Goal: Task Accomplishment & Management: Manage account settings

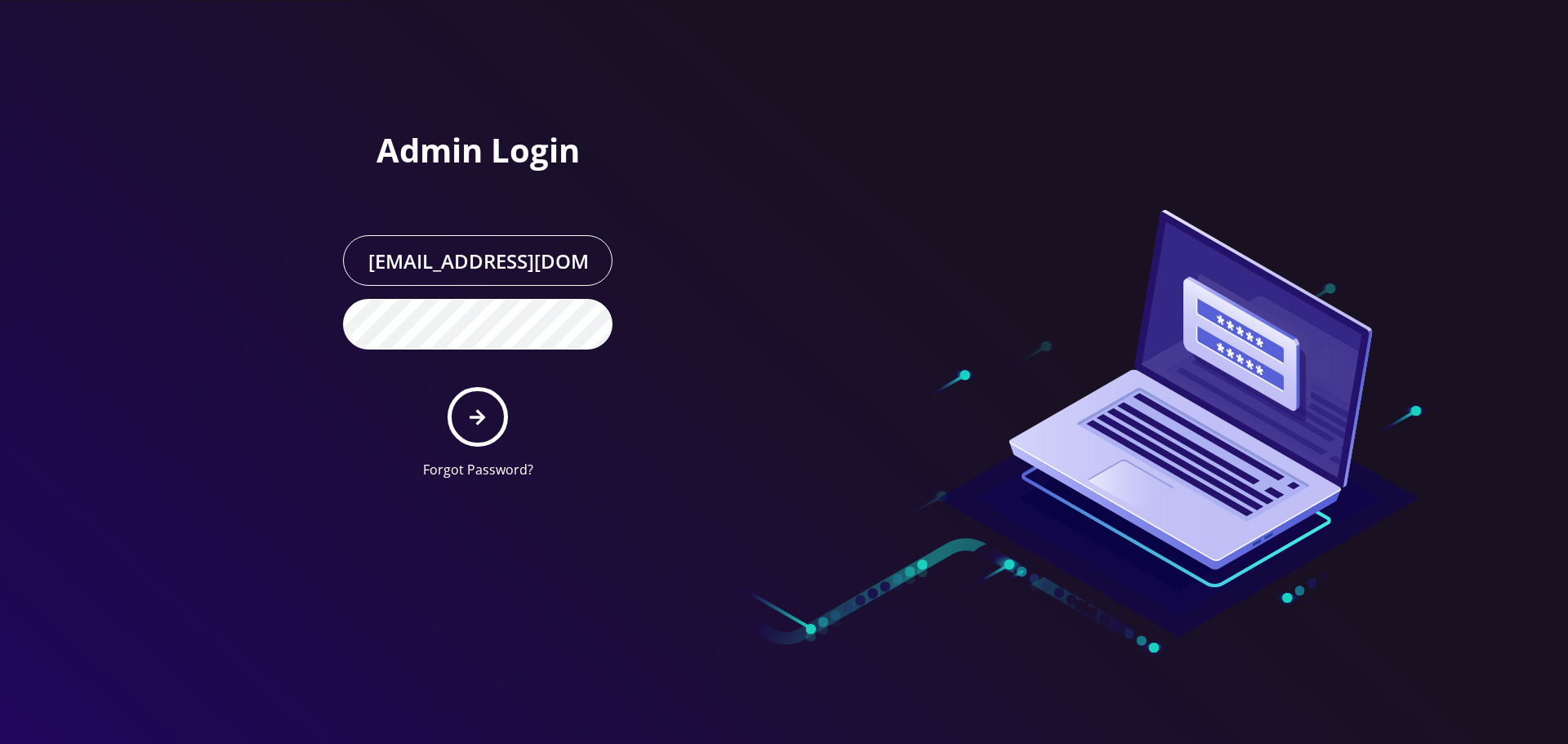
click at [492, 477] on link "Forgot Password?" at bounding box center [477, 470] width 110 height 18
click at [478, 414] on icon "submit" at bounding box center [477, 417] width 15 height 18
drag, startPoint x: 287, startPoint y: 393, endPoint x: 293, endPoint y: 360, distance: 33.5
click at [281, 393] on div at bounding box center [784, 372] width 1568 height 744
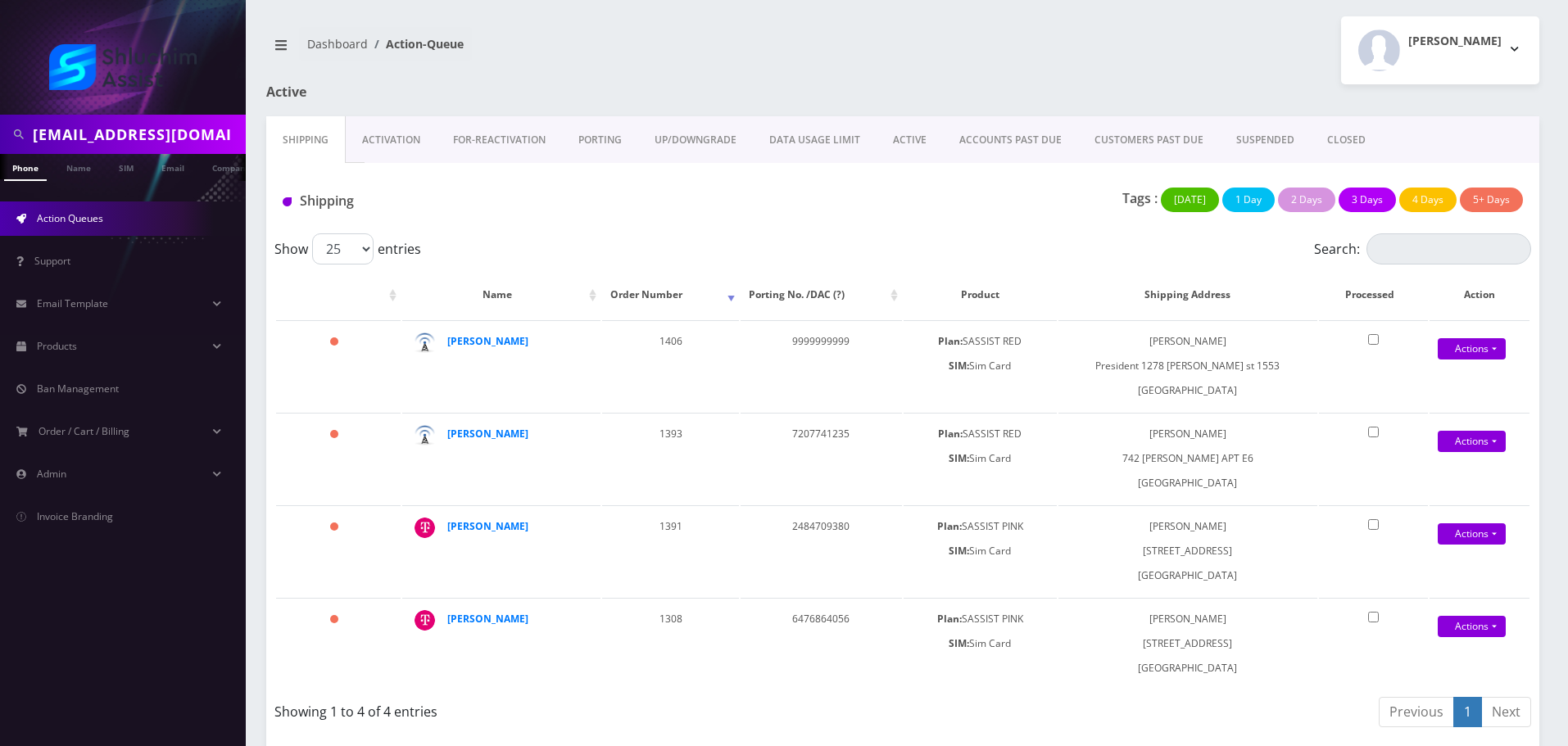
click at [141, 141] on input "zevycyprys@gmail.com" at bounding box center [137, 135] width 209 height 31
paste input "9173192410"
click at [151, 148] on input "9173192410" at bounding box center [137, 135] width 209 height 31
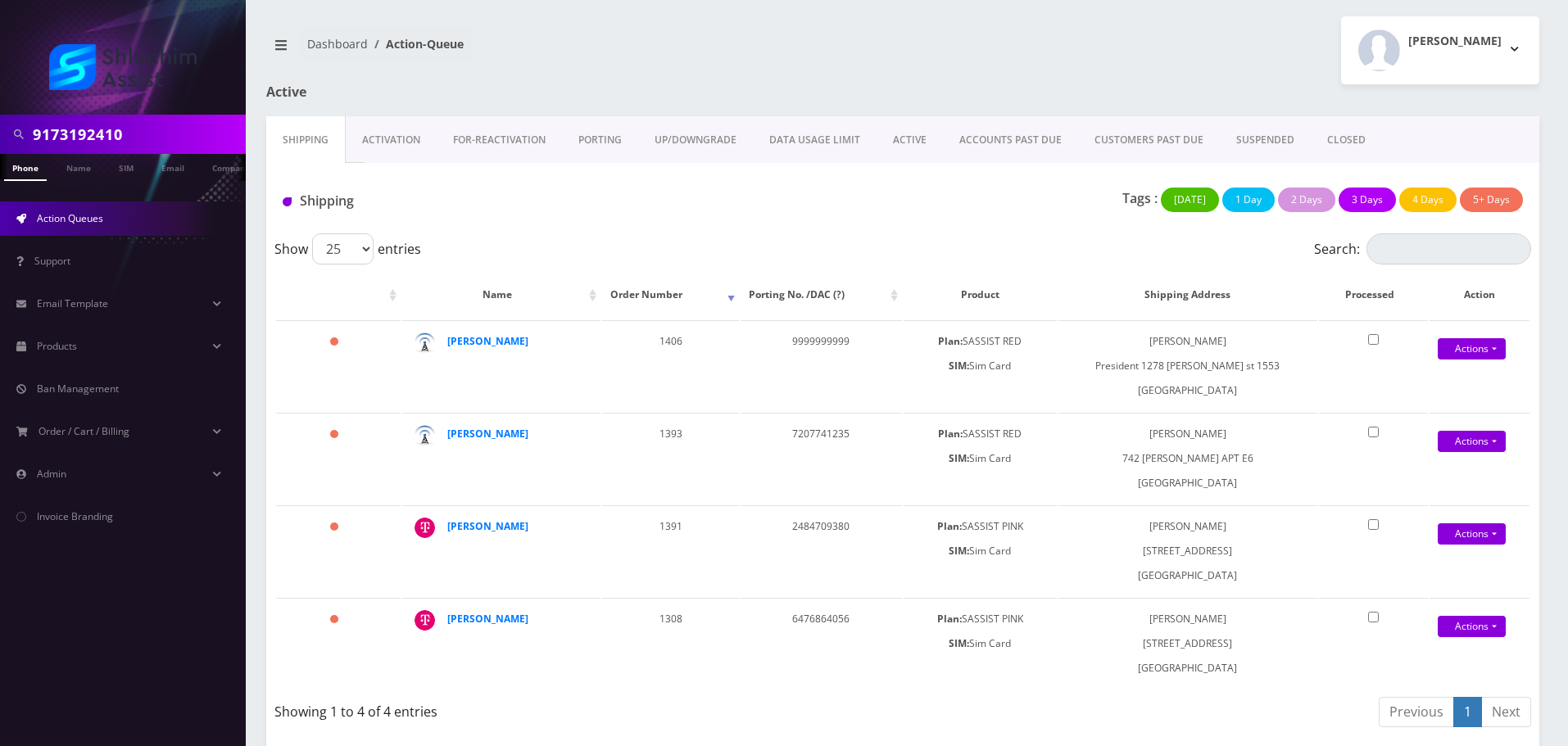
click at [152, 130] on input "9173192410" at bounding box center [137, 135] width 209 height 31
type input "9173192410"
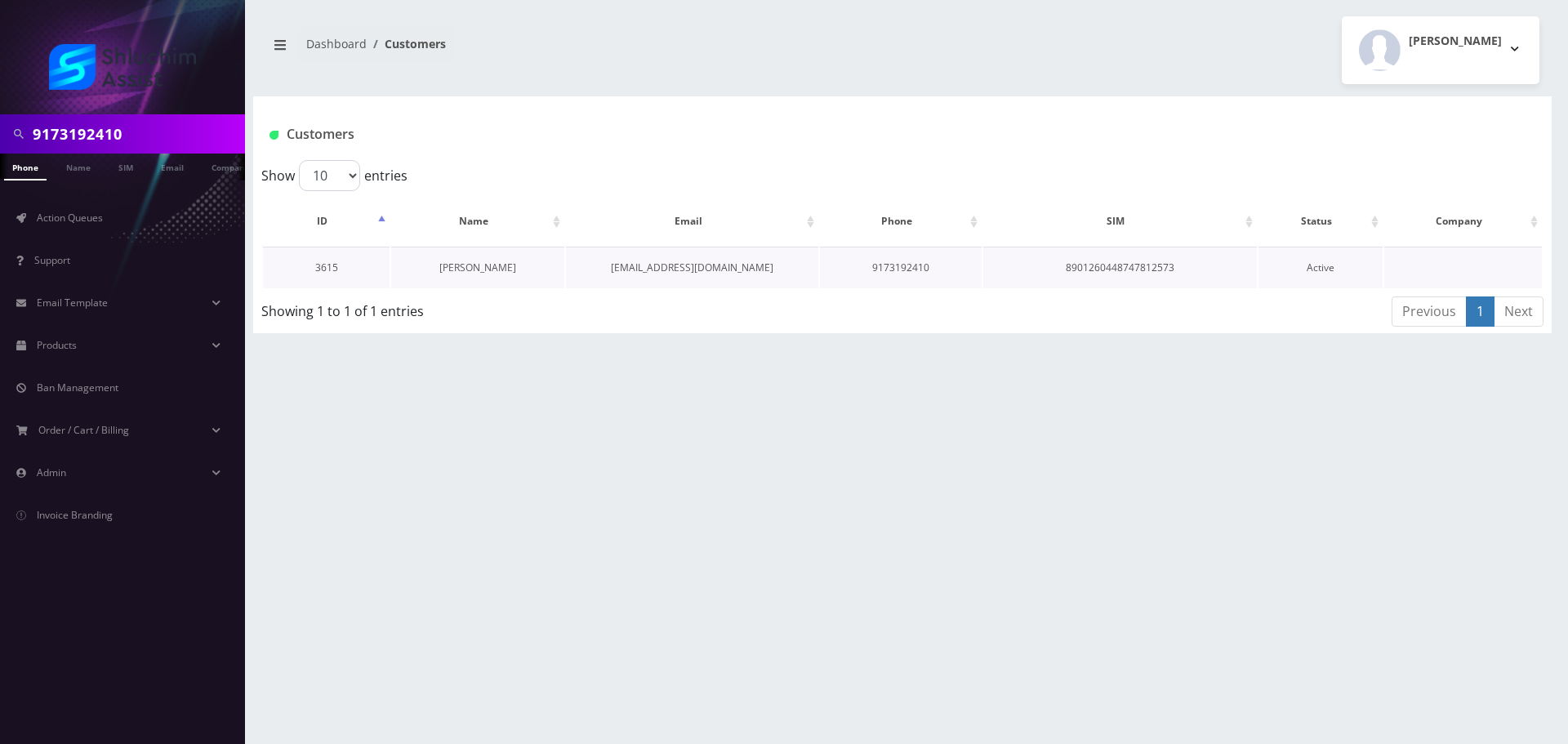
click at [489, 267] on link "[PERSON_NAME]" at bounding box center [477, 267] width 77 height 13
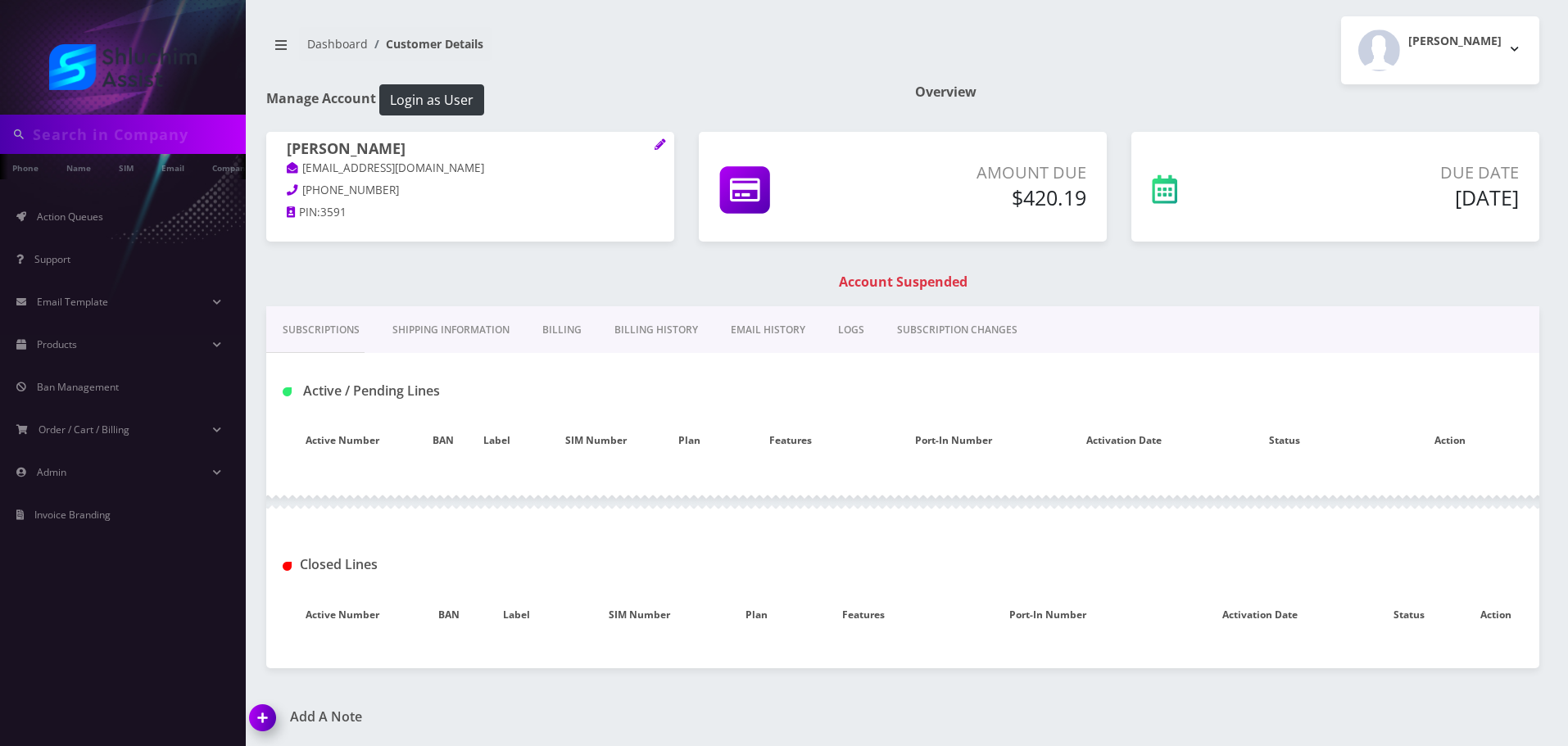
type input "9173192410"
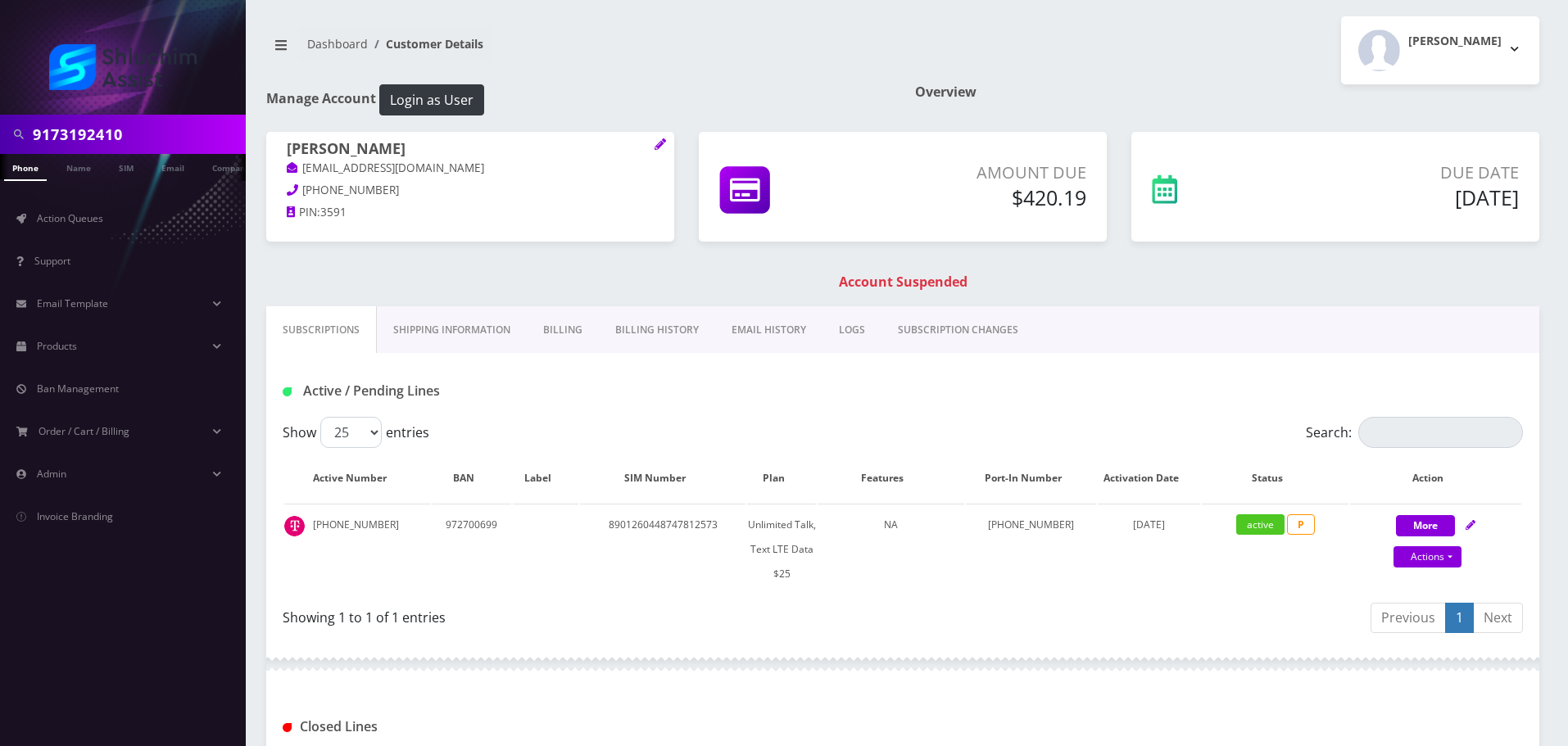
scroll to position [0, 9]
drag, startPoint x: 1431, startPoint y: 560, endPoint x: 1428, endPoint y: 583, distance: 23.2
click at [1431, 561] on link "Actions" at bounding box center [1427, 557] width 68 height 21
select select "Sim Card"
select select "110"
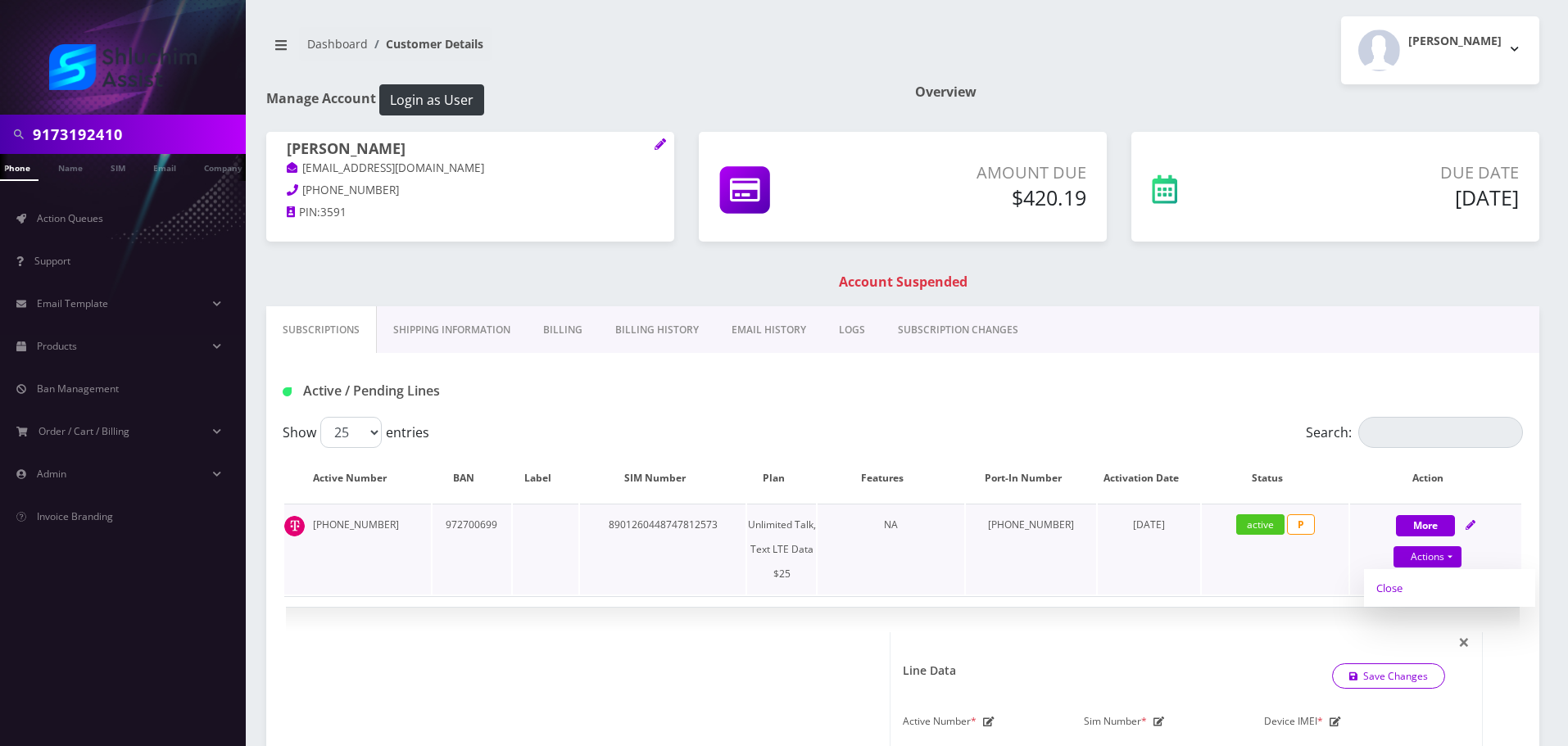
click at [1428, 585] on link "Close" at bounding box center [1450, 588] width 171 height 25
type input "08/27/2025"
select select "Sim Card"
select select "110"
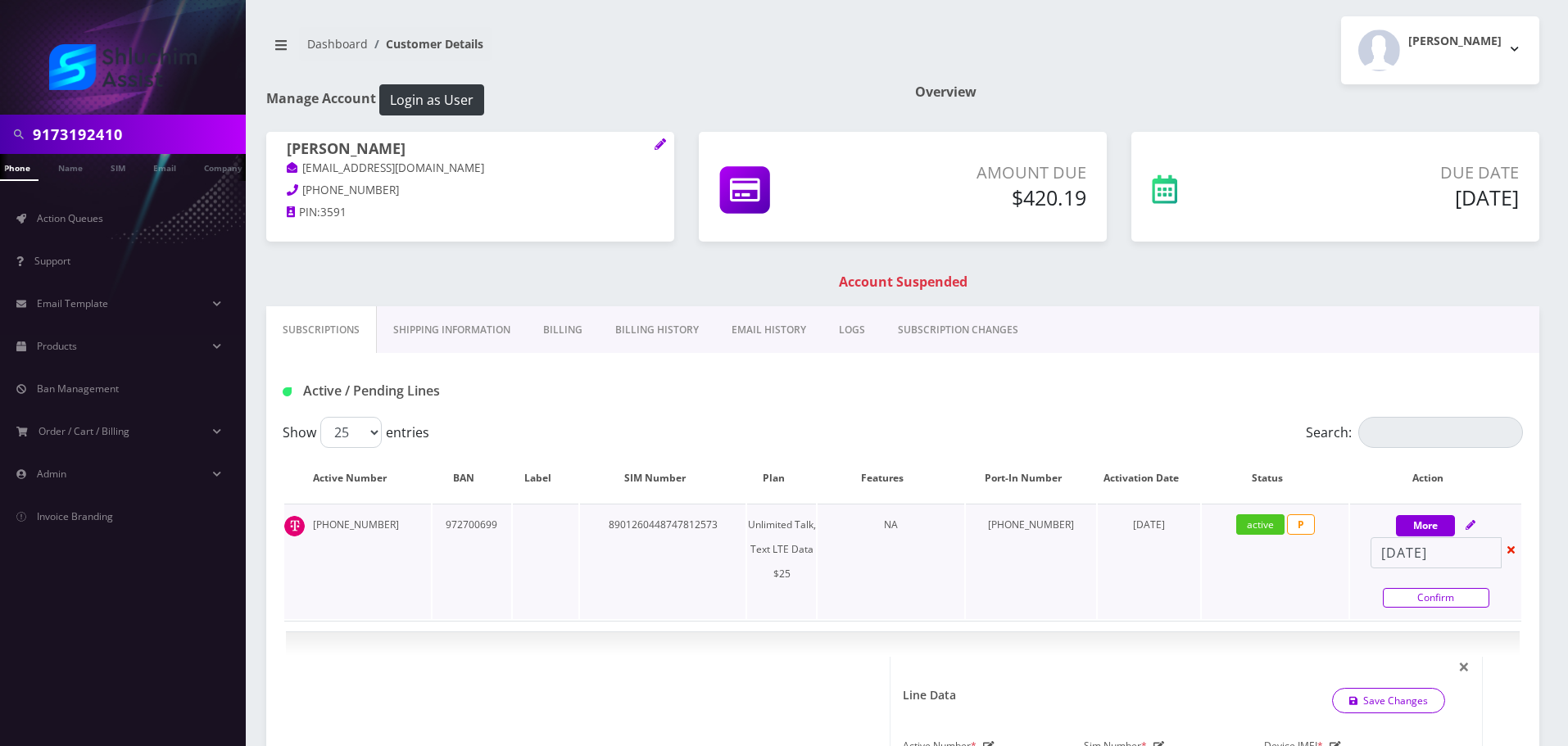
click at [1458, 601] on link "Confirm" at bounding box center [1435, 598] width 107 height 19
select select "Sim Card"
select select "110"
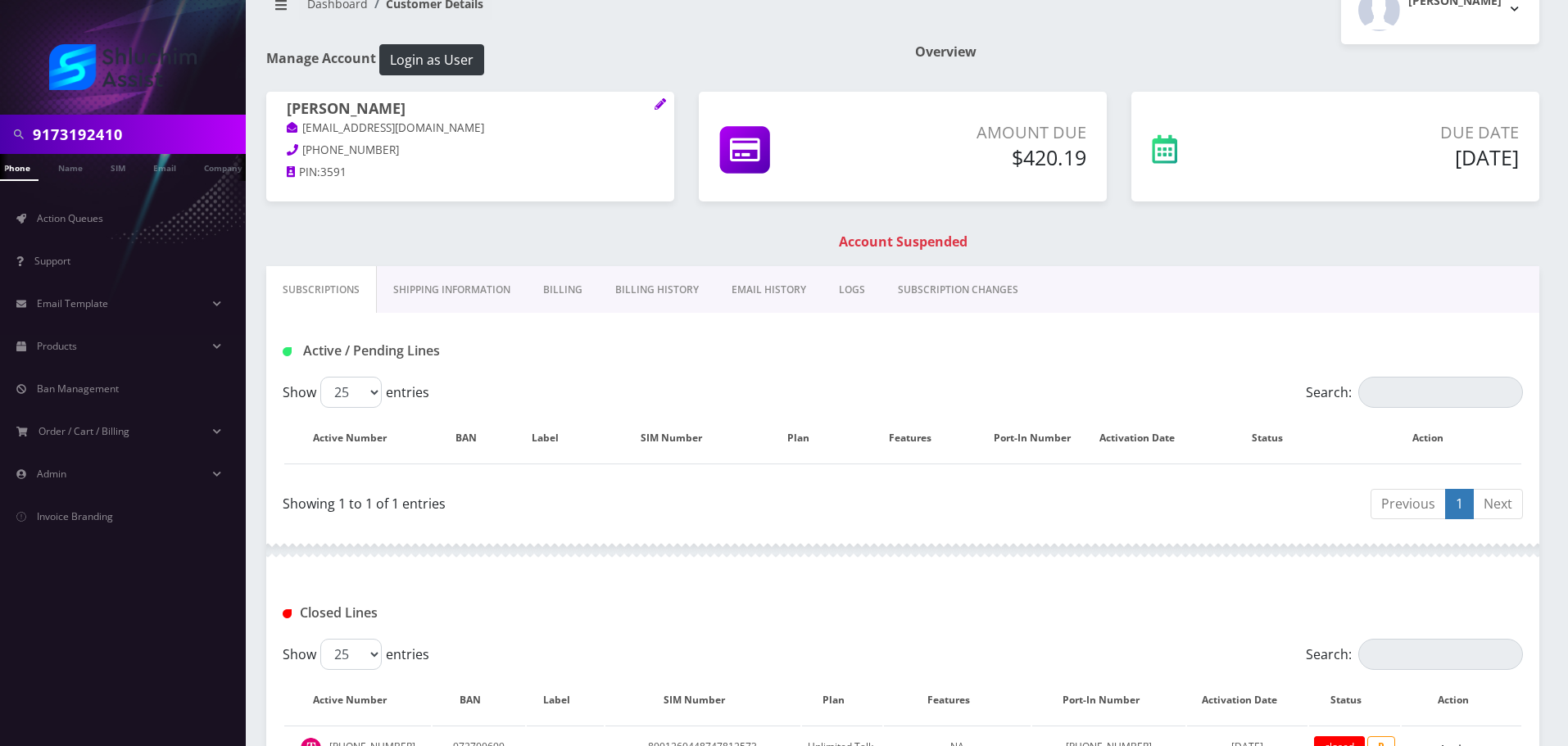
scroll to position [227, 0]
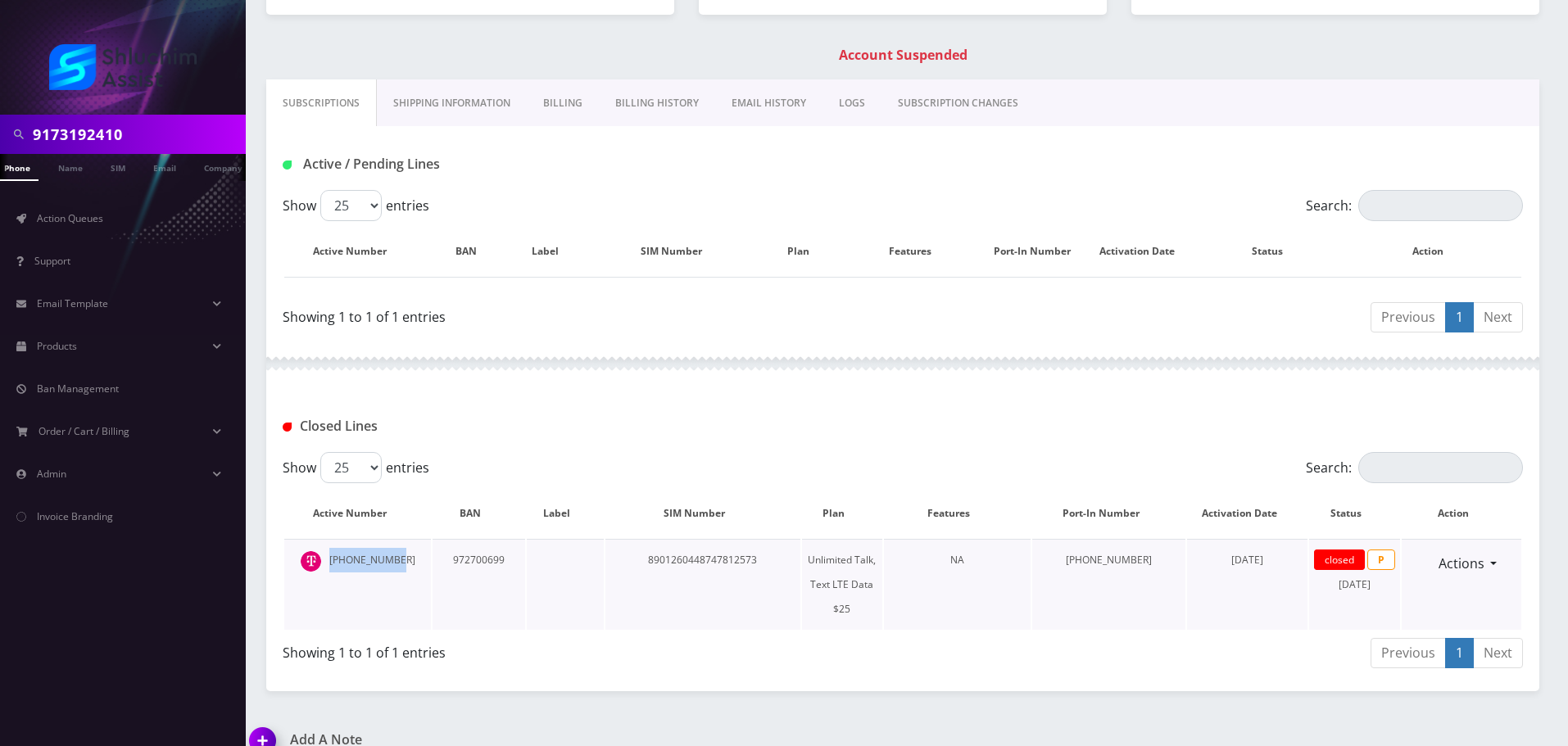
drag, startPoint x: 424, startPoint y: 559, endPoint x: 324, endPoint y: 557, distance: 100.0
click at [324, 557] on td "917-319-2410" at bounding box center [358, 584] width 147 height 91
copy td "917-319-2410"
click at [158, 149] on input "9173192410" at bounding box center [137, 135] width 209 height 31
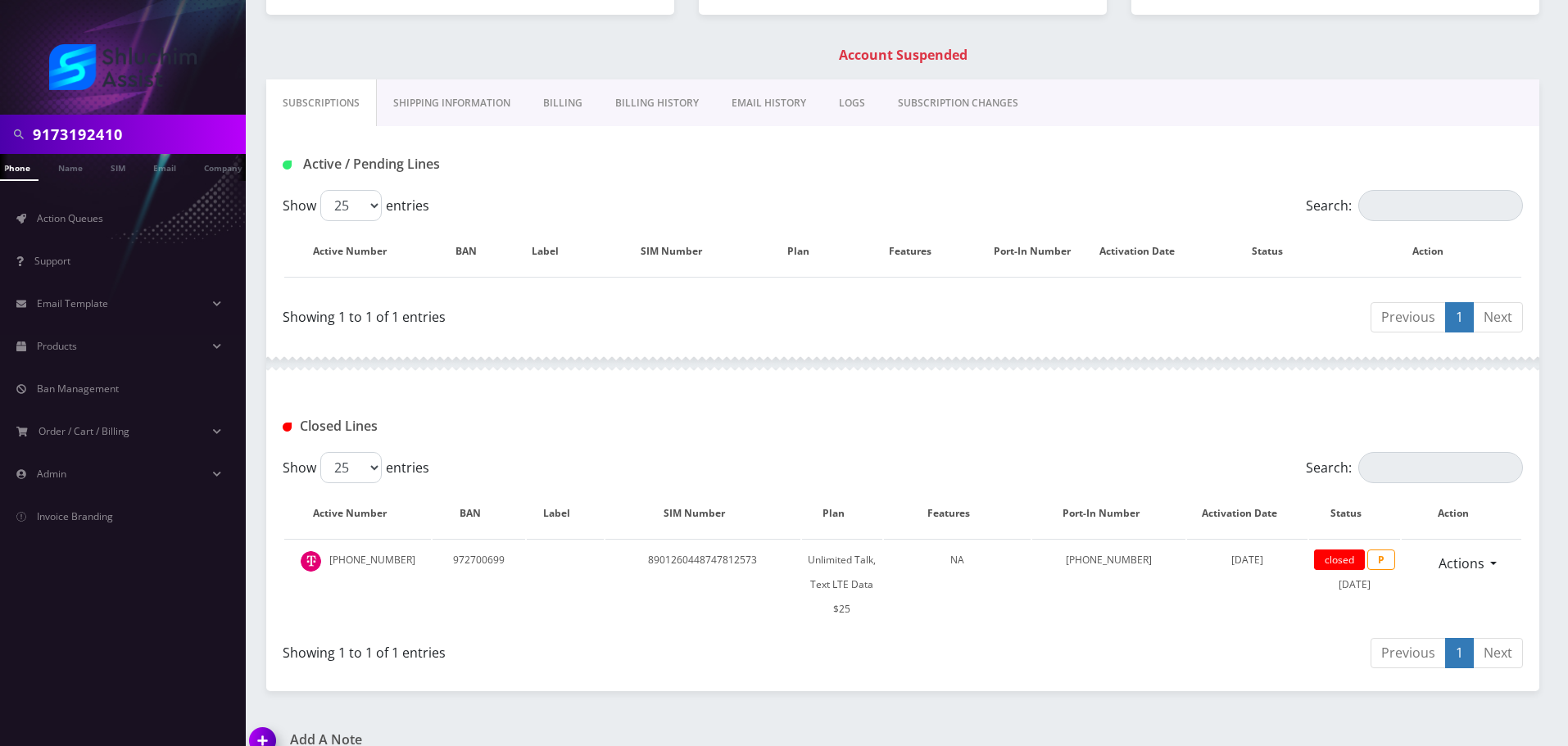
click at [158, 149] on input "9173192410" at bounding box center [137, 135] width 209 height 31
paste input "6286159"
type input "9176286159"
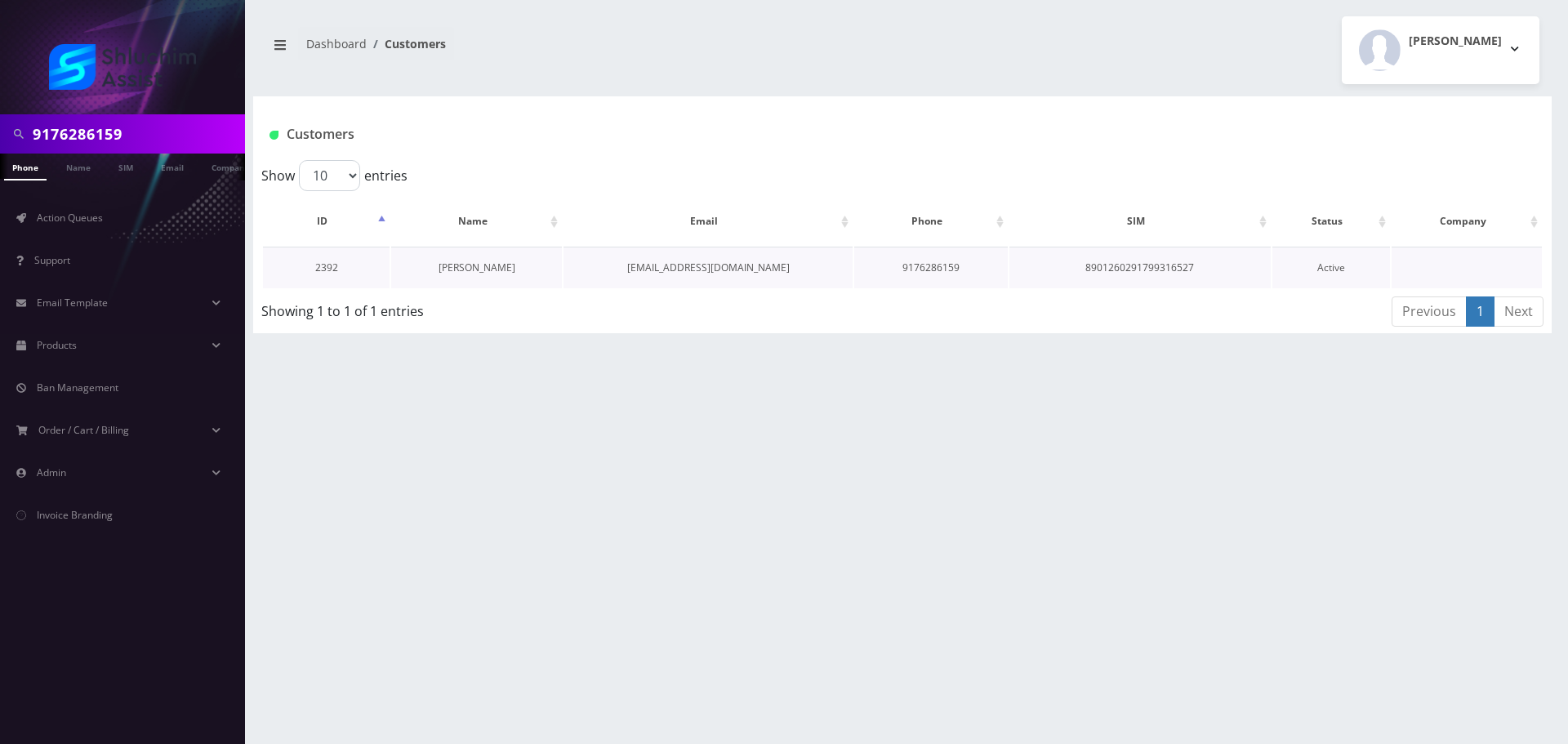
click at [470, 265] on link "[PERSON_NAME]" at bounding box center [477, 267] width 77 height 13
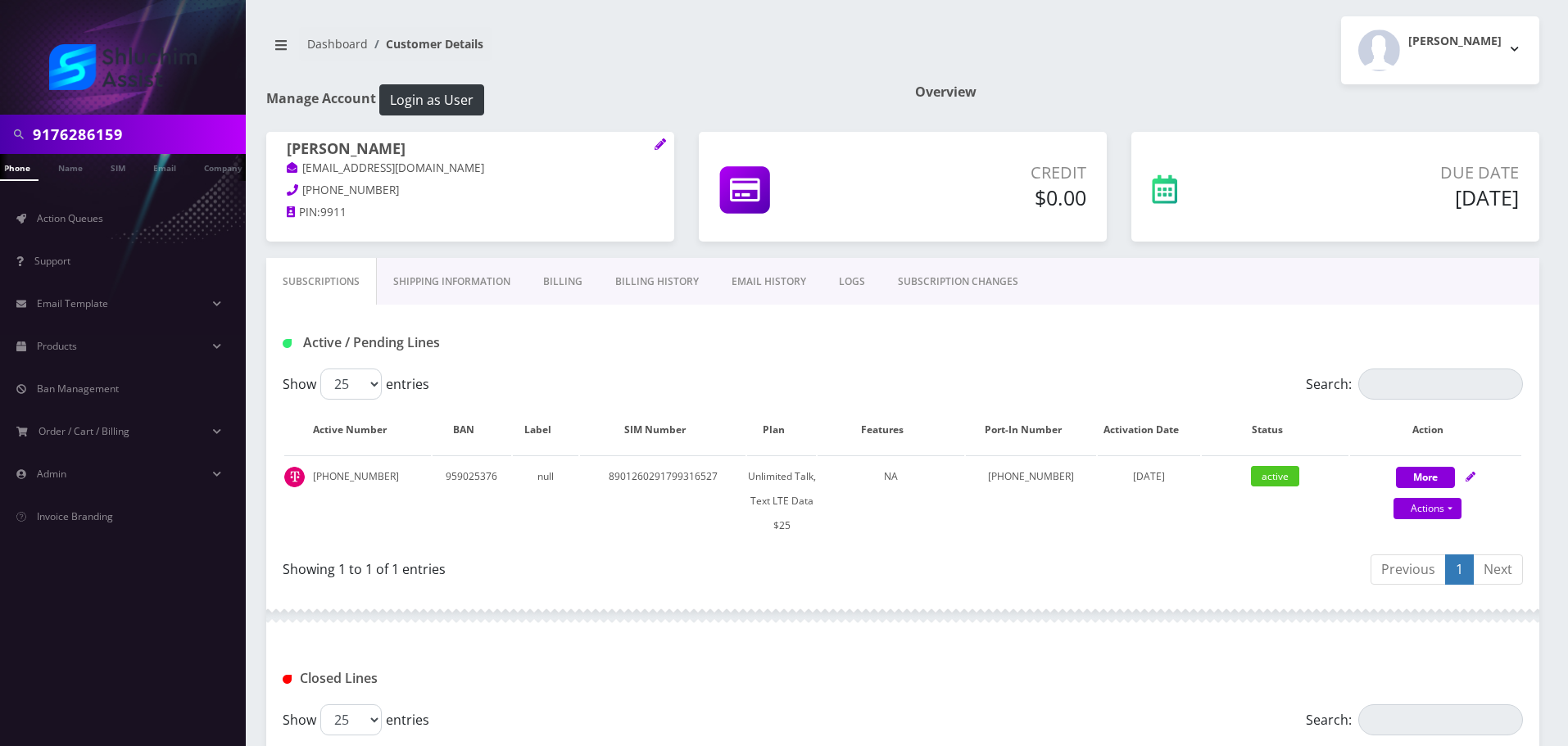
click at [176, 142] on input "9176286159" at bounding box center [137, 135] width 209 height 31
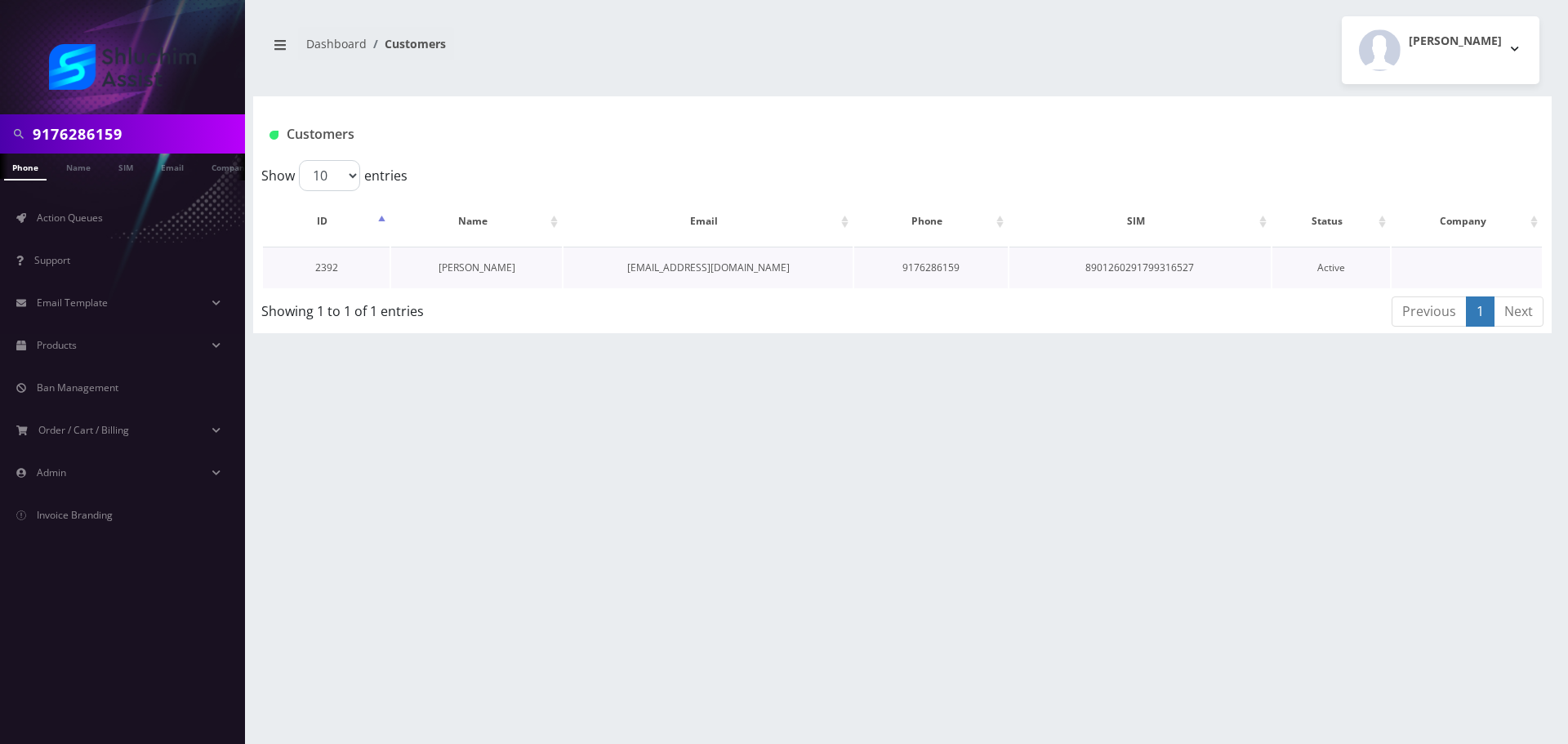
click at [467, 273] on link "[PERSON_NAME]" at bounding box center [477, 267] width 77 height 13
click at [472, 269] on link "[PERSON_NAME]" at bounding box center [477, 267] width 77 height 13
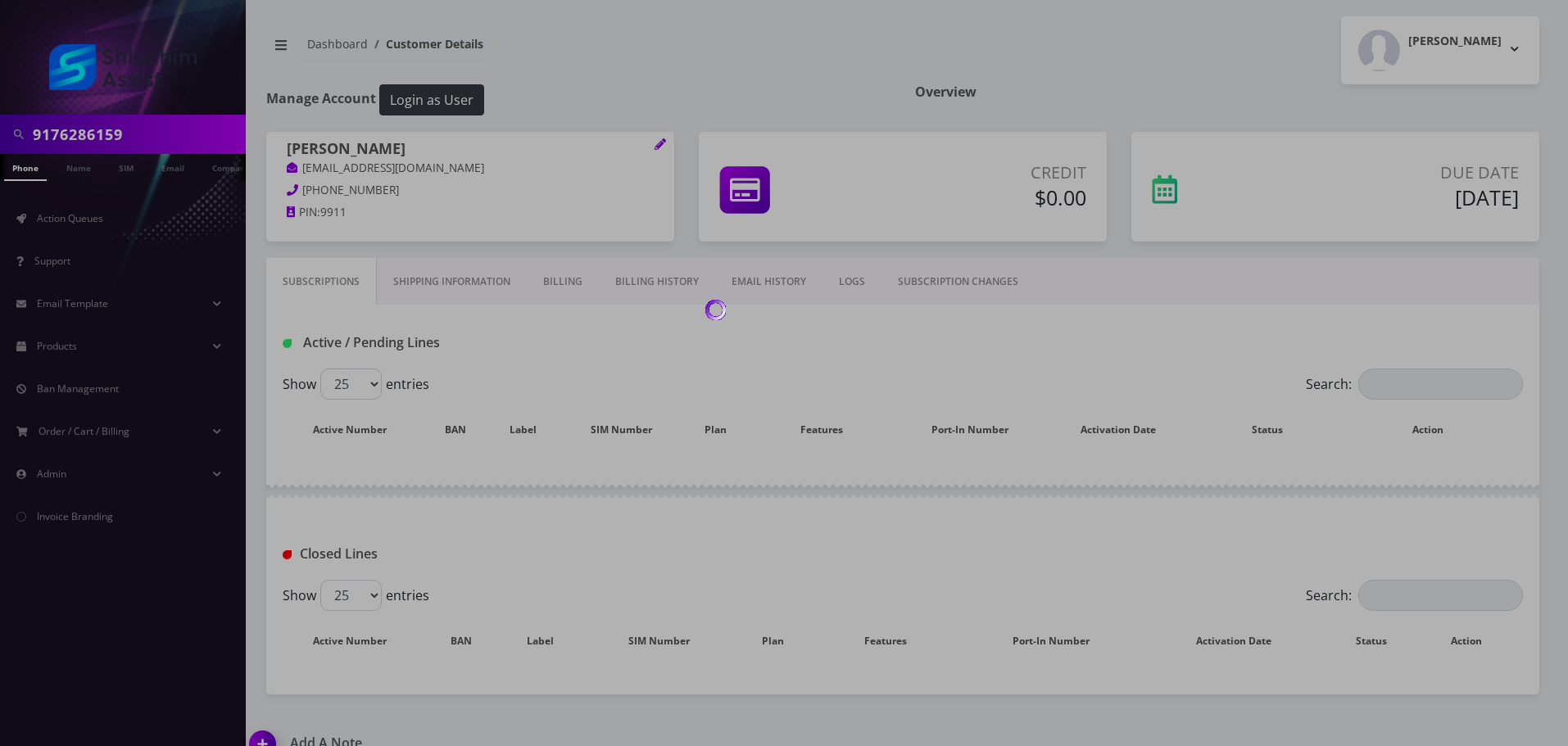
click at [553, 285] on body "9176286159 Phone Name SIM Email Company Customer Action Queues Support Email Te…" at bounding box center [784, 386] width 1568 height 774
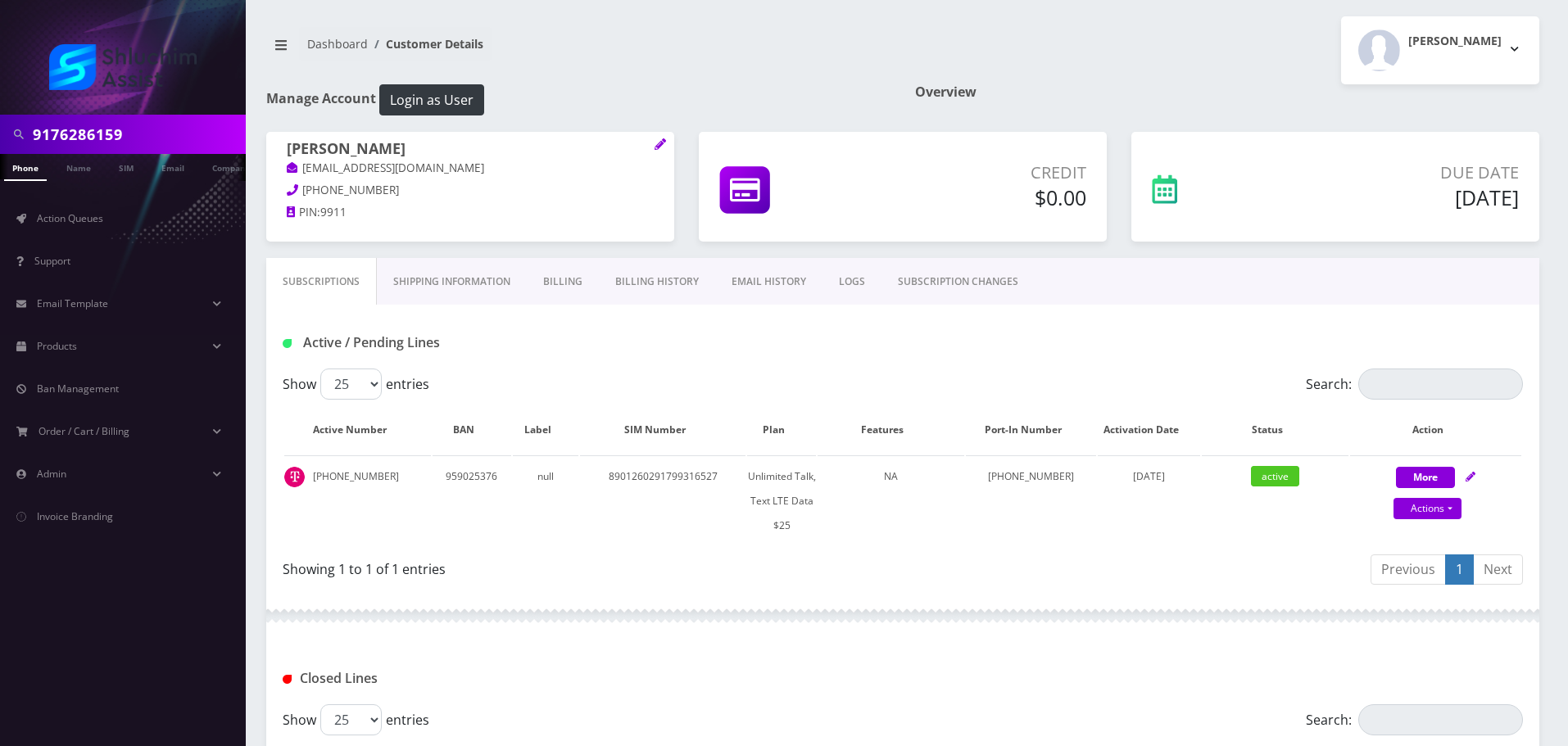
click at [662, 291] on link "Billing History" at bounding box center [657, 281] width 116 height 47
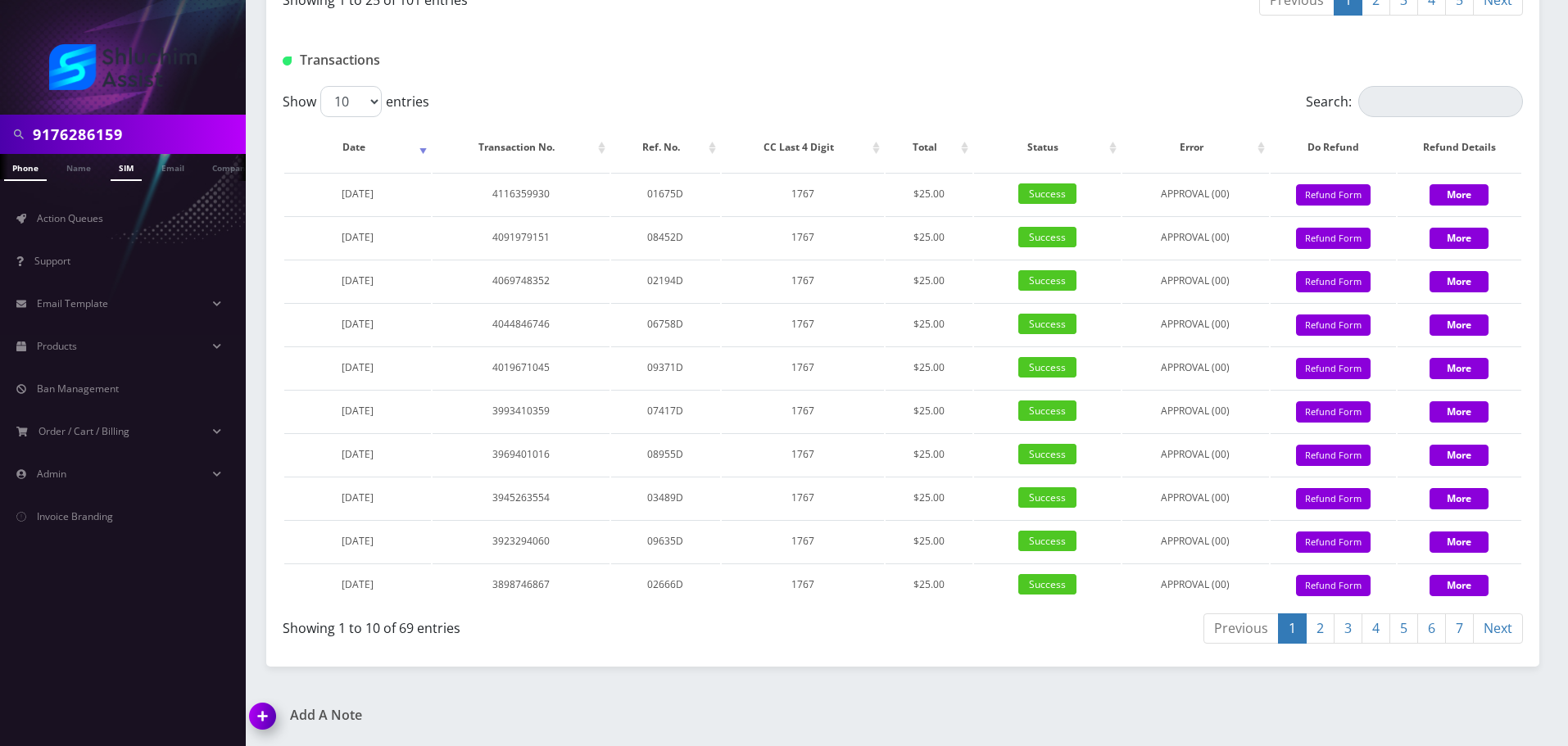
scroll to position [0, 9]
click at [145, 141] on input "9176286159" at bounding box center [137, 135] width 209 height 31
click at [145, 140] on input "9176286159" at bounding box center [137, 135] width 209 height 31
click at [145, 139] on input "9176286159" at bounding box center [137, 135] width 209 height 31
paste input "347-244-6758."
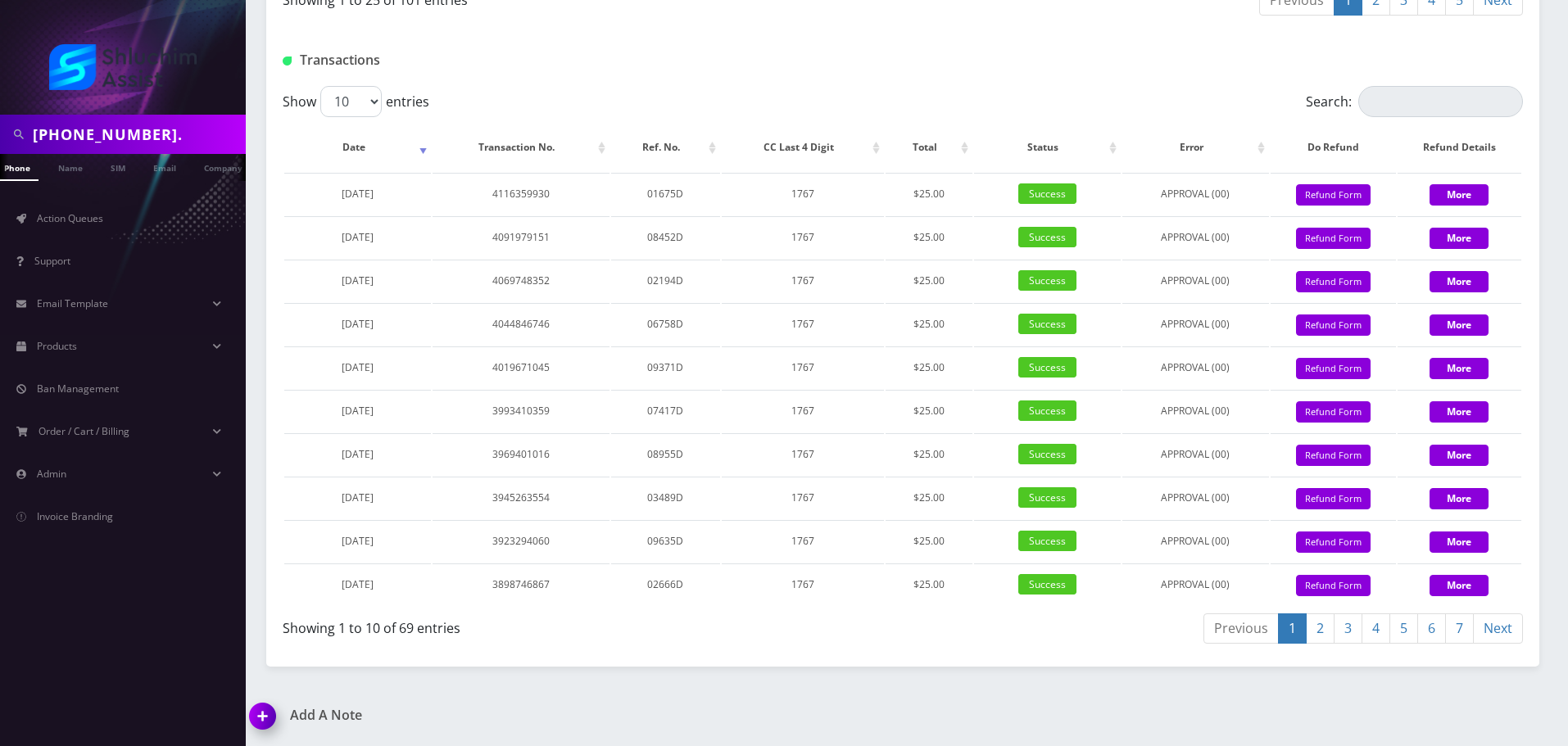
click at [98, 140] on input "347-244-6758." at bounding box center [137, 135] width 209 height 31
click at [111, 140] on input "347-244-6758." at bounding box center [137, 135] width 209 height 31
click at [139, 136] on input "3472446758." at bounding box center [137, 135] width 209 height 31
type input "3472446758"
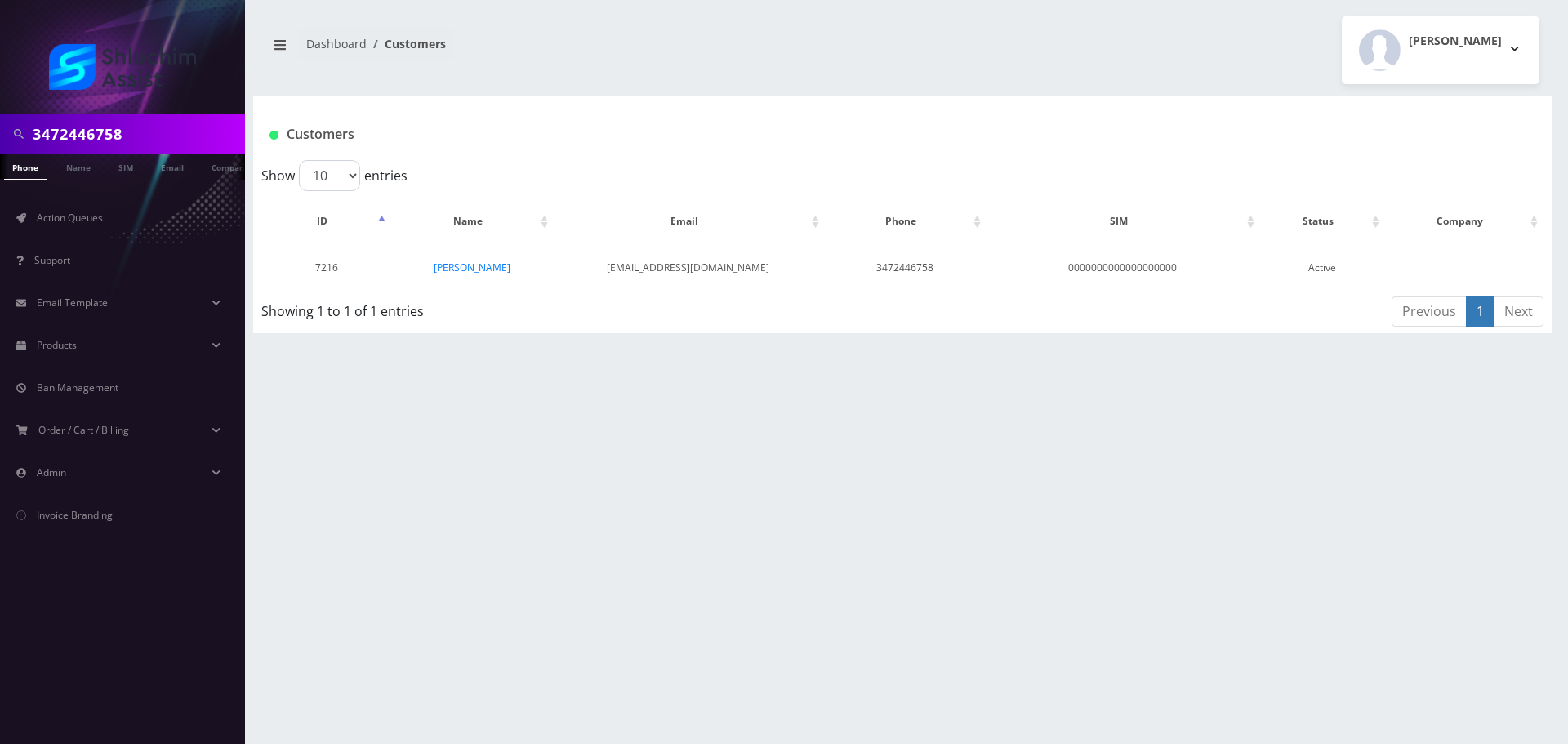
click at [143, 128] on input "3472446758" at bounding box center [136, 134] width 208 height 31
click at [109, 232] on link "Action Queues" at bounding box center [123, 219] width 245 height 35
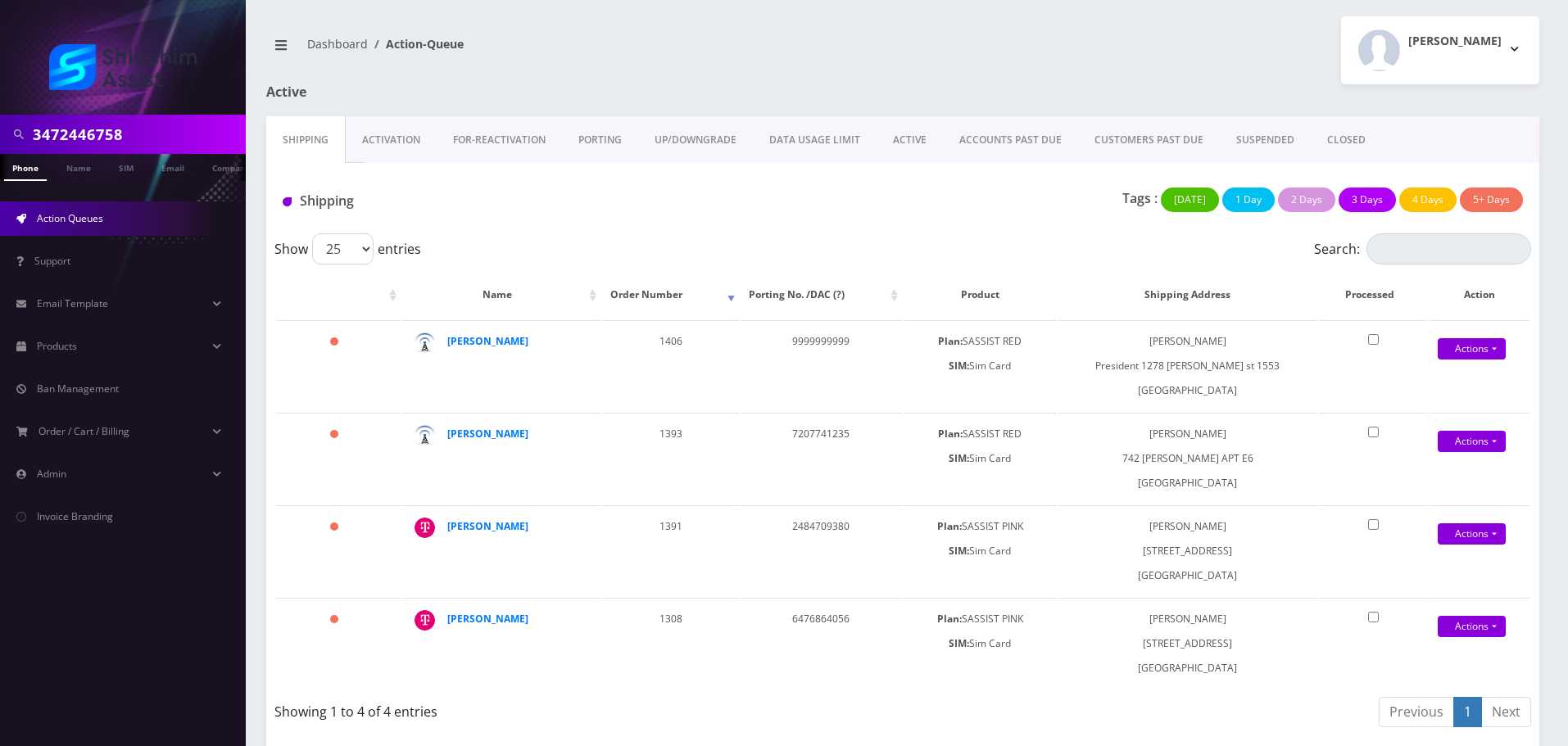
click at [1012, 147] on link "ACCOUNTS PAST DUE" at bounding box center [1010, 139] width 136 height 47
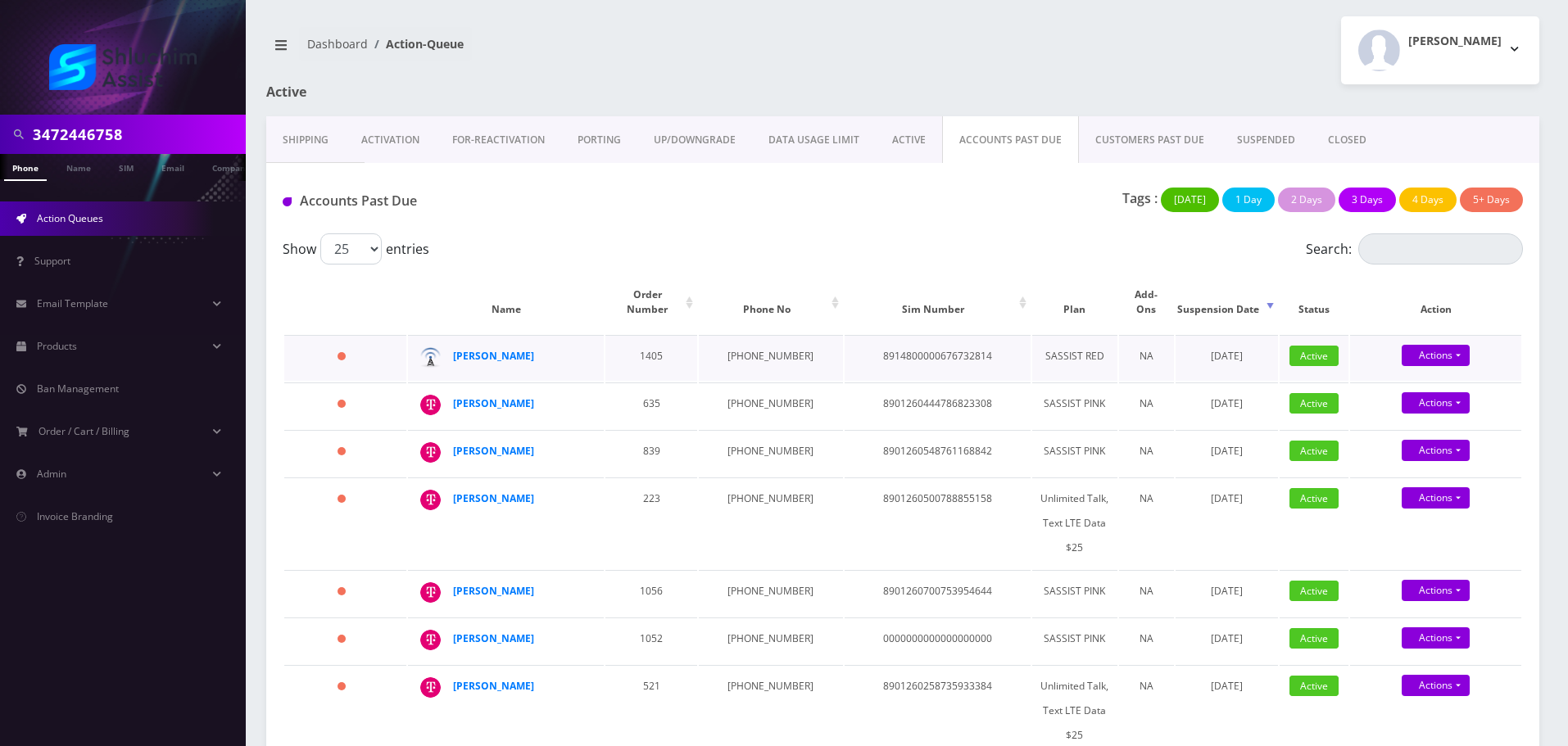
click at [768, 339] on td "[PHONE_NUMBER]" at bounding box center [770, 358] width 143 height 46
click at [768, 339] on td "917-618-5351" at bounding box center [770, 358] width 143 height 46
click at [768, 339] on td "[PHONE_NUMBER]" at bounding box center [770, 358] width 143 height 46
copy td "[PHONE_NUMBER]"
click at [608, 430] on td "839" at bounding box center [651, 453] width 91 height 46
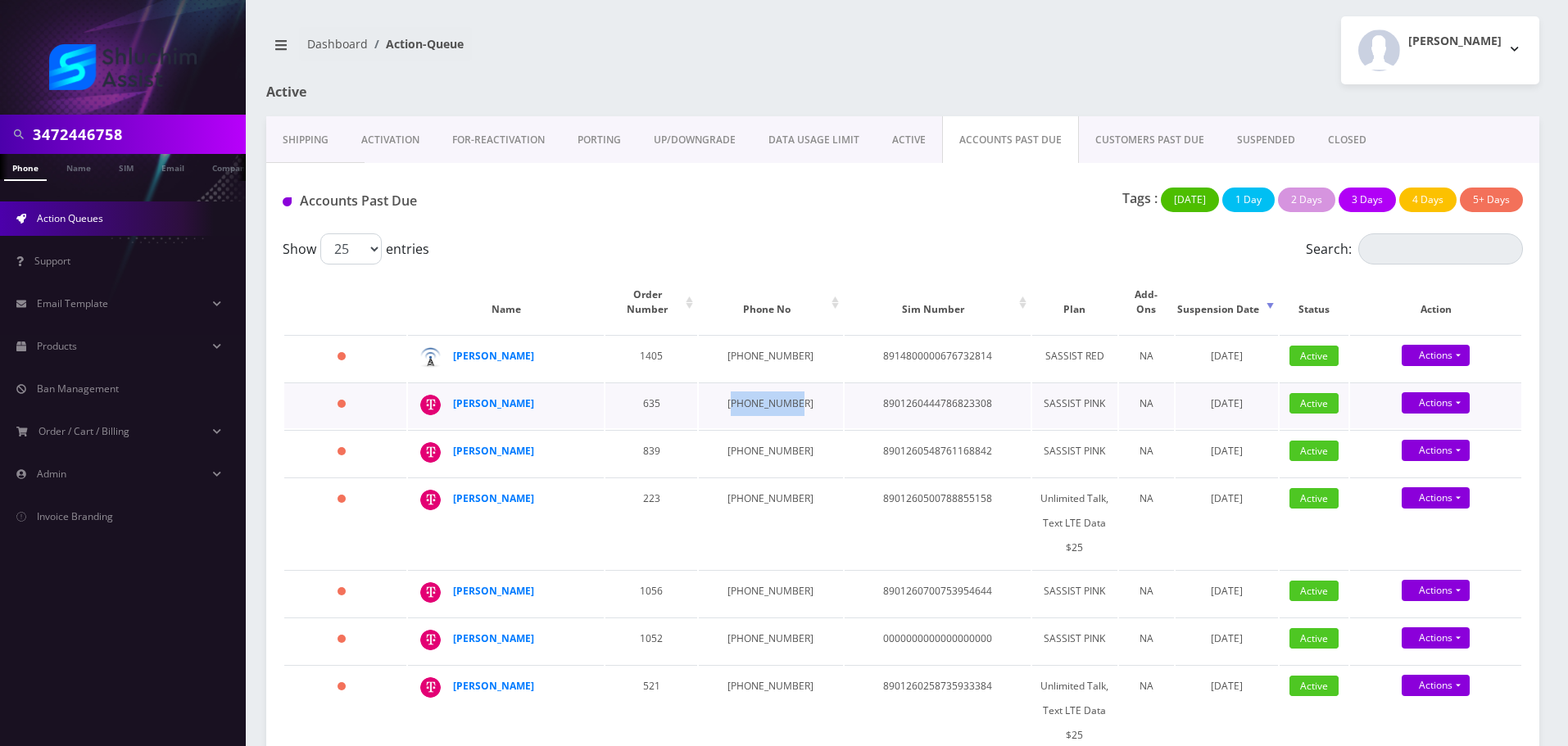
drag, startPoint x: 788, startPoint y: 389, endPoint x: 726, endPoint y: 385, distance: 62.1
click at [726, 385] on td "929-218-6554" at bounding box center [770, 406] width 143 height 46
click at [741, 383] on td "929-218-6554" at bounding box center [770, 406] width 143 height 46
click at [741, 383] on td "[PHONE_NUMBER]" at bounding box center [770, 406] width 143 height 46
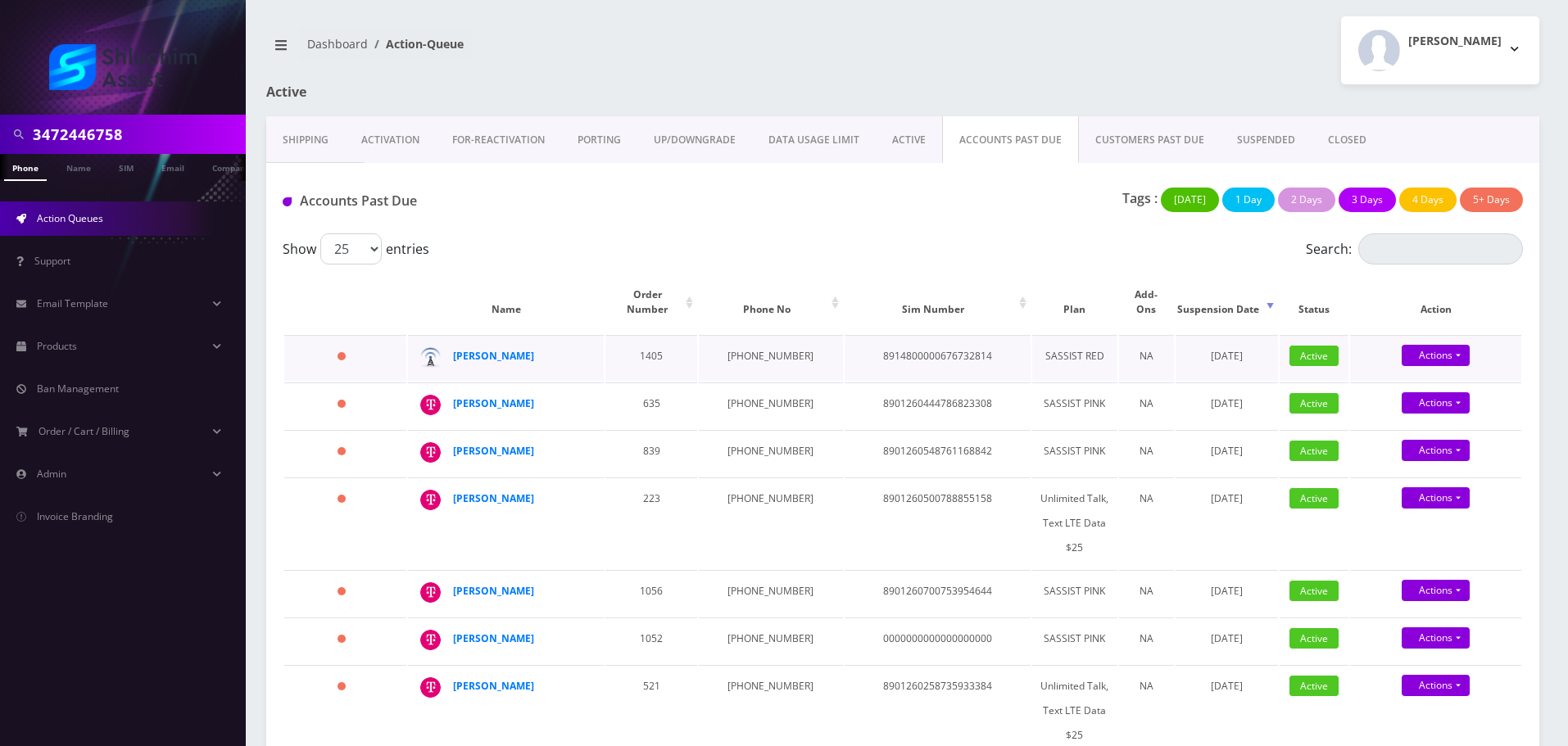
click at [731, 339] on td "917-618-5351" at bounding box center [770, 358] width 143 height 46
copy td "917-618-5351"
drag, startPoint x: 559, startPoint y: 392, endPoint x: 441, endPoint y: 390, distance: 118.0
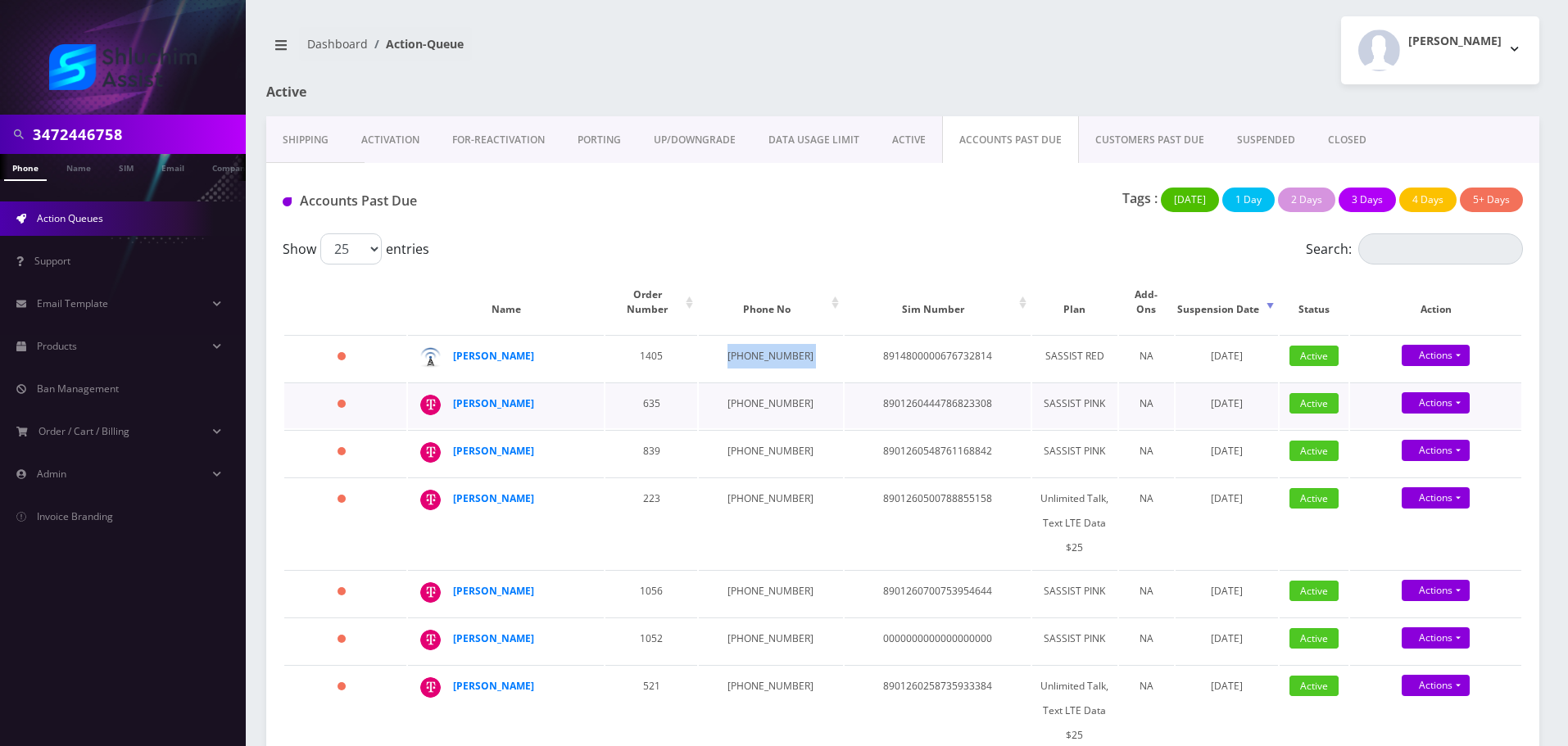
click at [587, 391] on div "Miriam Rivky Fuhrer" at bounding box center [587, 391] width 0 height 0
copy div "Miriam Rivky Fuhrer"
click at [524, 353] on div "Moshe Lang" at bounding box center [515, 357] width 125 height 25
click at [523, 346] on div "Moshe Lang" at bounding box center [515, 357] width 125 height 25
drag, startPoint x: 536, startPoint y: 342, endPoint x: 463, endPoint y: 360, distance: 75.2
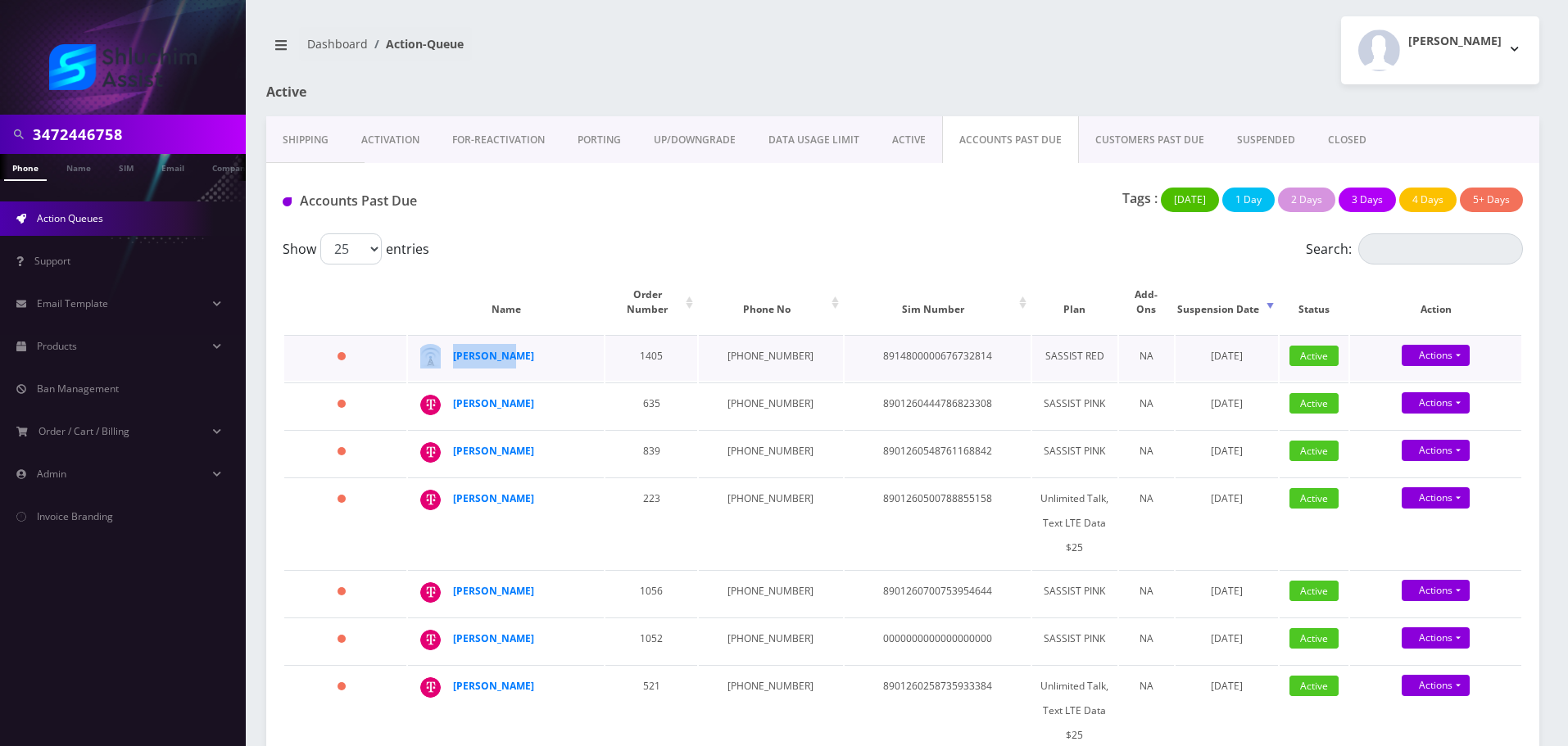
click at [587, 344] on div "Moshe Lang" at bounding box center [587, 344] width 0 height 0
copy div "Moshe Lang"
drag, startPoint x: 775, startPoint y: 389, endPoint x: 712, endPoint y: 390, distance: 63.0
click at [712, 390] on td "929-218-6554" at bounding box center [770, 406] width 143 height 46
click at [535, 396] on strong "Miriam Rivky Fuhrer" at bounding box center [493, 403] width 81 height 13
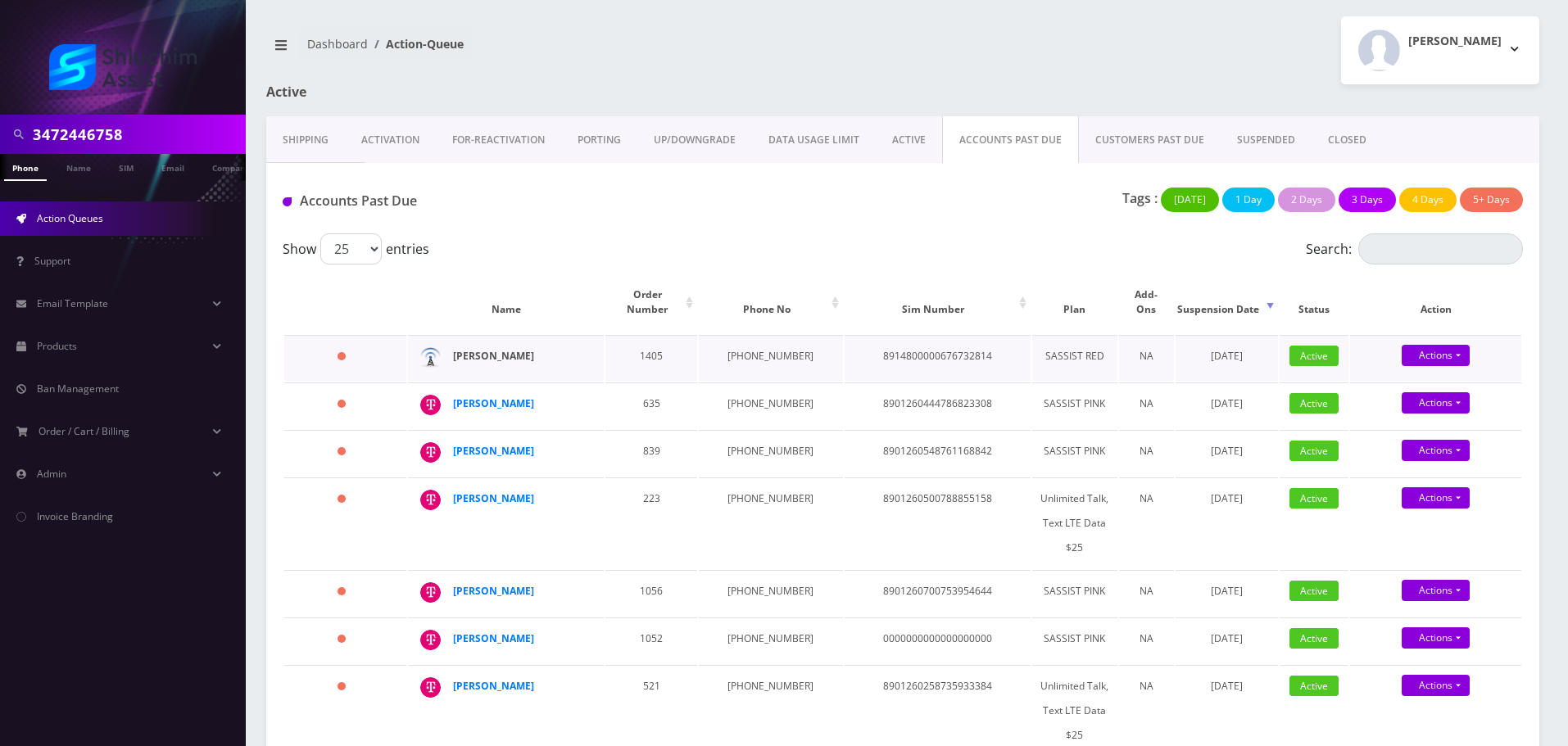
click at [467, 349] on strong "Moshe Lang" at bounding box center [493, 356] width 81 height 13
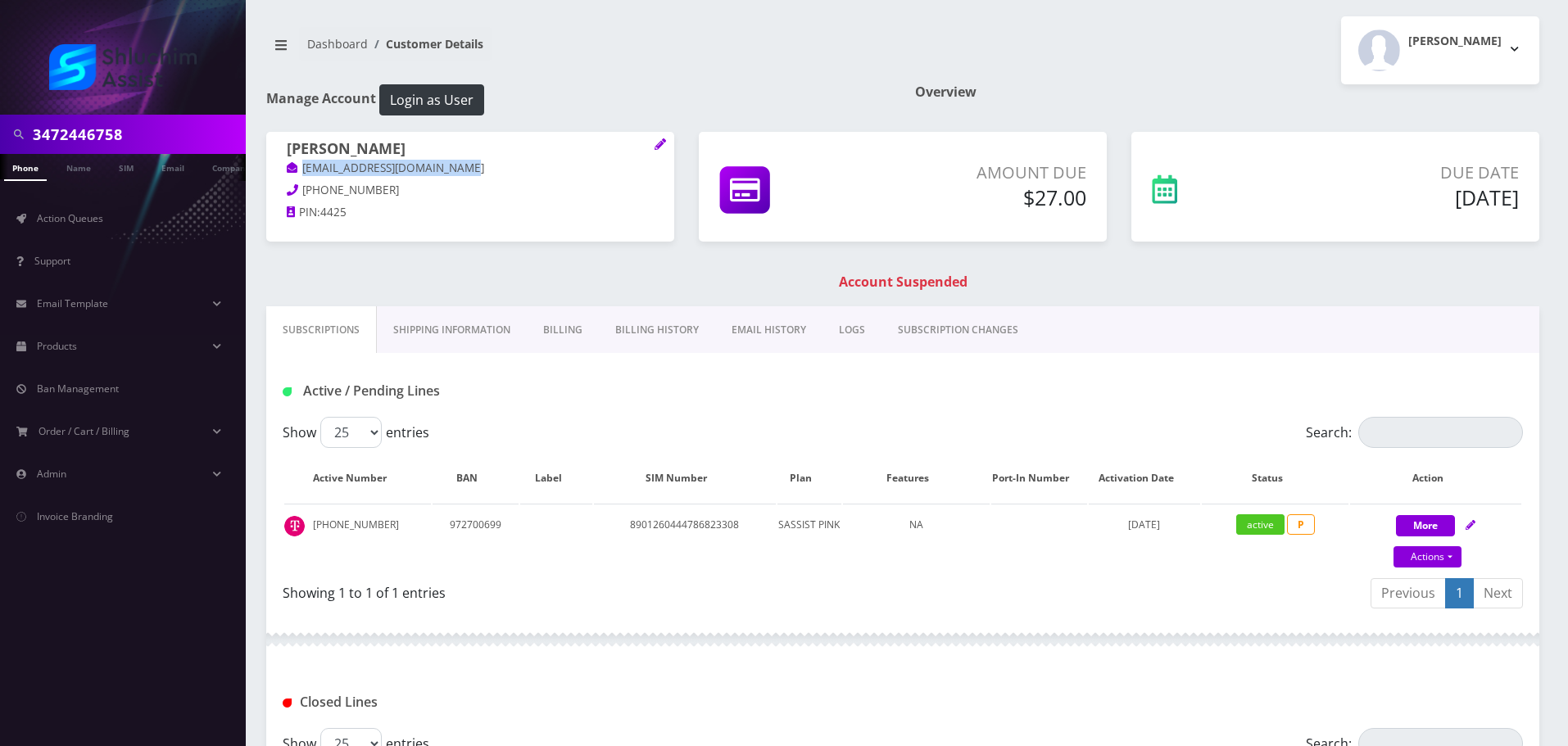
drag, startPoint x: 483, startPoint y: 169, endPoint x: 325, endPoint y: 171, distance: 158.0
click at [302, 170] on p "[EMAIL_ADDRESS][DOMAIN_NAME]" at bounding box center [470, 168] width 367 height 18
copy link "[EMAIL_ADDRESS][DOMAIN_NAME]"
click at [629, 319] on link "Billing History" at bounding box center [657, 330] width 116 height 47
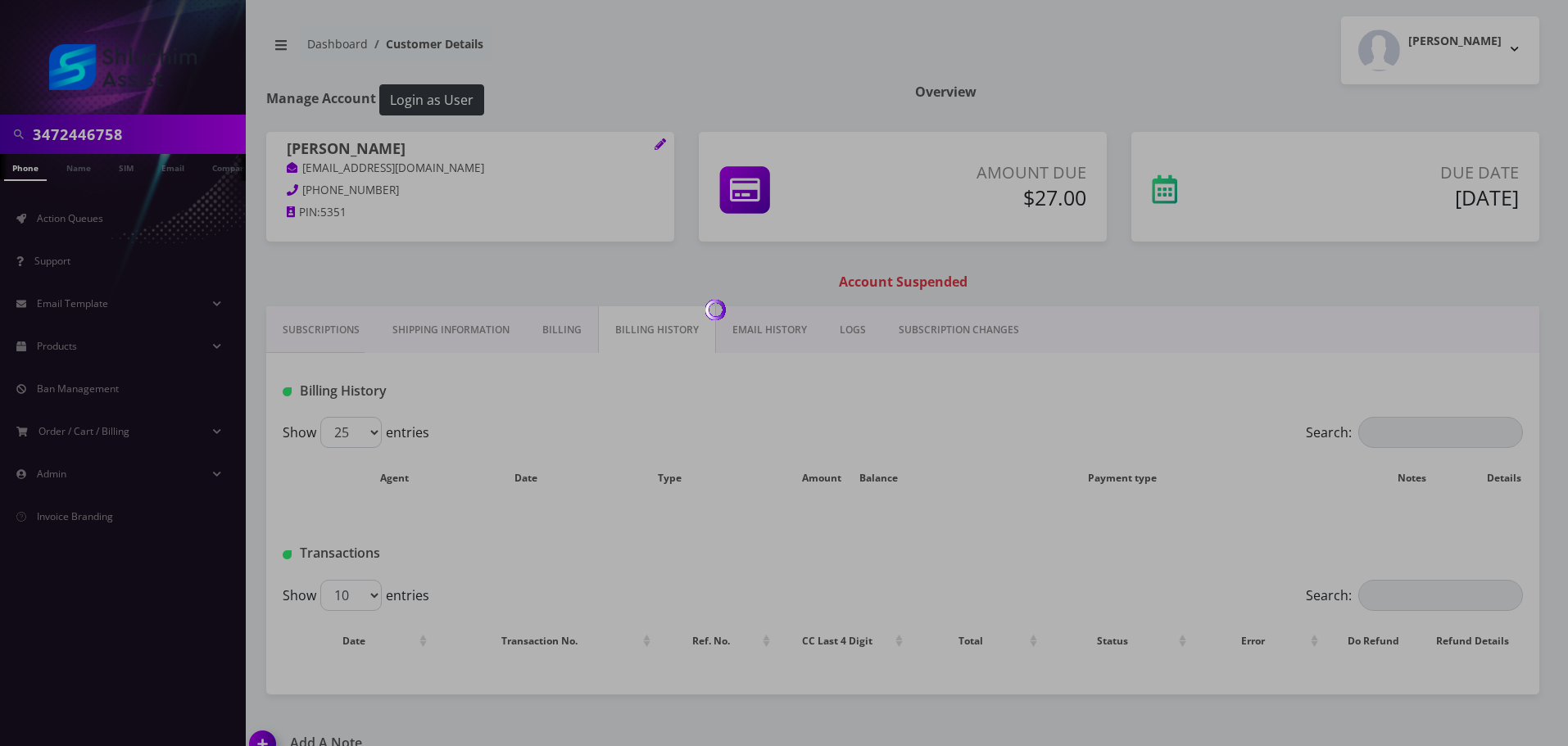
click at [534, 337] on div at bounding box center [784, 373] width 1568 height 746
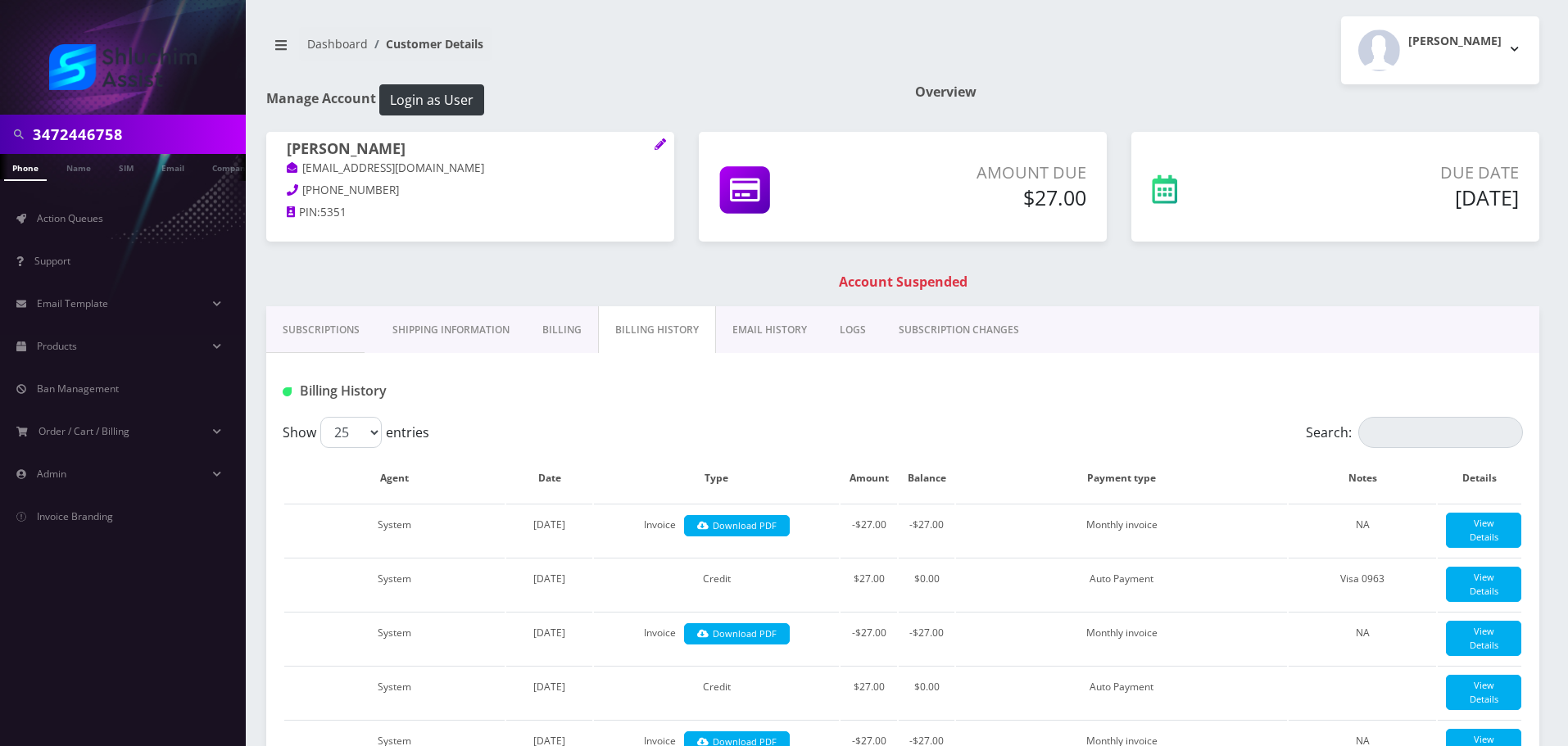
click at [400, 330] on link "Shipping Information" at bounding box center [451, 330] width 150 height 47
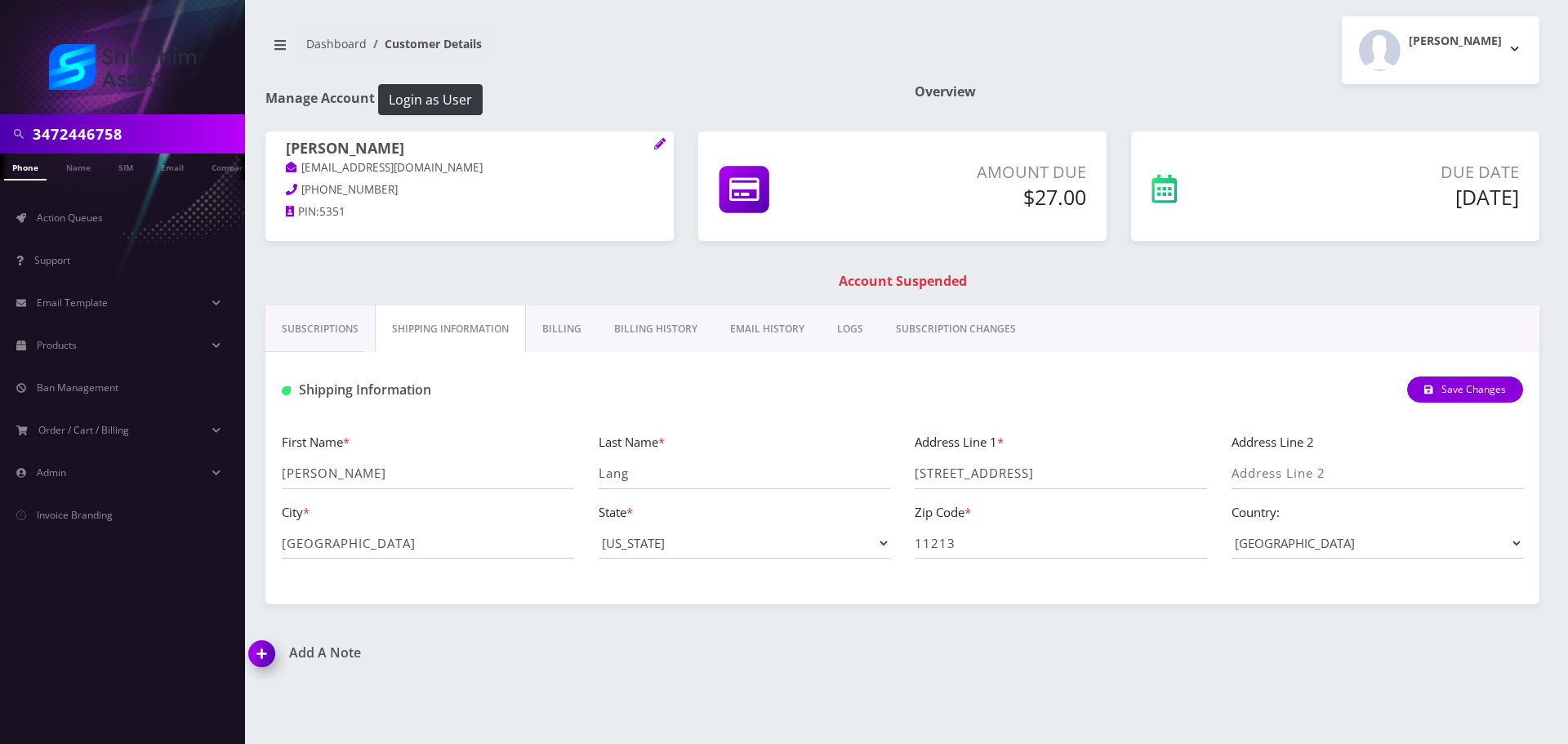
drag, startPoint x: 328, startPoint y: 316, endPoint x: 334, endPoint y: 323, distance: 9.2
click at [329, 318] on link "Subscriptions" at bounding box center [320, 329] width 109 height 47
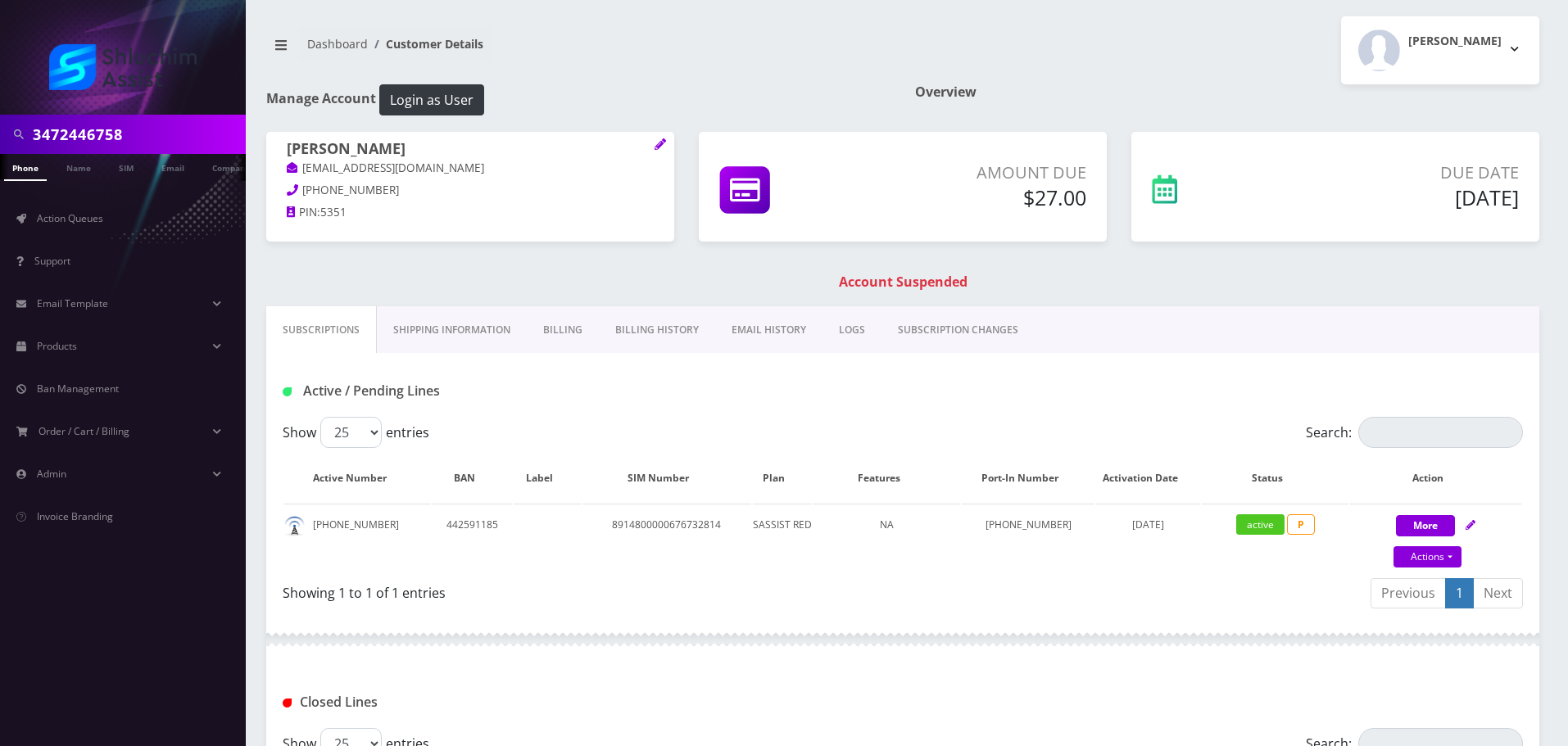
drag, startPoint x: 457, startPoint y: 154, endPoint x: 440, endPoint y: 163, distance: 19.2
click at [443, 160] on span "Moshe Lang moshelang13@gmail.com" at bounding box center [470, 161] width 367 height 41
click at [485, 172] on p "moshelang13@gmail.com" at bounding box center [470, 168] width 367 height 18
drag, startPoint x: 440, startPoint y: 171, endPoint x: 290, endPoint y: 178, distance: 150.2
click at [268, 171] on div "Moshe Lang moshelang13@gmail.com 917-618-5351 PIN: 5351" at bounding box center [470, 183] width 408 height 103
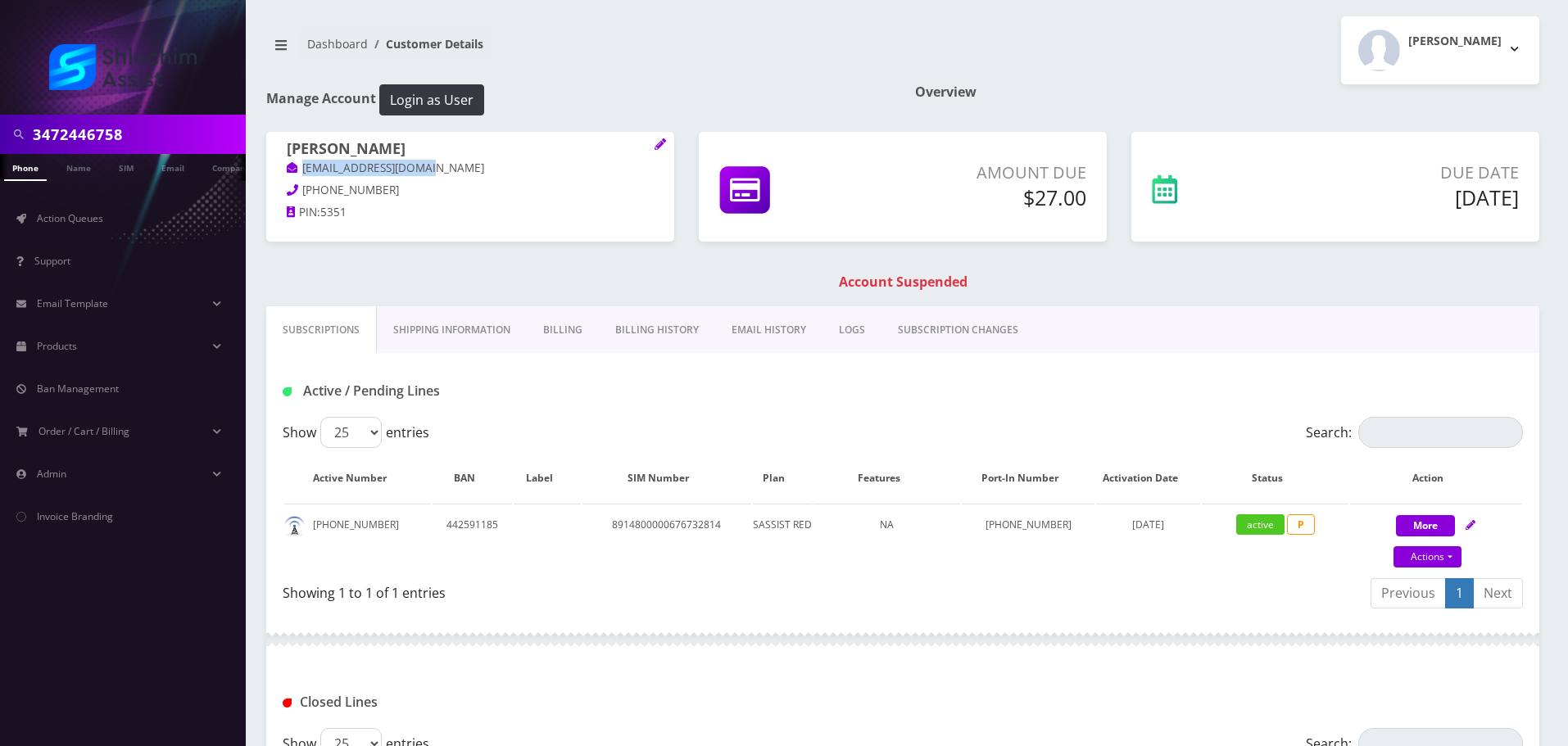
copy link "moshelang13@gmail.com"
click at [659, 337] on link "Billing History" at bounding box center [657, 330] width 116 height 47
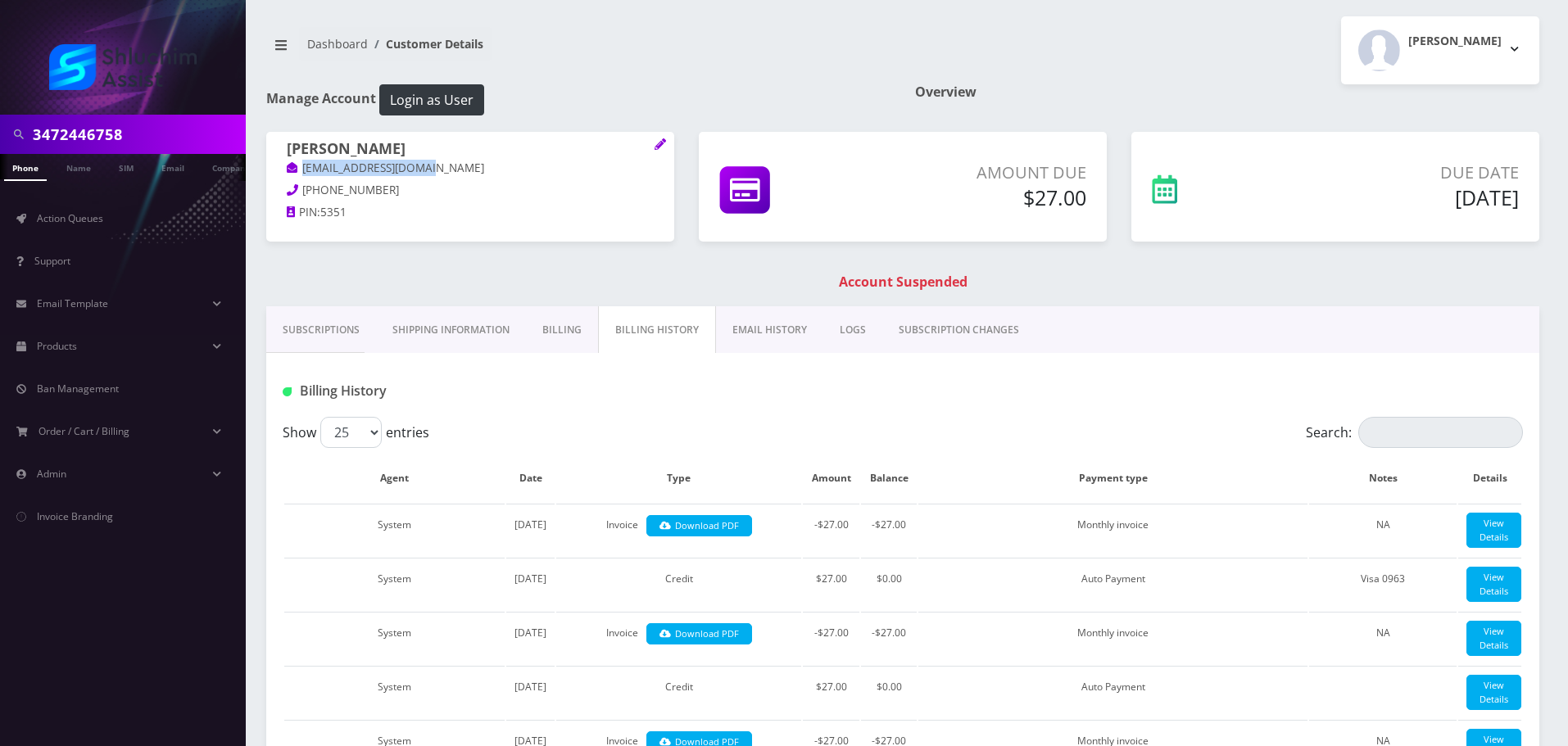
click at [789, 327] on link "EMAIL HISTORY" at bounding box center [770, 330] width 108 height 47
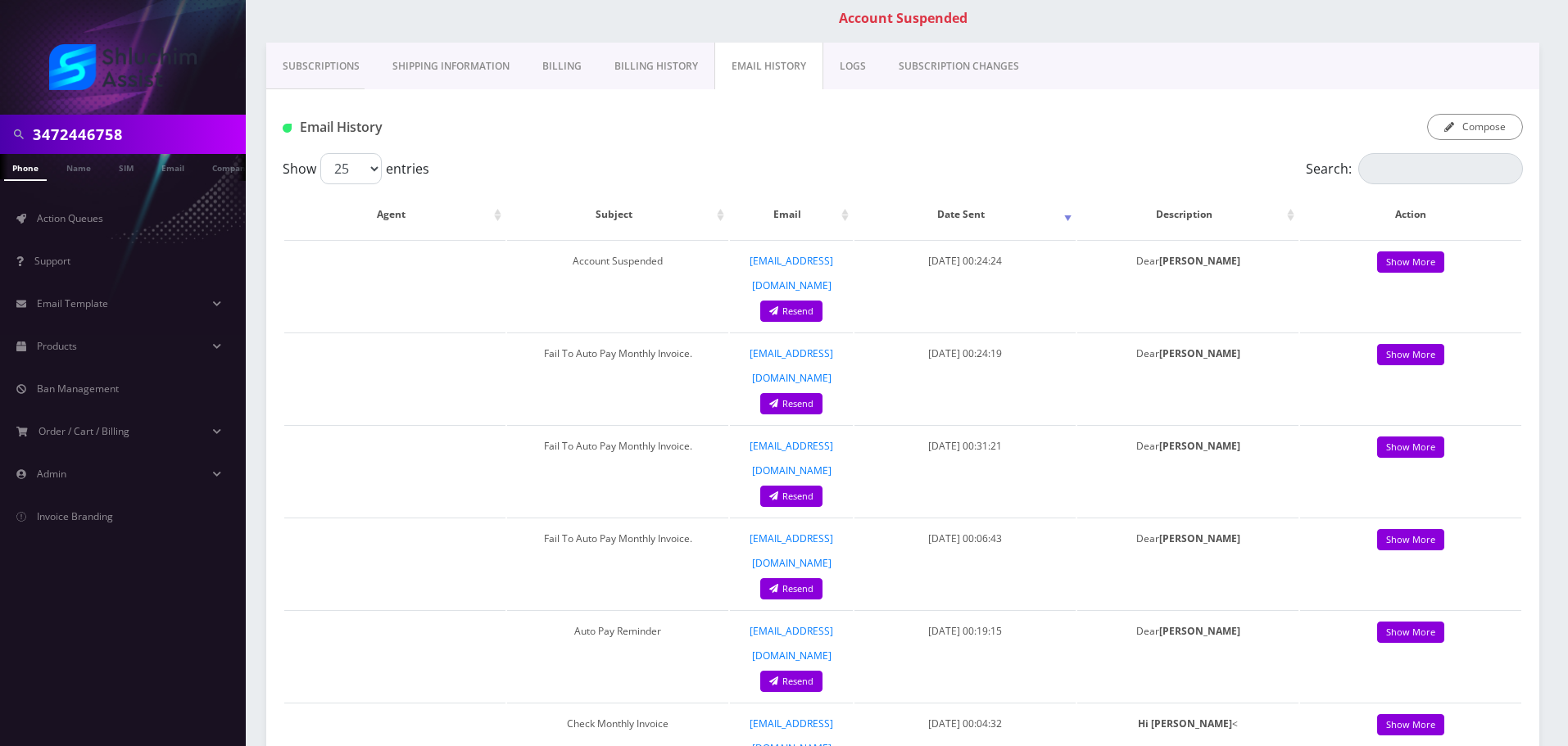
scroll to position [257, 0]
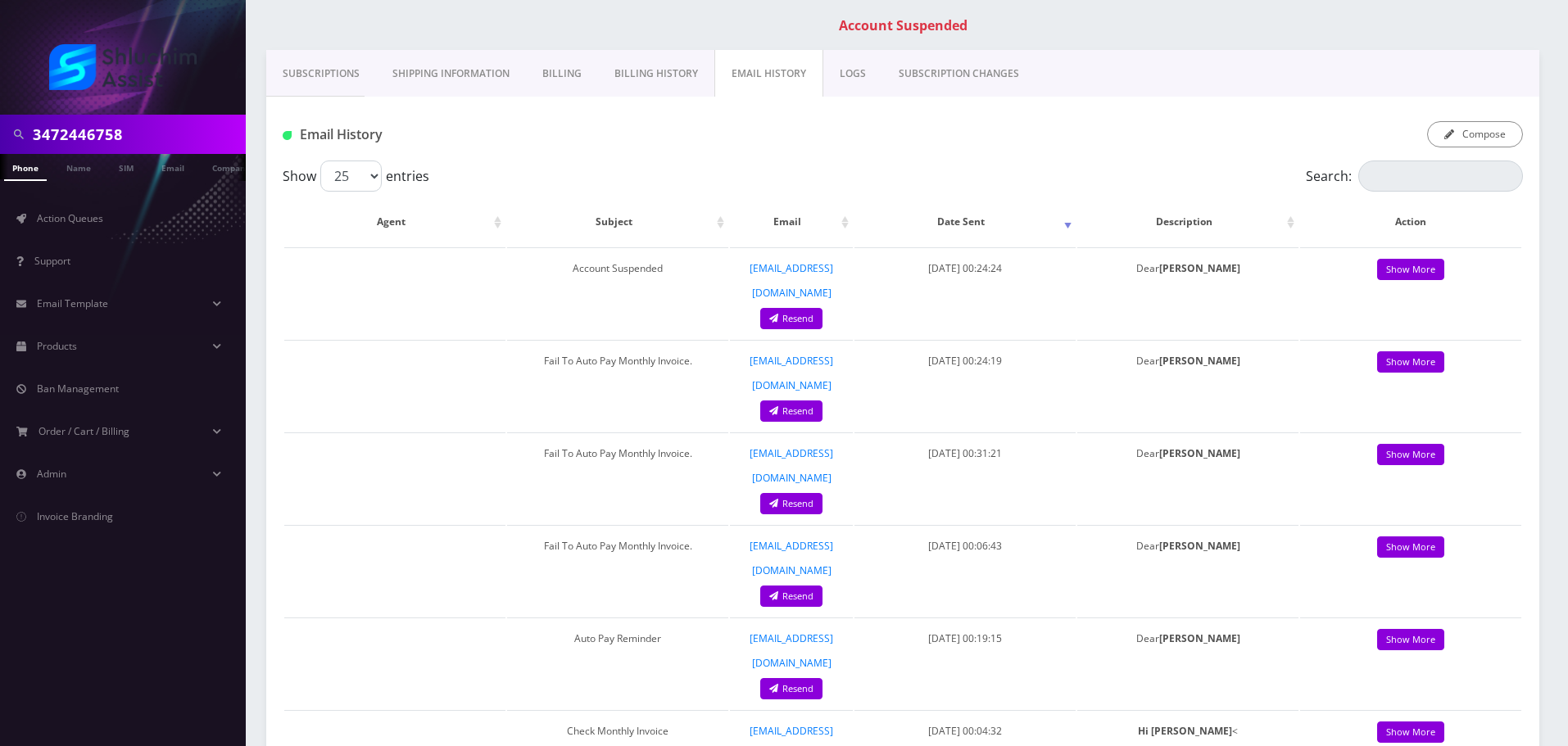
click at [608, 80] on link "Billing History" at bounding box center [656, 73] width 116 height 47
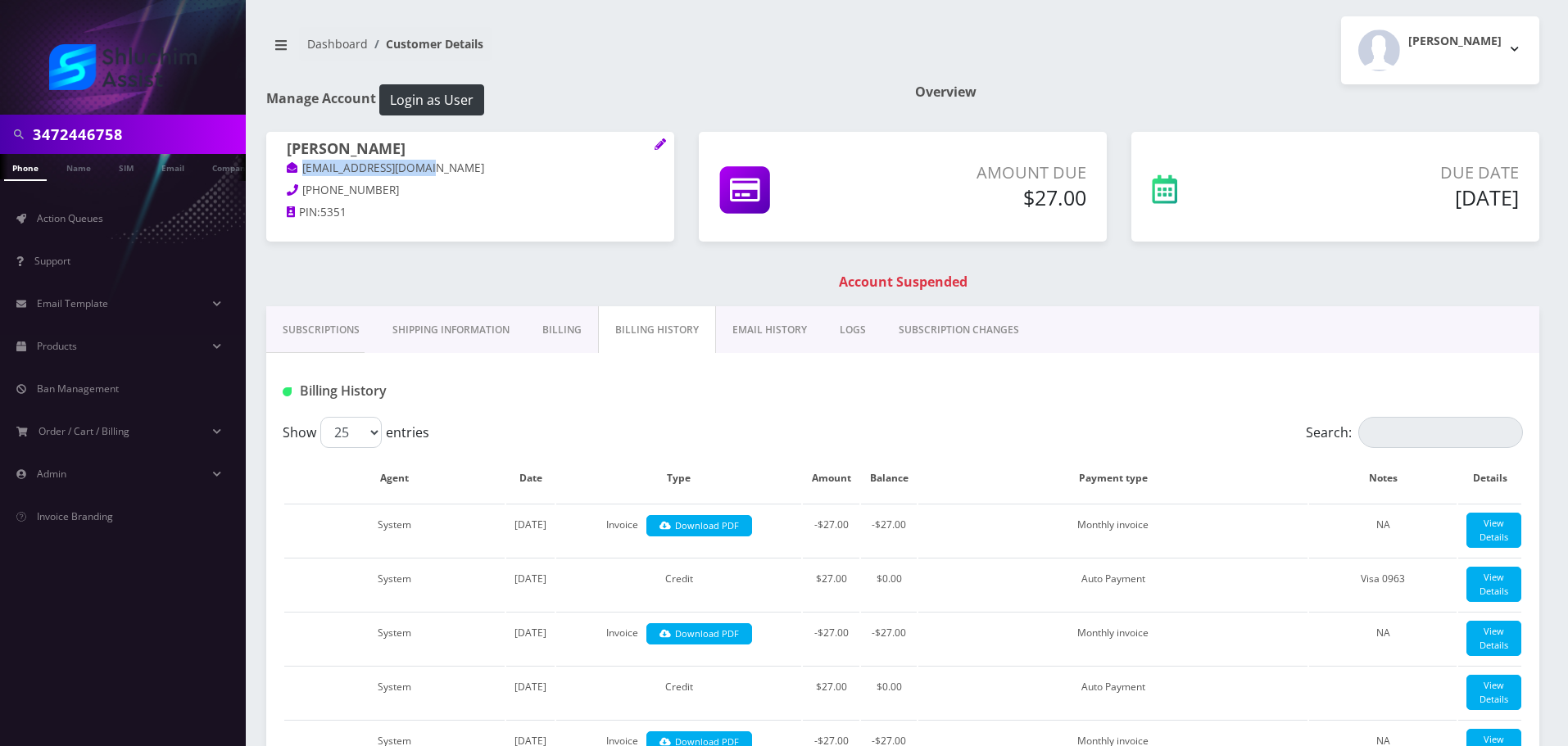
click at [751, 329] on link "EMAIL HISTORY" at bounding box center [770, 330] width 108 height 47
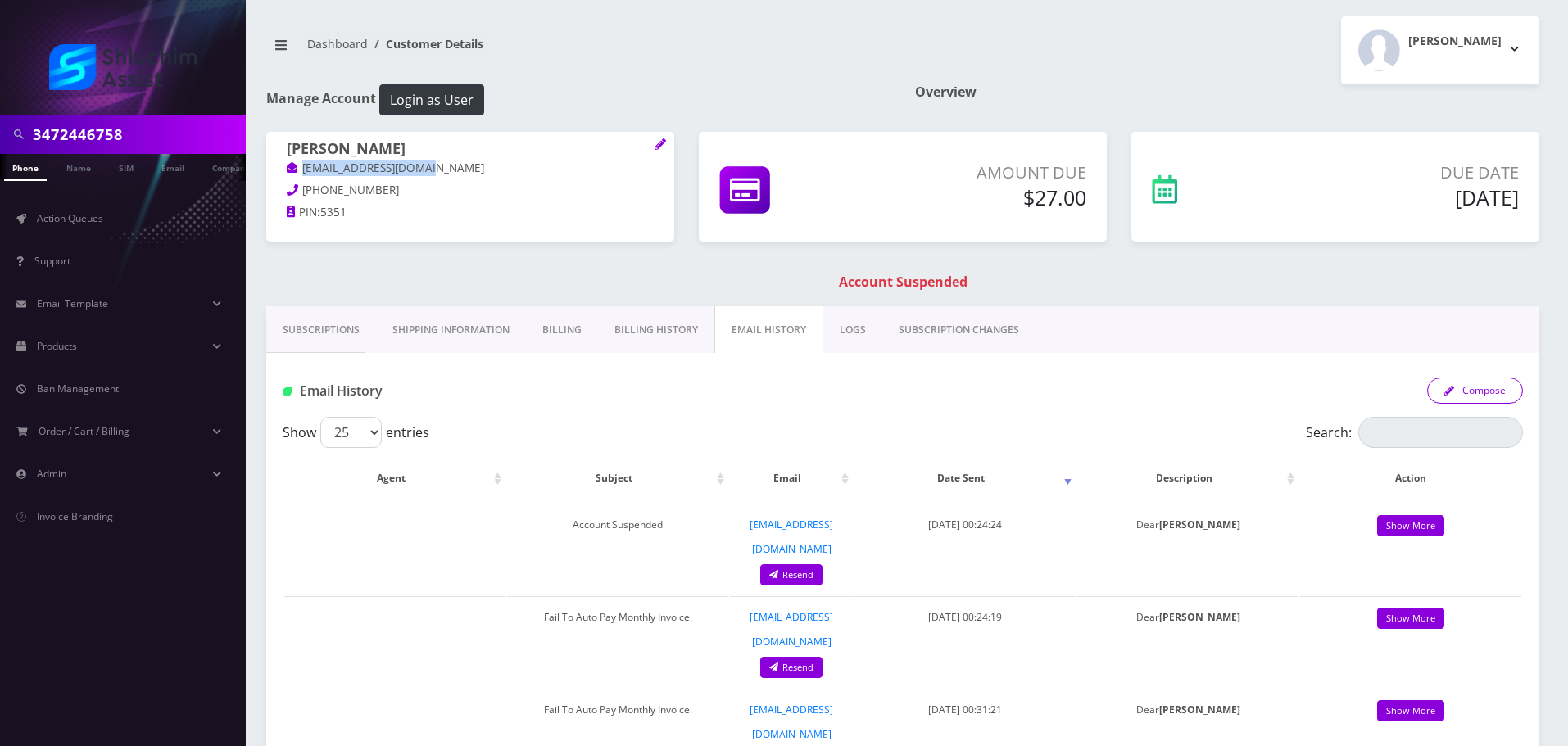
click at [1499, 396] on button "Compose" at bounding box center [1475, 390] width 96 height 26
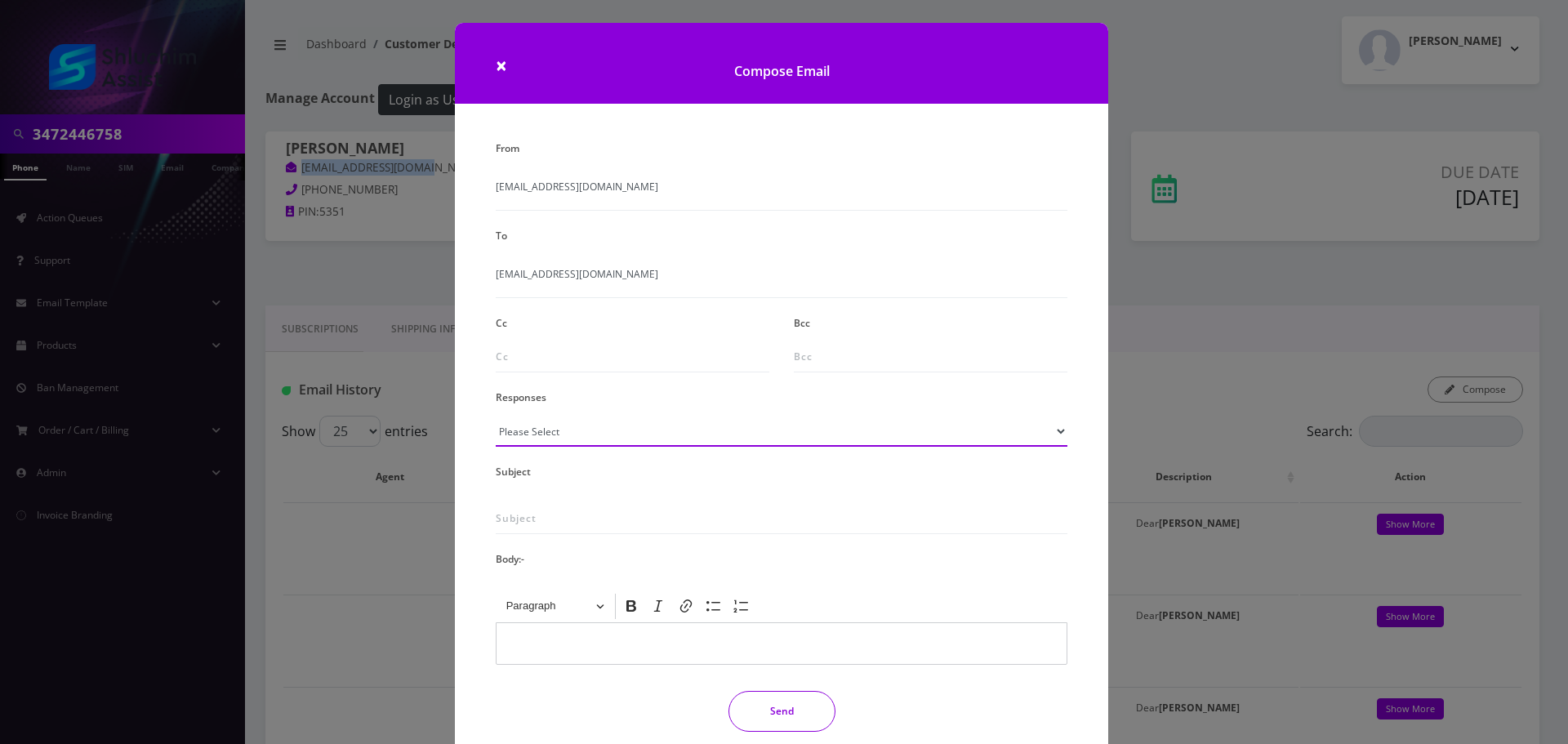
click at [588, 436] on select "Please Select TMobile port Unable to activate CH Pickup Past Due Pick up follow…" at bounding box center [781, 431] width 571 height 31
select select "29"
click at [496, 416] on select "Please Select TMobile port Unable to activate CH Pickup Past Due Pick up follow…" at bounding box center [781, 431] width 571 height 31
type input "Subject: URGENT Action Required: Past Due Payment for Shluchim Assist"
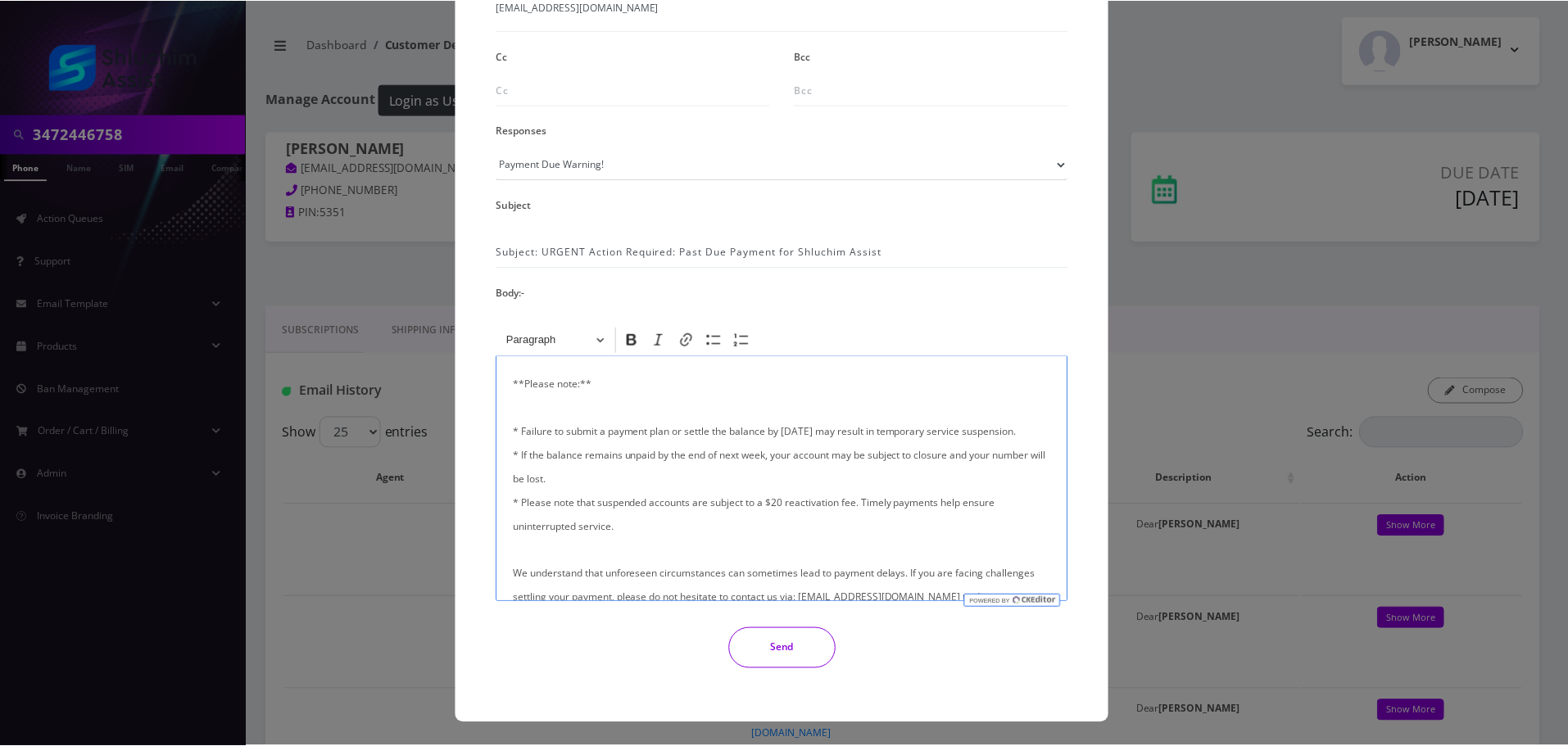
scroll to position [328, 0]
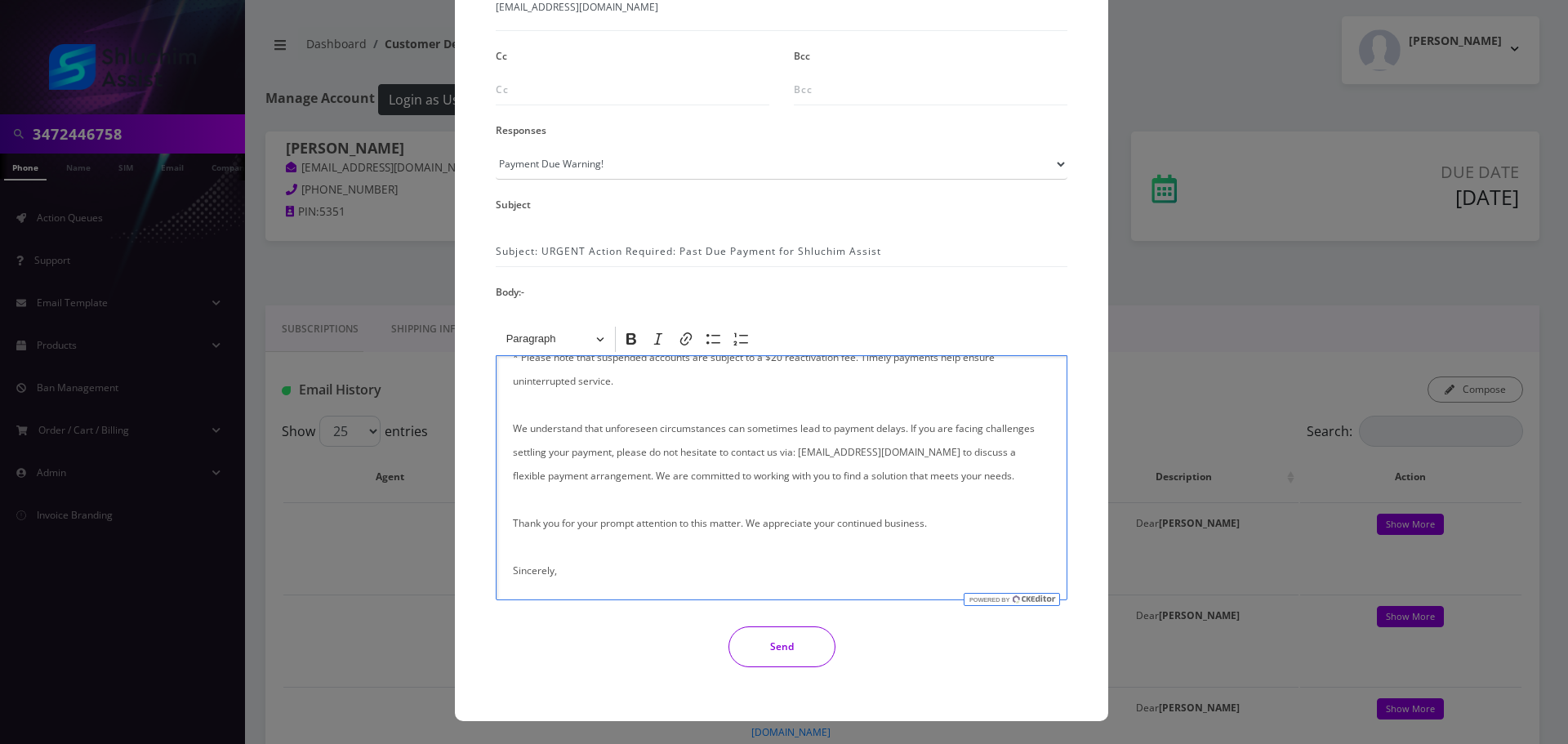
click at [787, 650] on button "Send" at bounding box center [782, 647] width 107 height 41
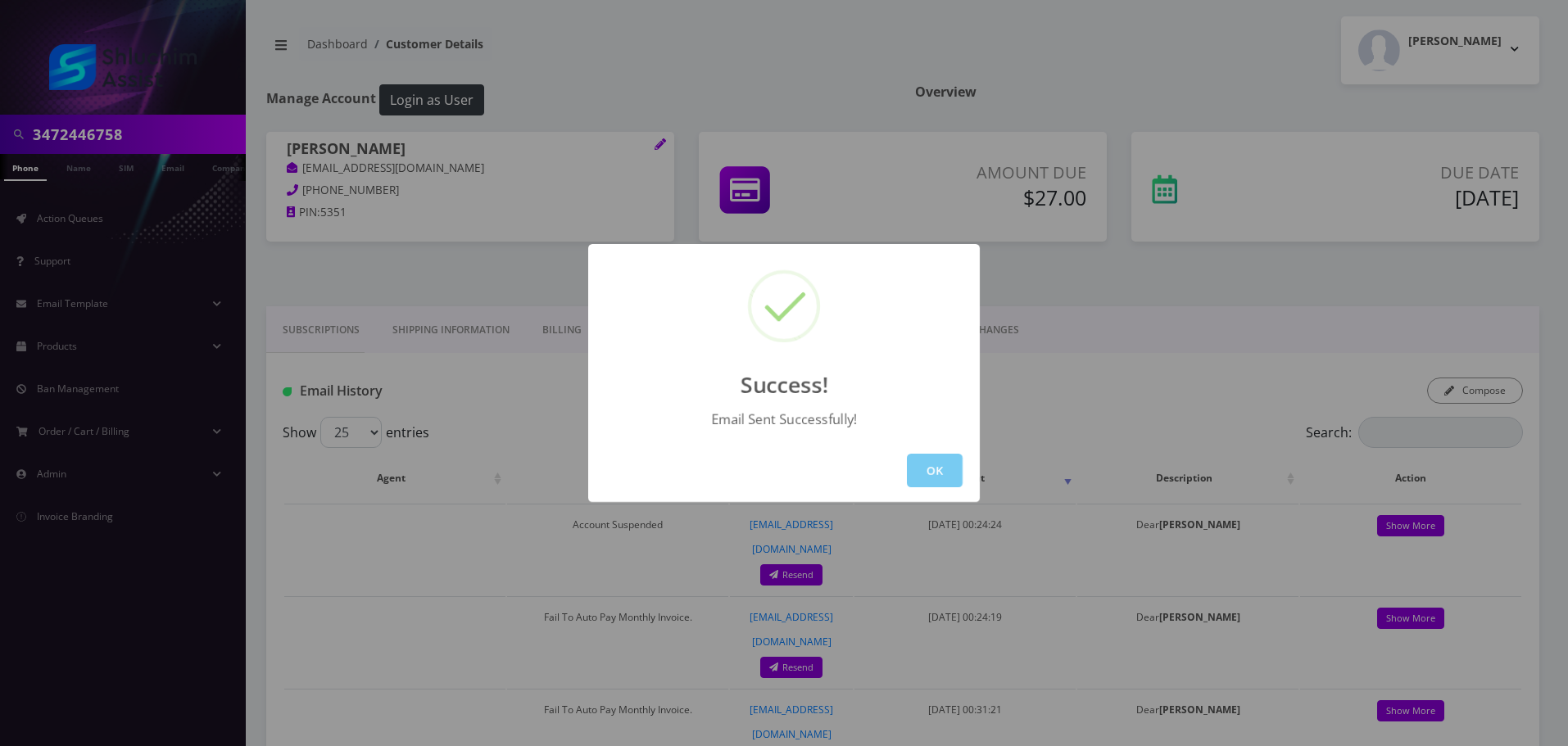
click at [944, 463] on button "OK" at bounding box center [934, 470] width 56 height 34
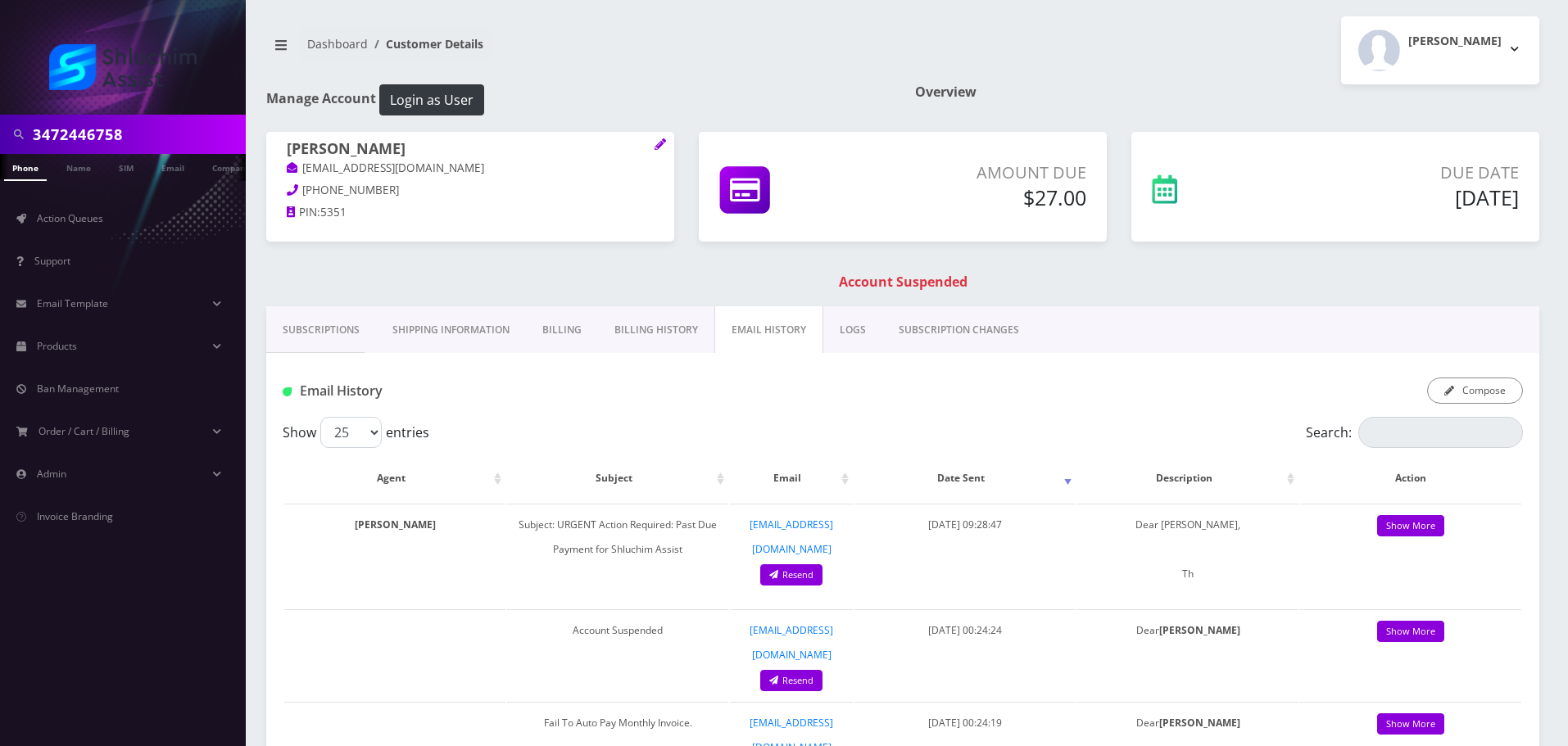
click at [151, 141] on input "3472446758" at bounding box center [137, 135] width 209 height 31
click at [151, 142] on input "3472446758" at bounding box center [137, 135] width 209 height 31
paste input "moshelang13@gmail.com"
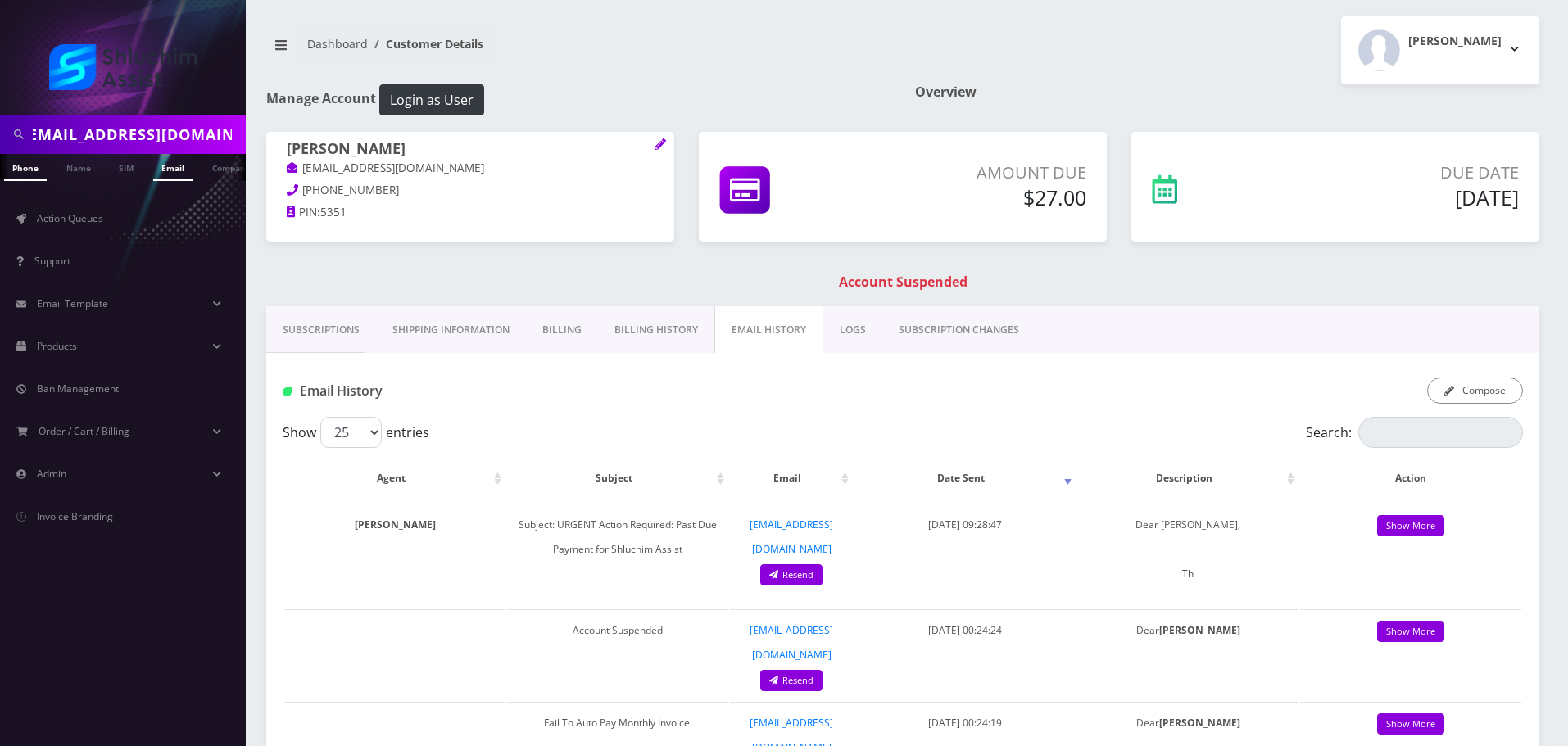
type input "moshelang13@gmail.com"
click at [163, 163] on link "Email" at bounding box center [172, 167] width 39 height 27
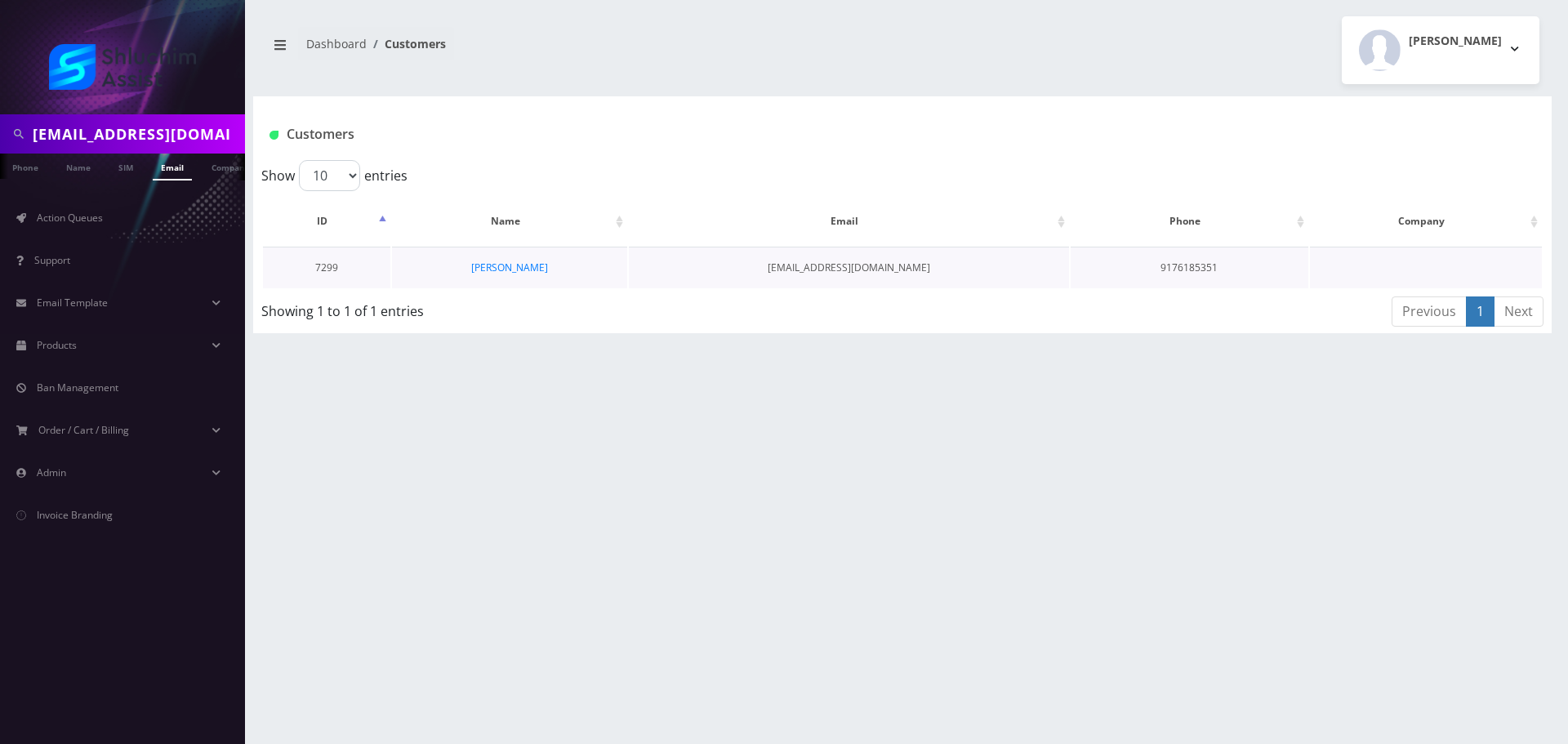
click at [539, 268] on td "[PERSON_NAME]" at bounding box center [509, 267] width 235 height 41
click at [519, 270] on link "[PERSON_NAME]" at bounding box center [510, 267] width 77 height 13
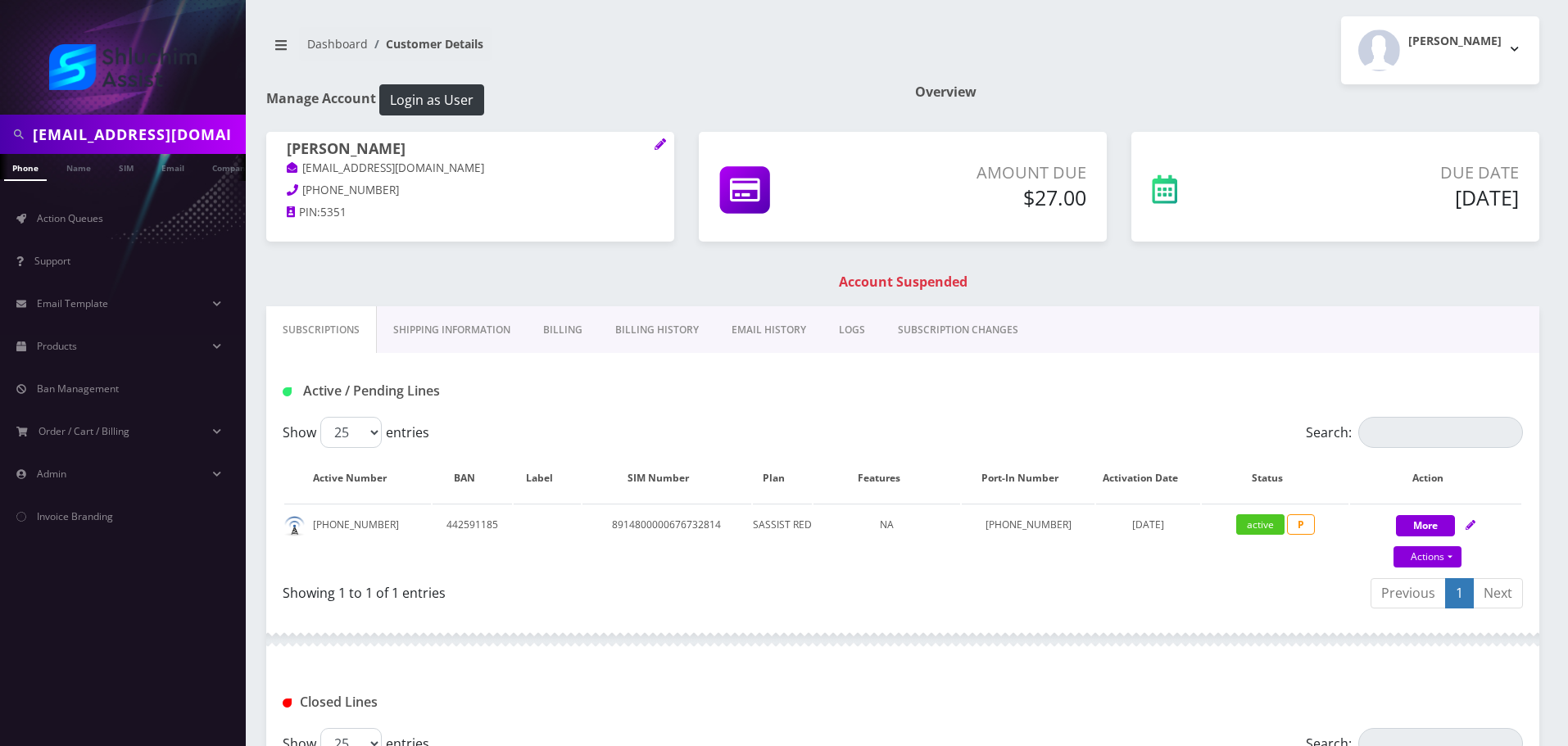
click at [641, 345] on link "Billing History" at bounding box center [657, 330] width 116 height 47
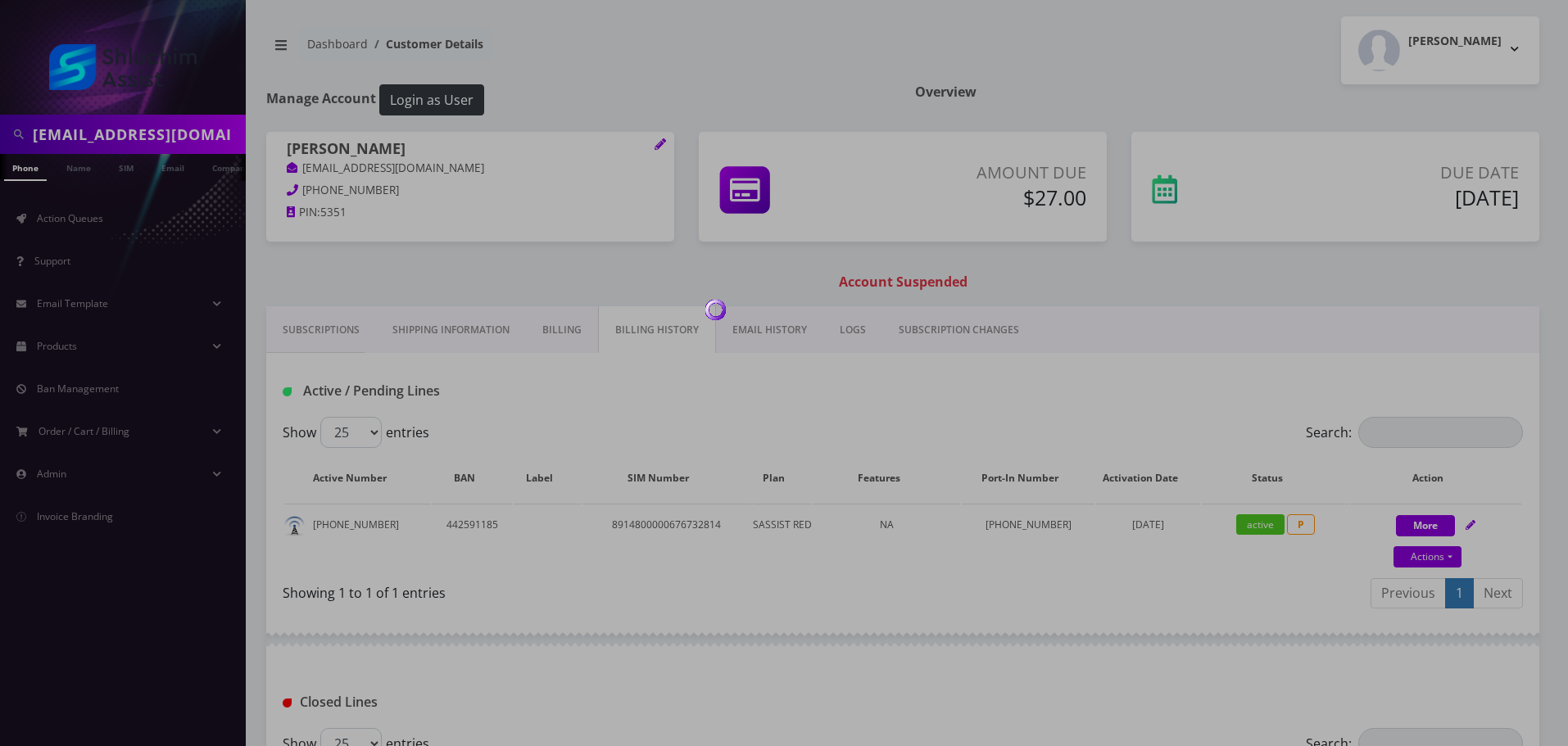
click at [649, 335] on div at bounding box center [784, 373] width 1568 height 746
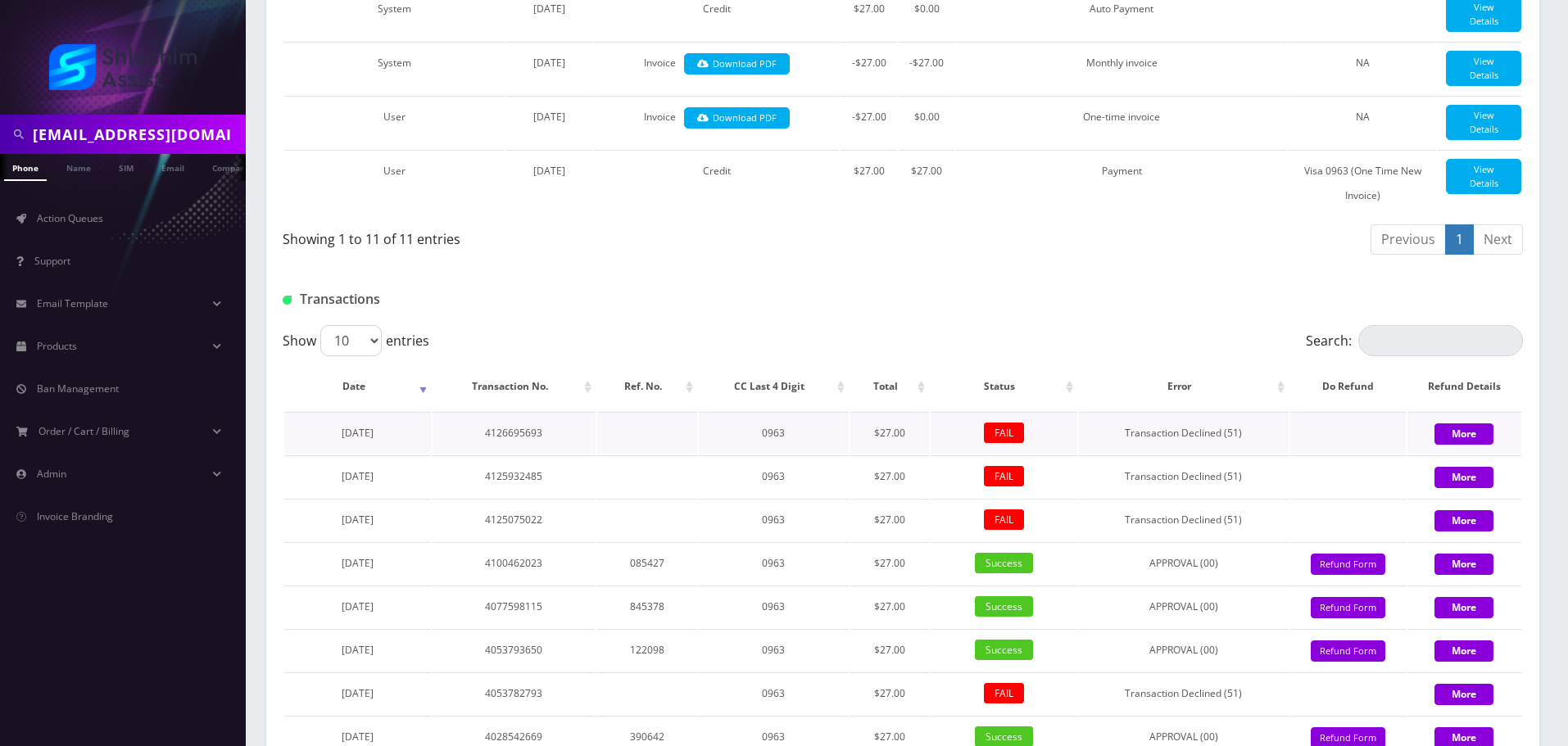
scroll to position [872, 0]
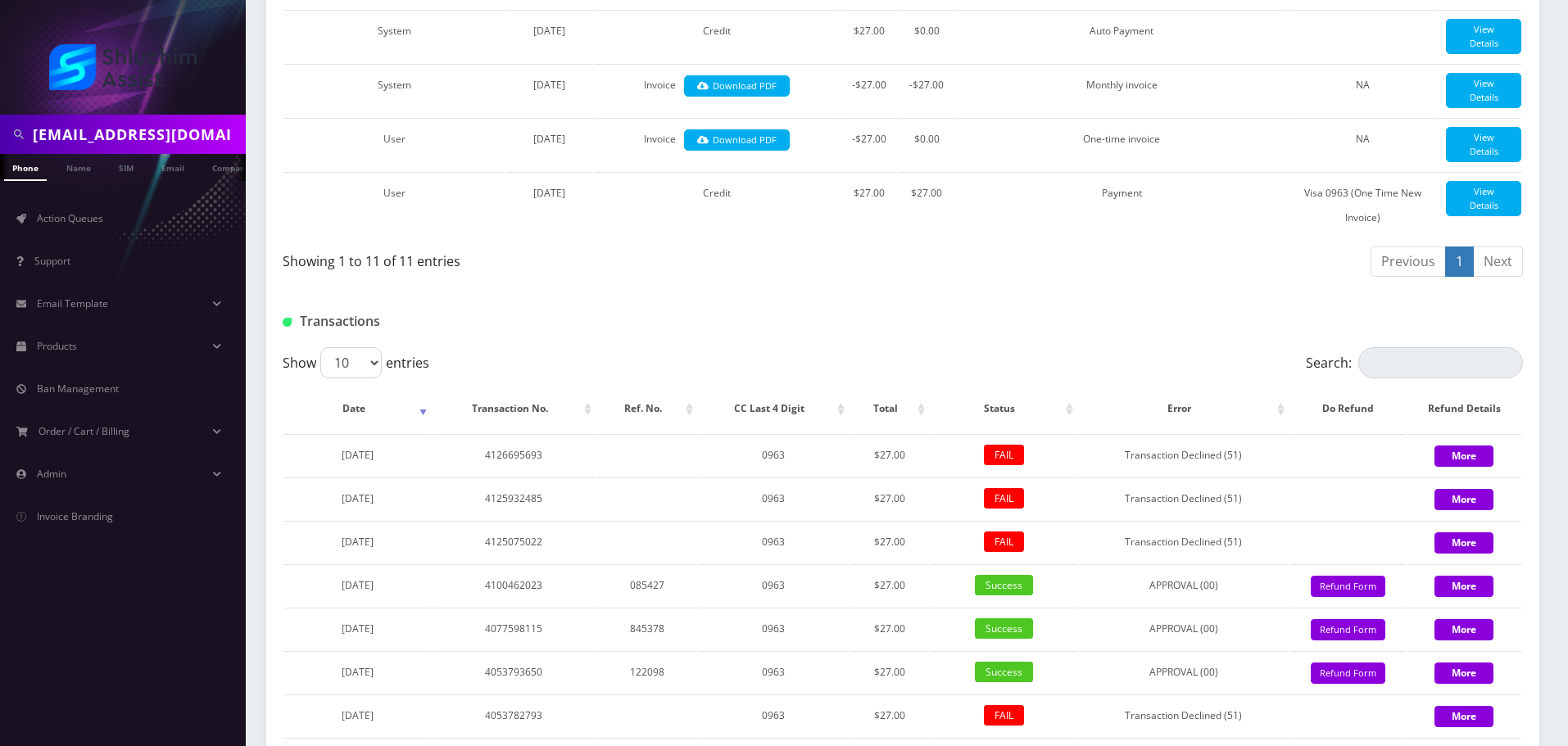
click at [143, 136] on input "moshelang13@gmail.com" at bounding box center [137, 135] width 209 height 31
paste input "iriamrivkystudio"
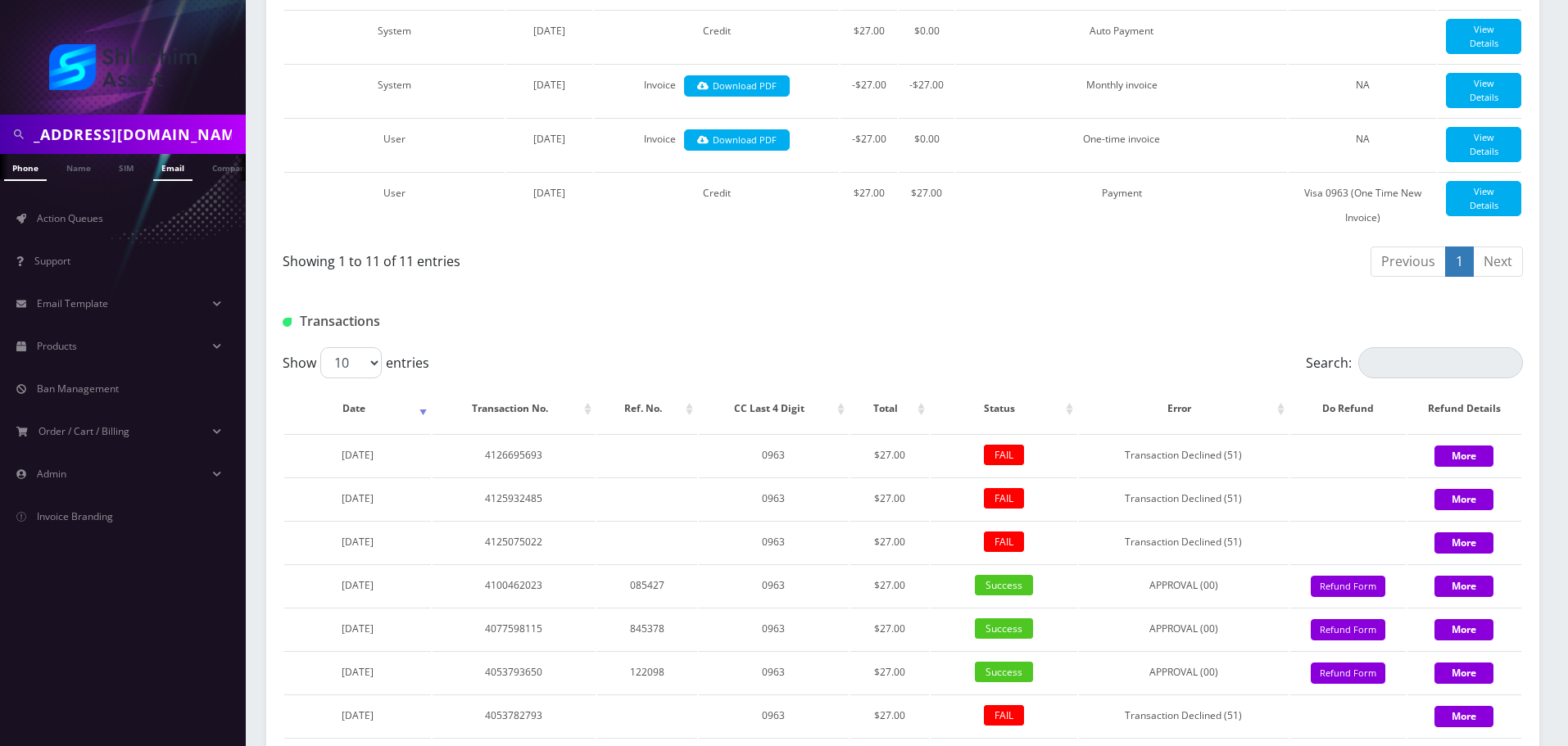
type input "[EMAIL_ADDRESS][DOMAIN_NAME]"
click at [170, 160] on link "Email" at bounding box center [172, 167] width 39 height 27
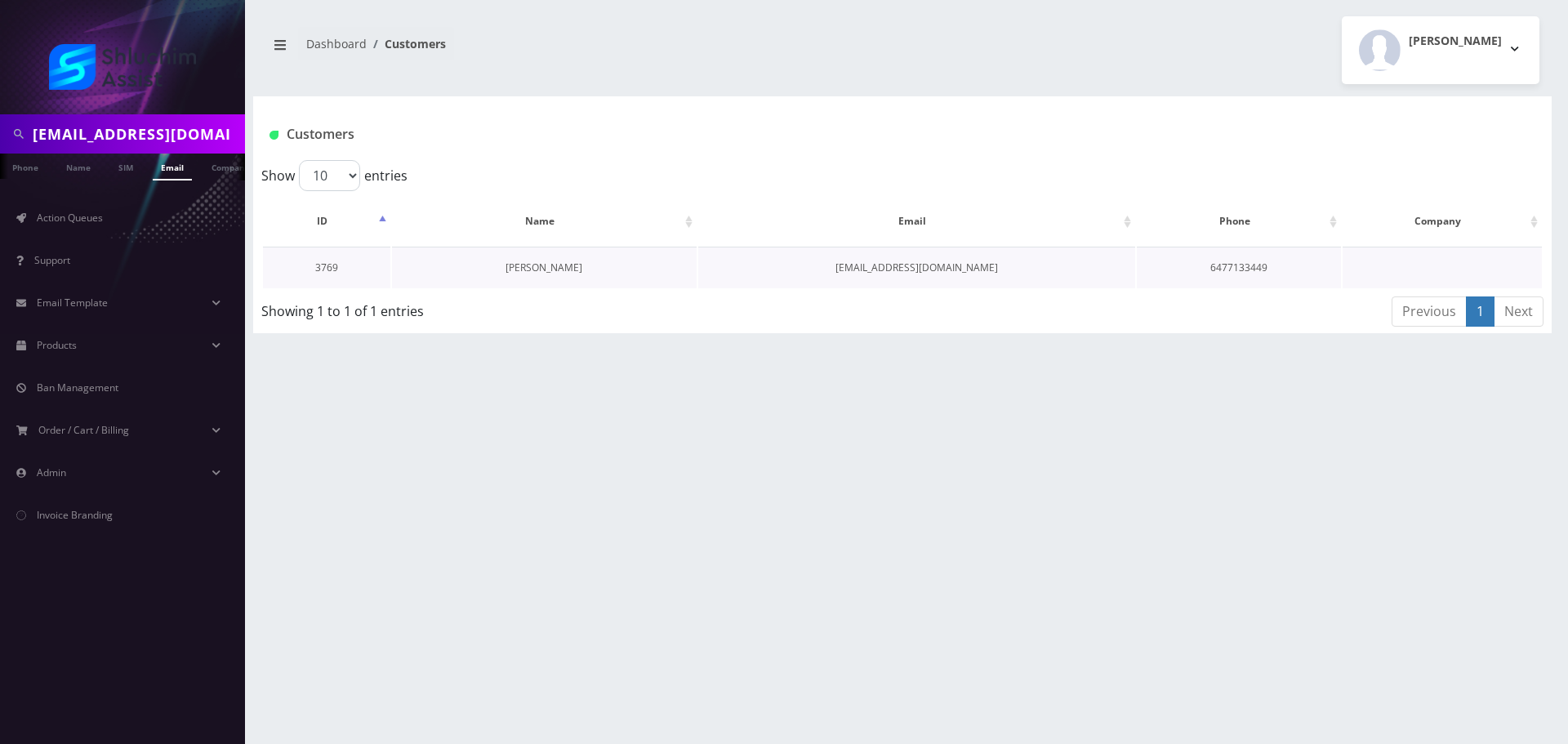
drag, startPoint x: 542, startPoint y: 262, endPoint x: 666, endPoint y: 257, distance: 124.1
click at [542, 263] on link "[PERSON_NAME]" at bounding box center [543, 267] width 77 height 13
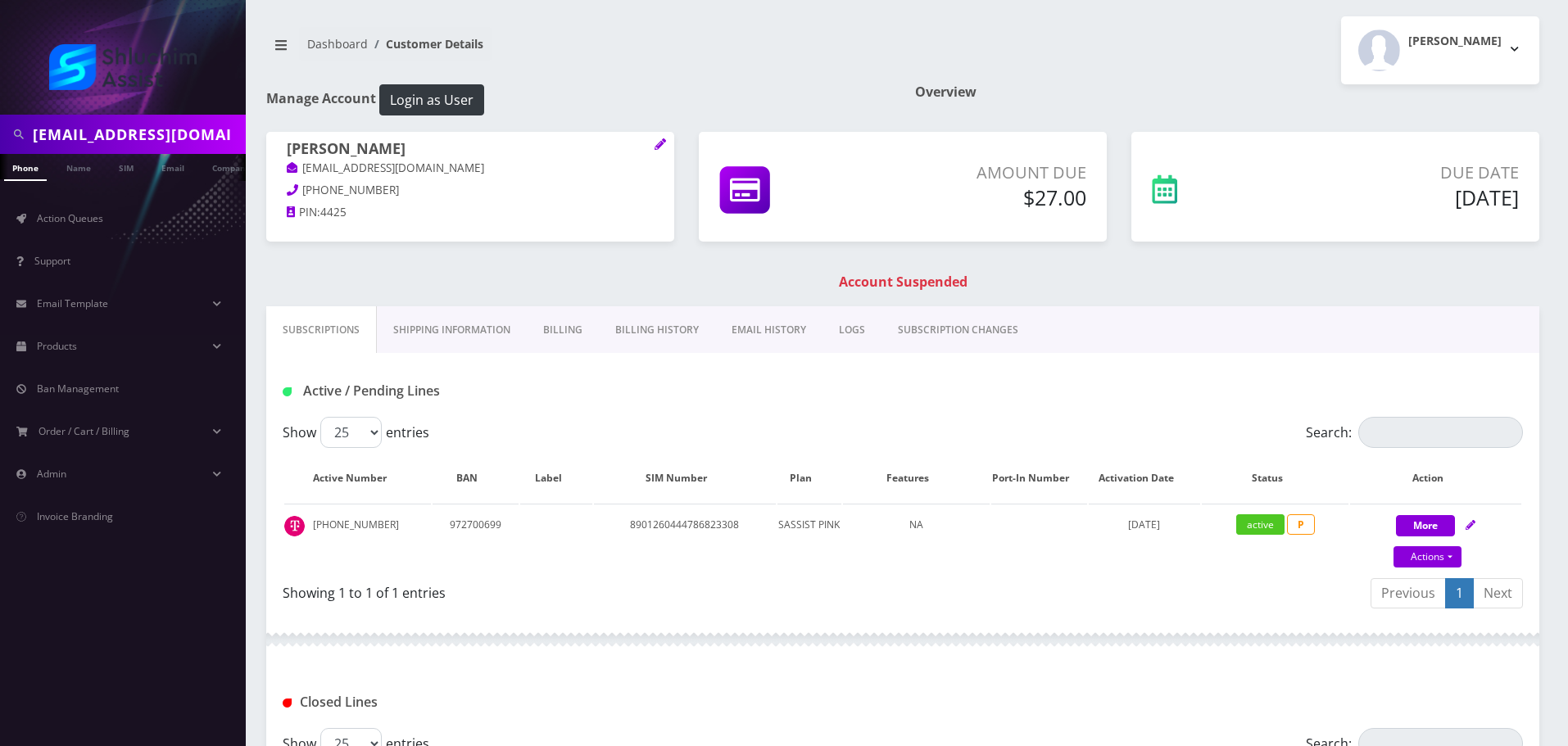
click at [760, 326] on link "EMAIL HISTORY" at bounding box center [769, 330] width 108 height 47
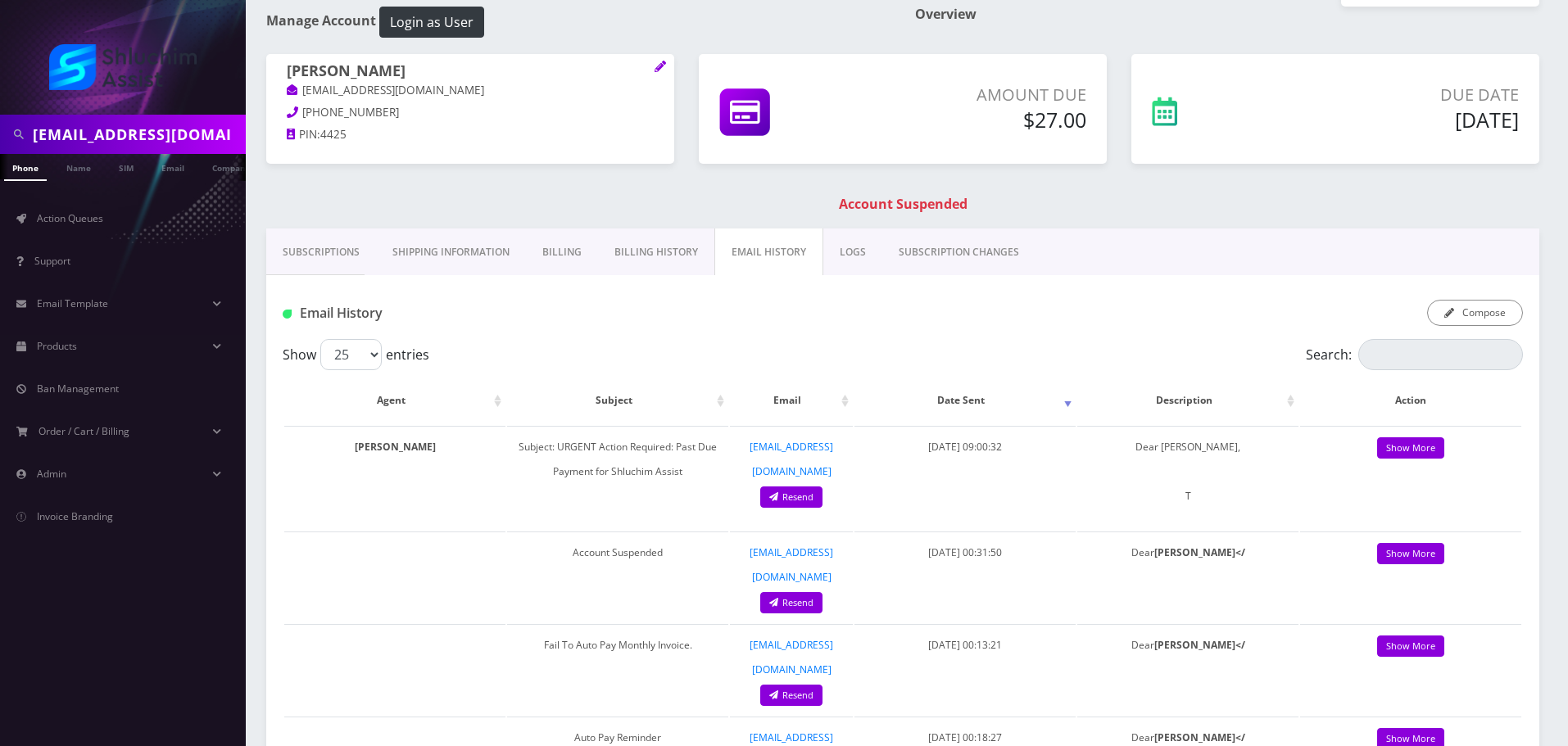
drag, startPoint x: 647, startPoint y: 229, endPoint x: 664, endPoint y: 252, distance: 28.6
click at [647, 231] on link "Billing History" at bounding box center [656, 252] width 116 height 47
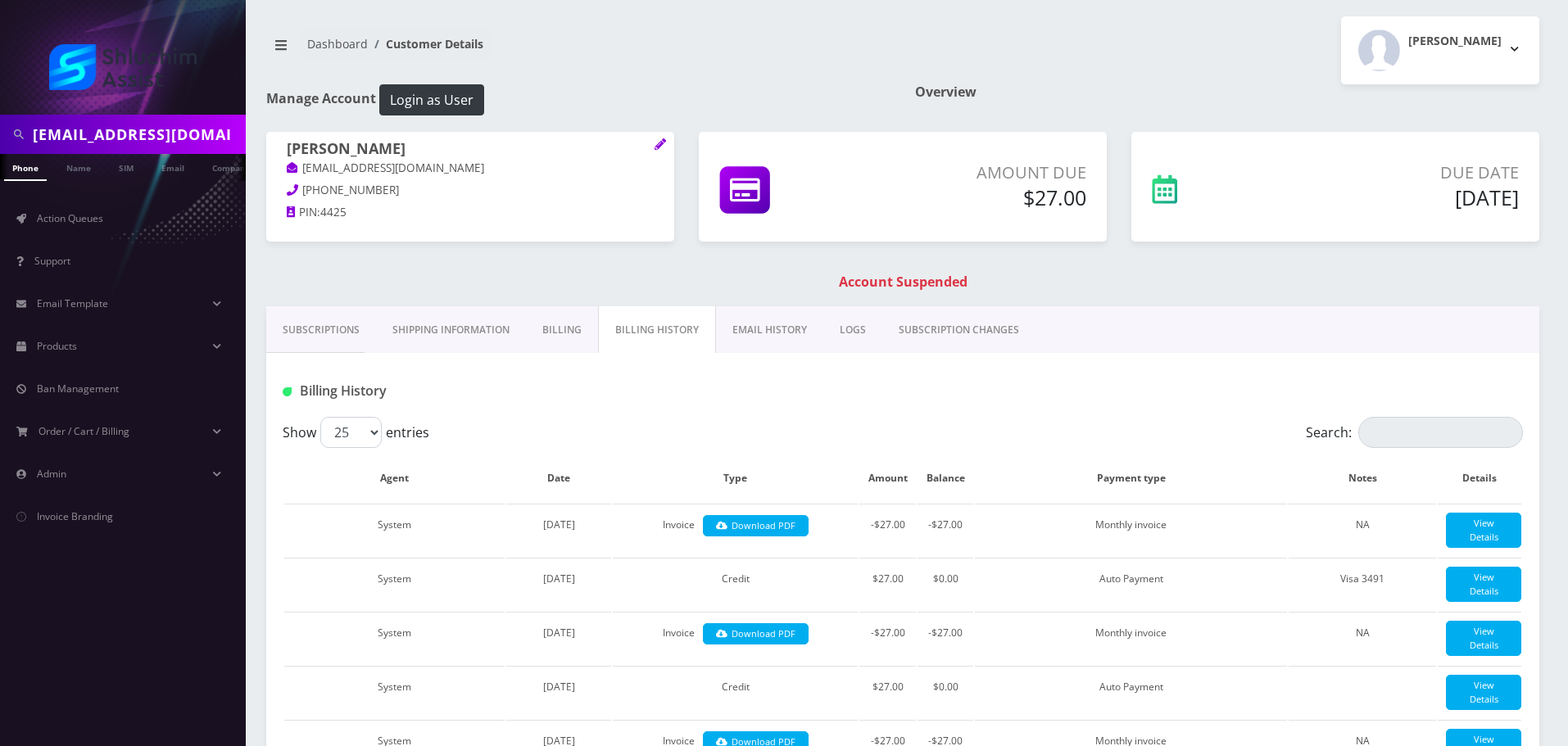
click at [777, 342] on link "EMAIL HISTORY" at bounding box center [770, 330] width 108 height 47
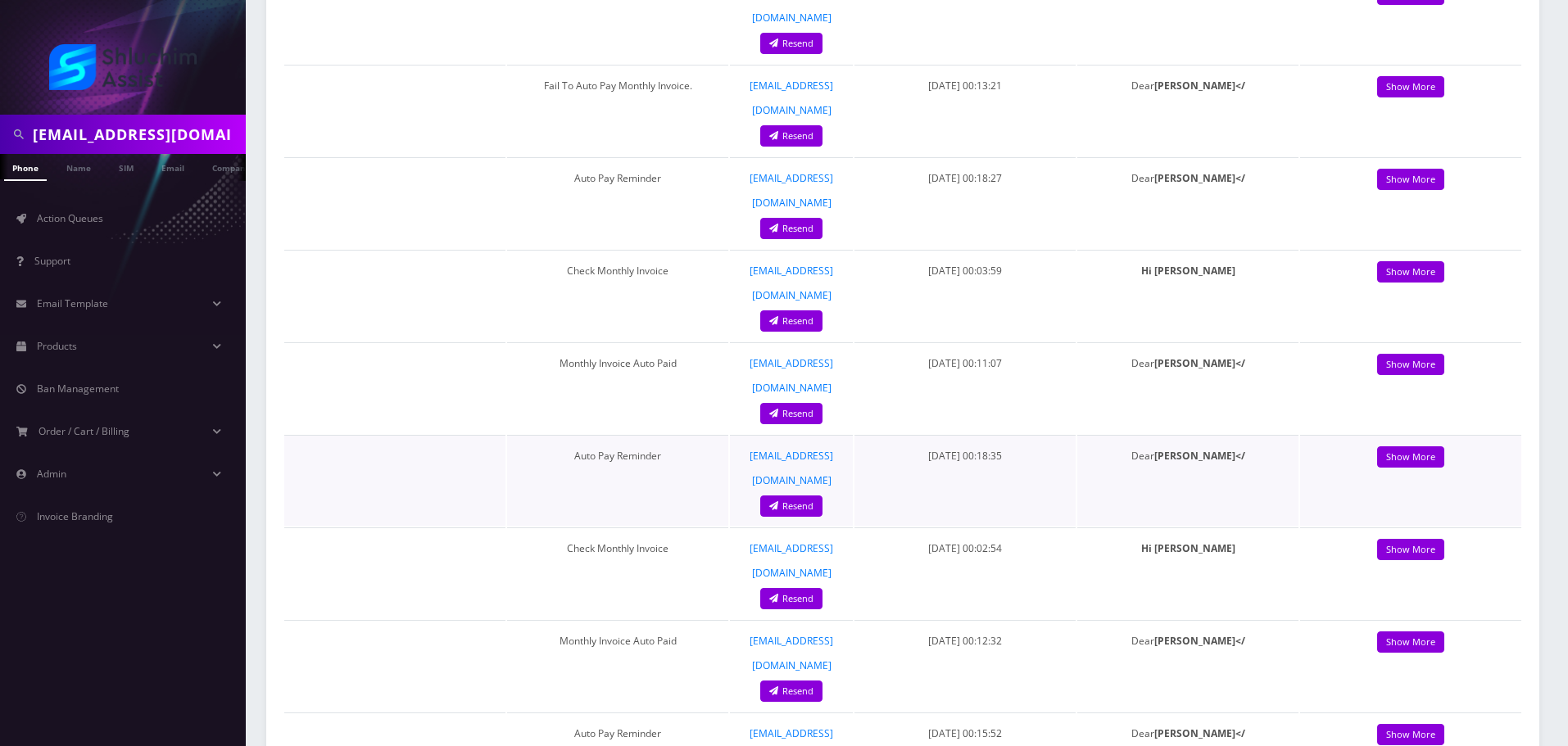
scroll to position [246, 0]
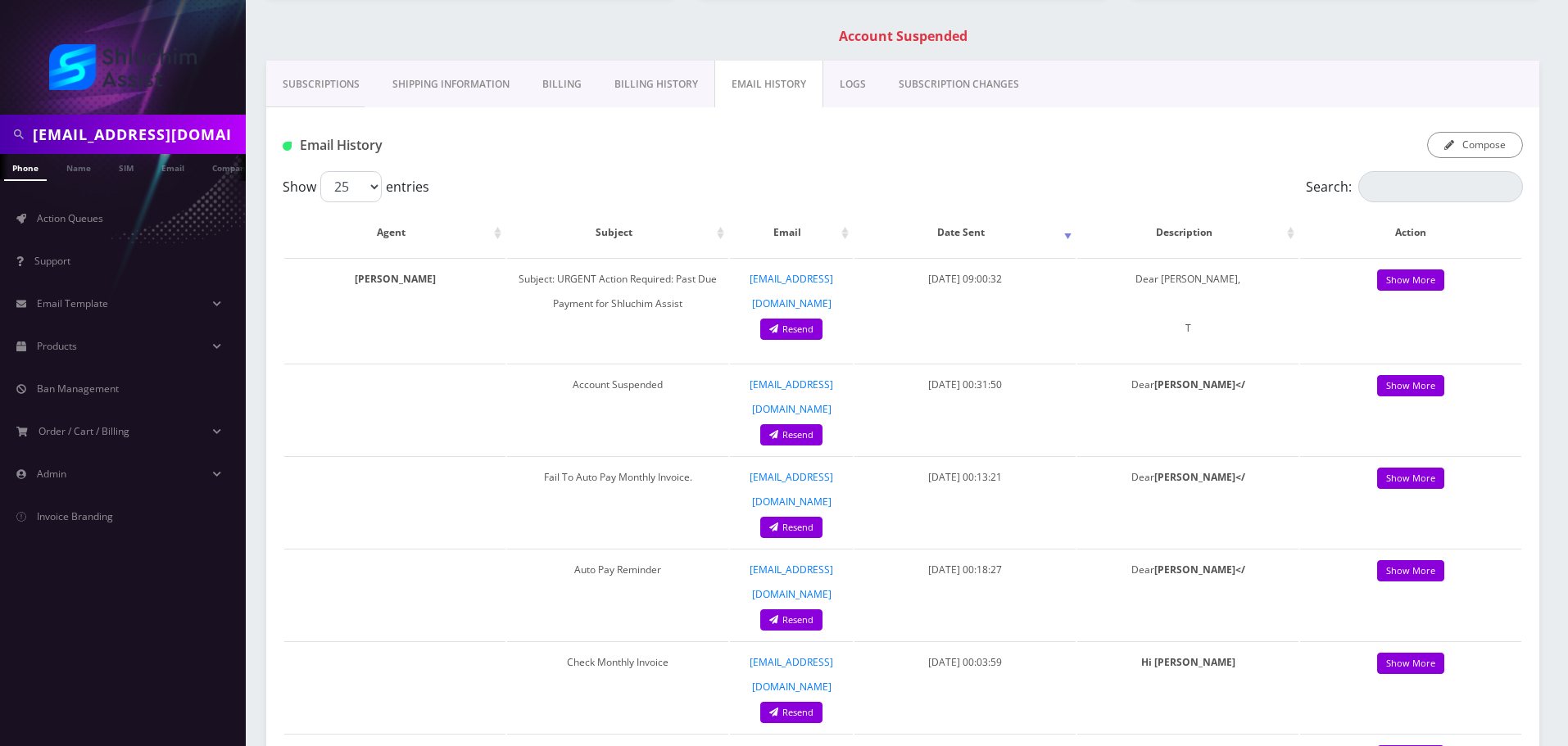
click at [174, 125] on input "miriamrivkystudio@gmail.com" at bounding box center [137, 135] width 209 height 31
click at [136, 144] on input "miriamrivkystudio@gmail.com" at bounding box center [137, 135] width 209 height 31
click at [136, 143] on input "miriamrivkystudio@gmail.com" at bounding box center [137, 135] width 209 height 31
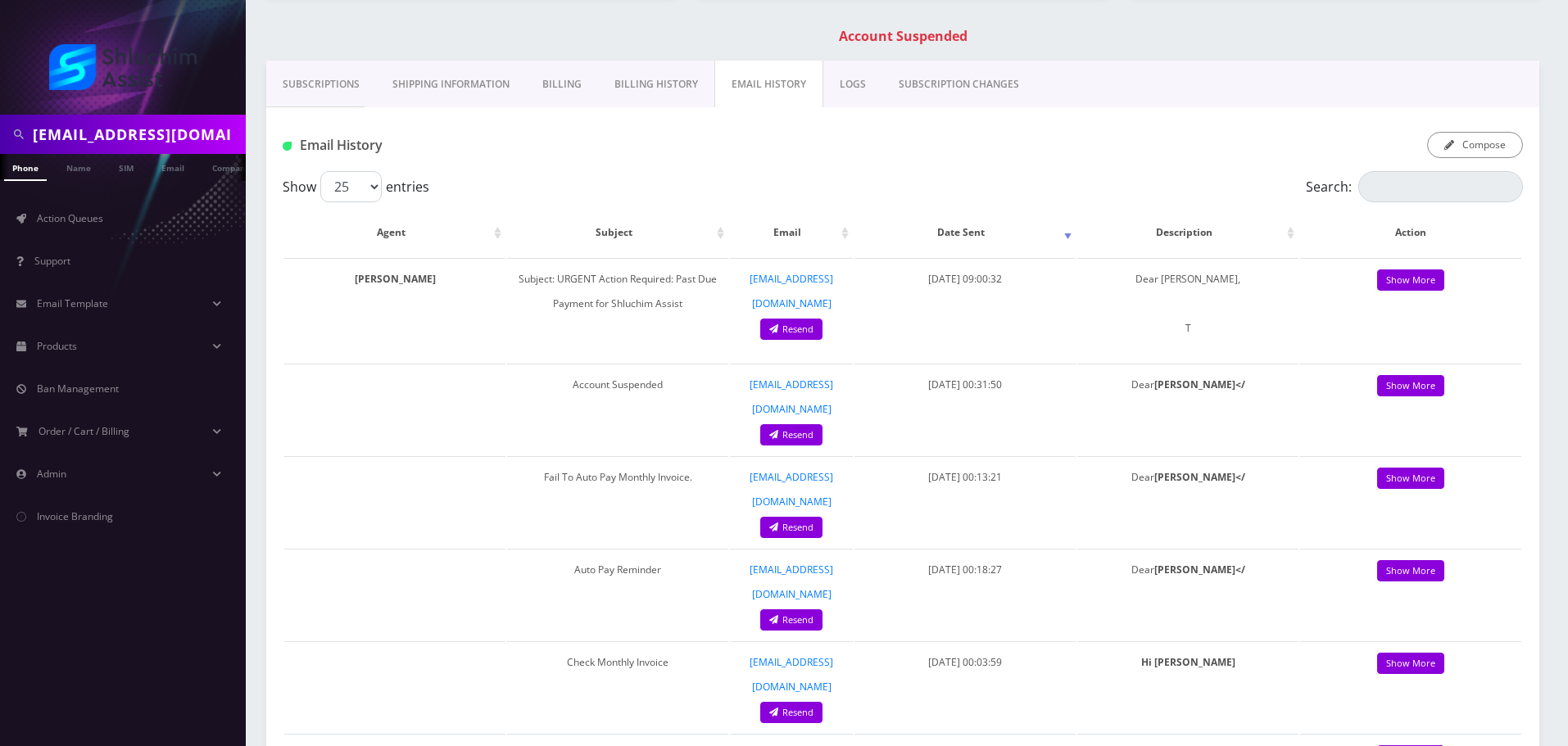
click at [136, 143] on input "miriamrivkystudio@gmail.com" at bounding box center [137, 135] width 209 height 31
paste input "9173192410"
type input "9173192410"
drag, startPoint x: 277, startPoint y: 227, endPoint x: 214, endPoint y: 230, distance: 63.1
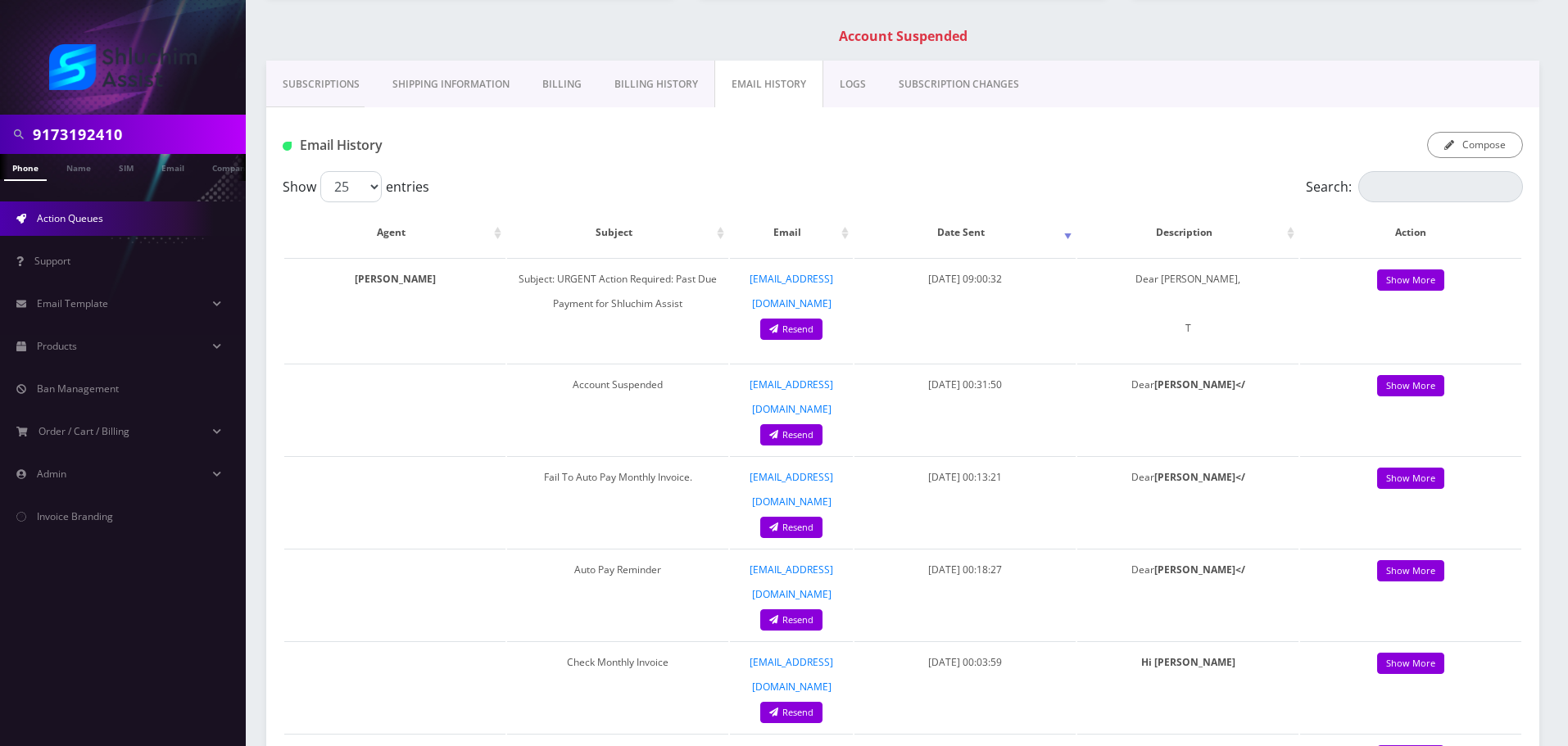
click at [174, 137] on input "9173192410" at bounding box center [137, 135] width 209 height 31
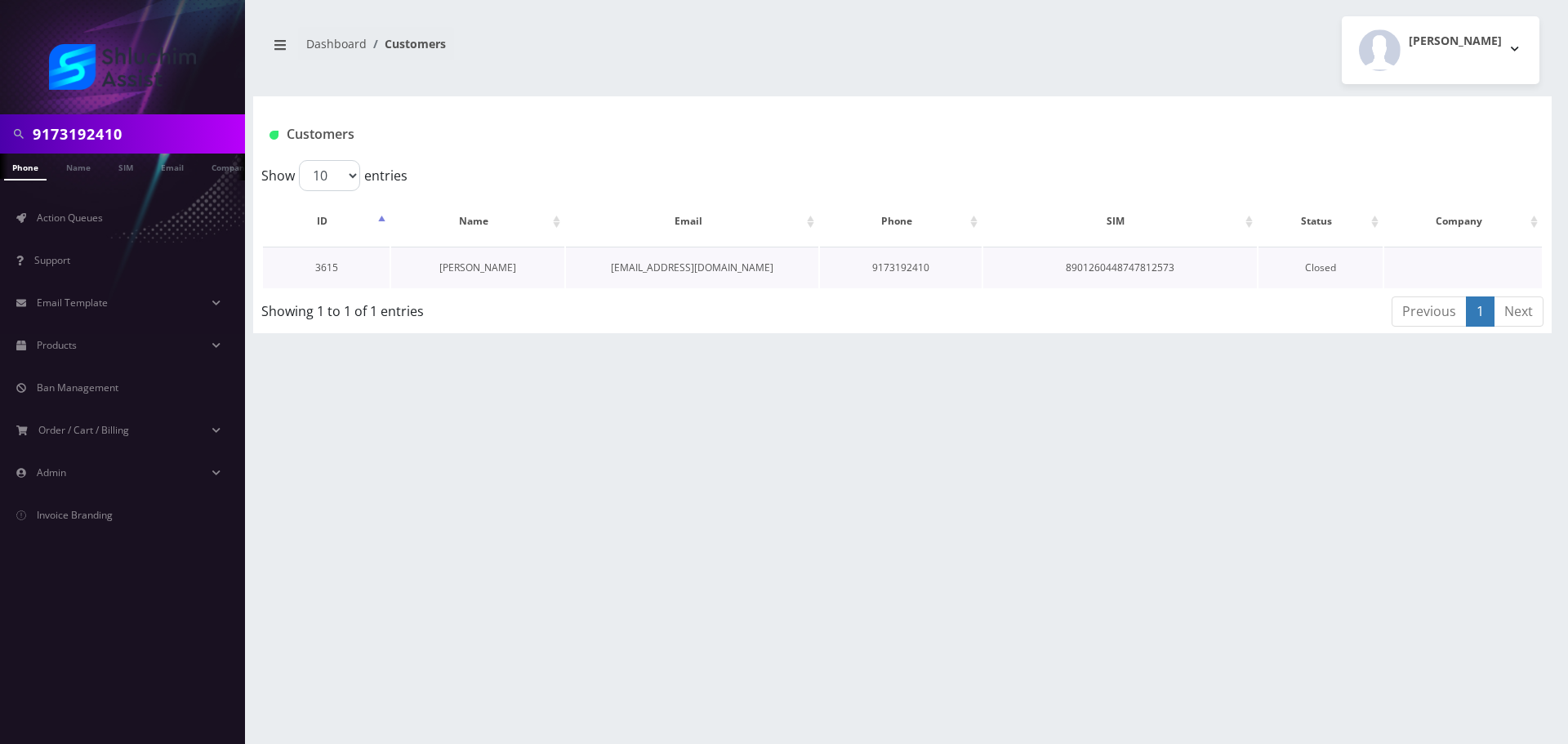
click at [499, 267] on link "[PERSON_NAME]" at bounding box center [477, 267] width 77 height 13
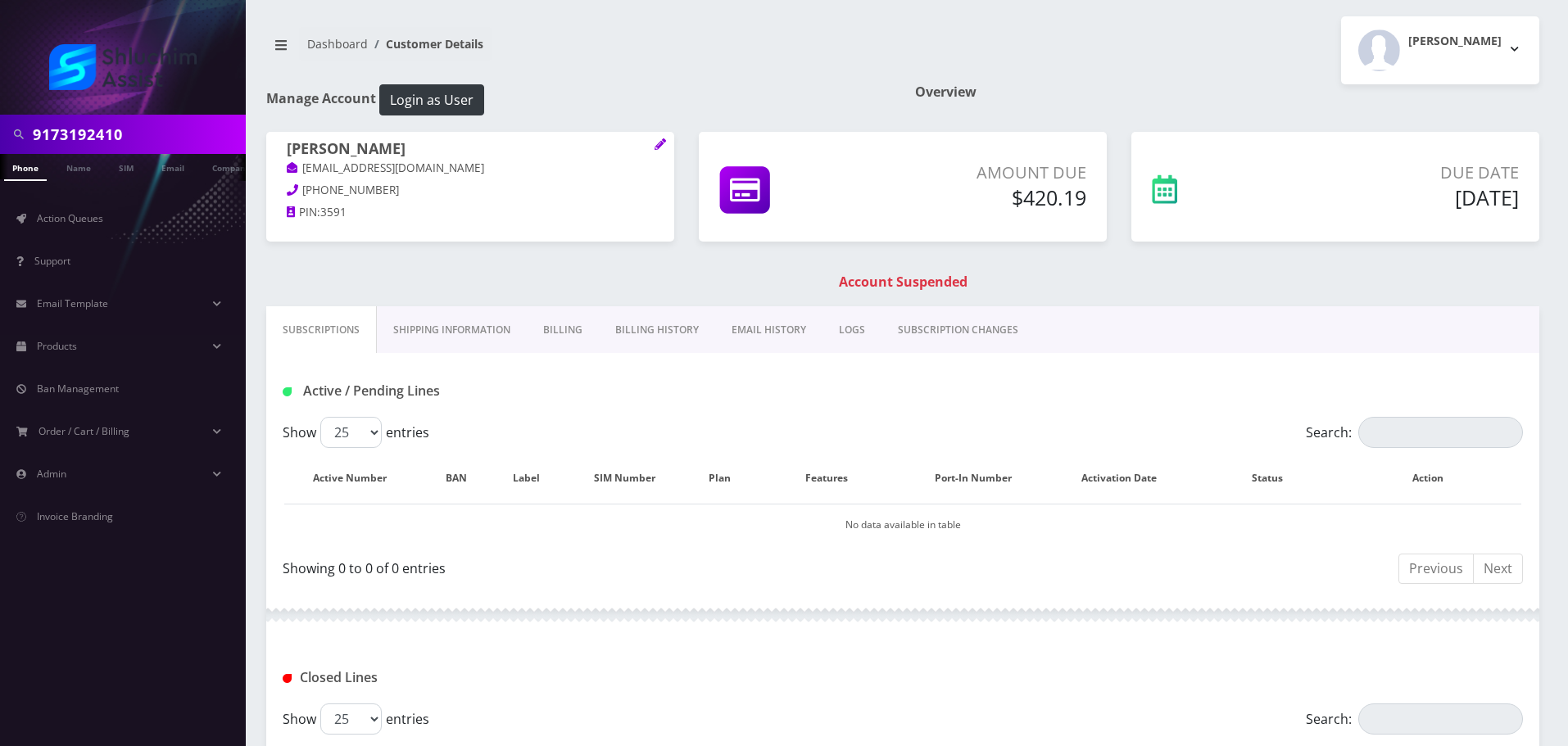
click at [659, 331] on link "Billing History" at bounding box center [657, 330] width 116 height 47
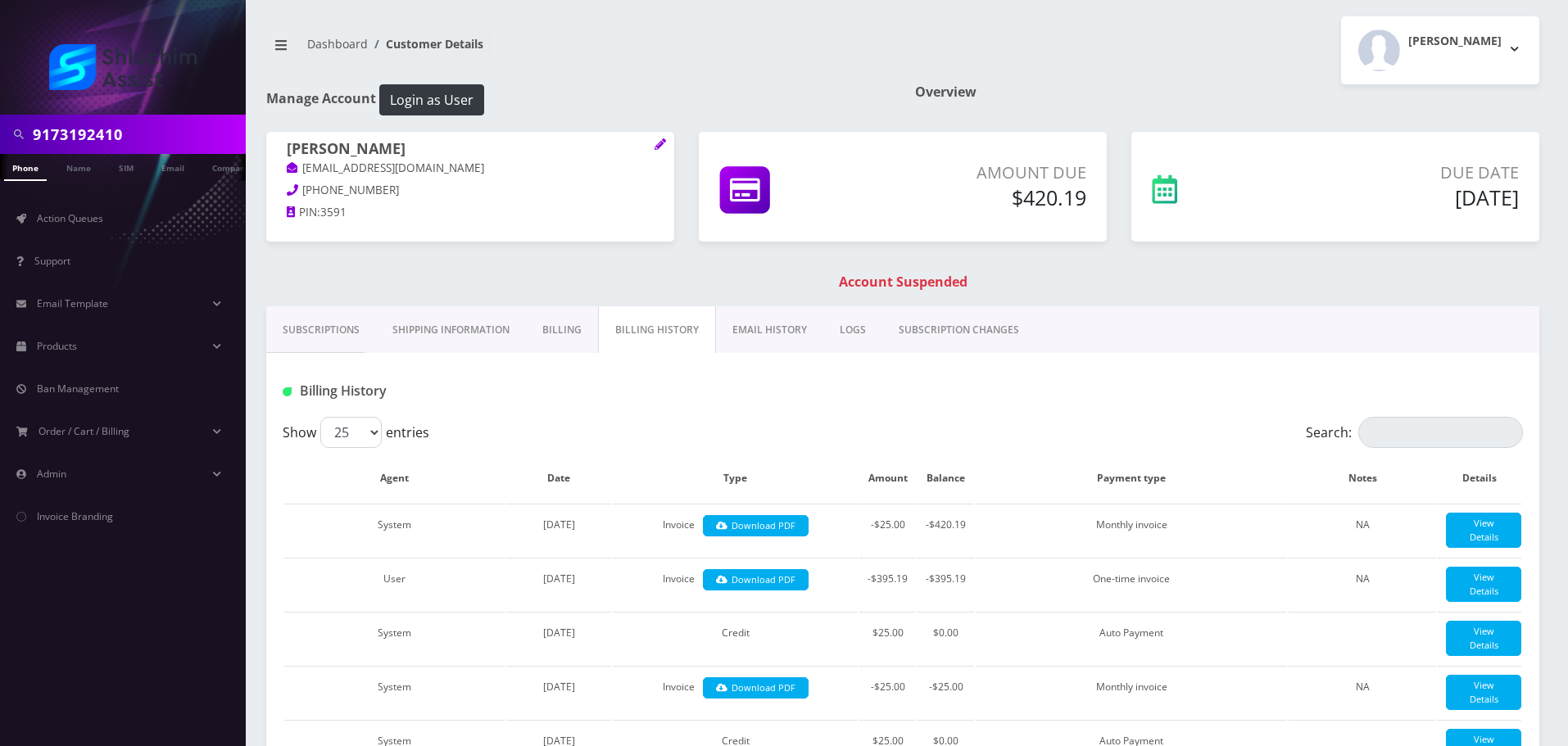
click at [781, 337] on link "EMAIL HISTORY" at bounding box center [770, 330] width 108 height 47
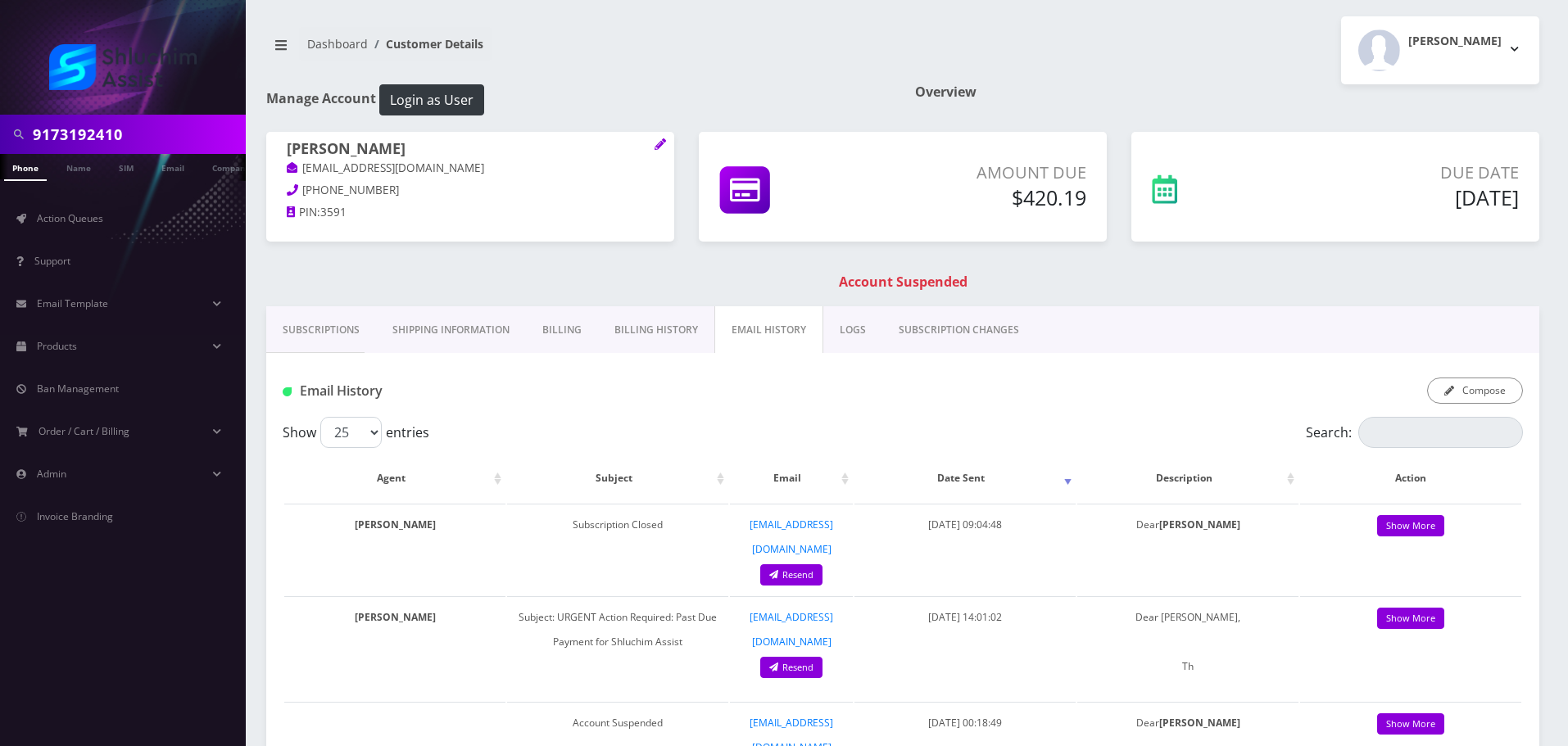
click at [551, 339] on link "Billing" at bounding box center [561, 330] width 72 height 47
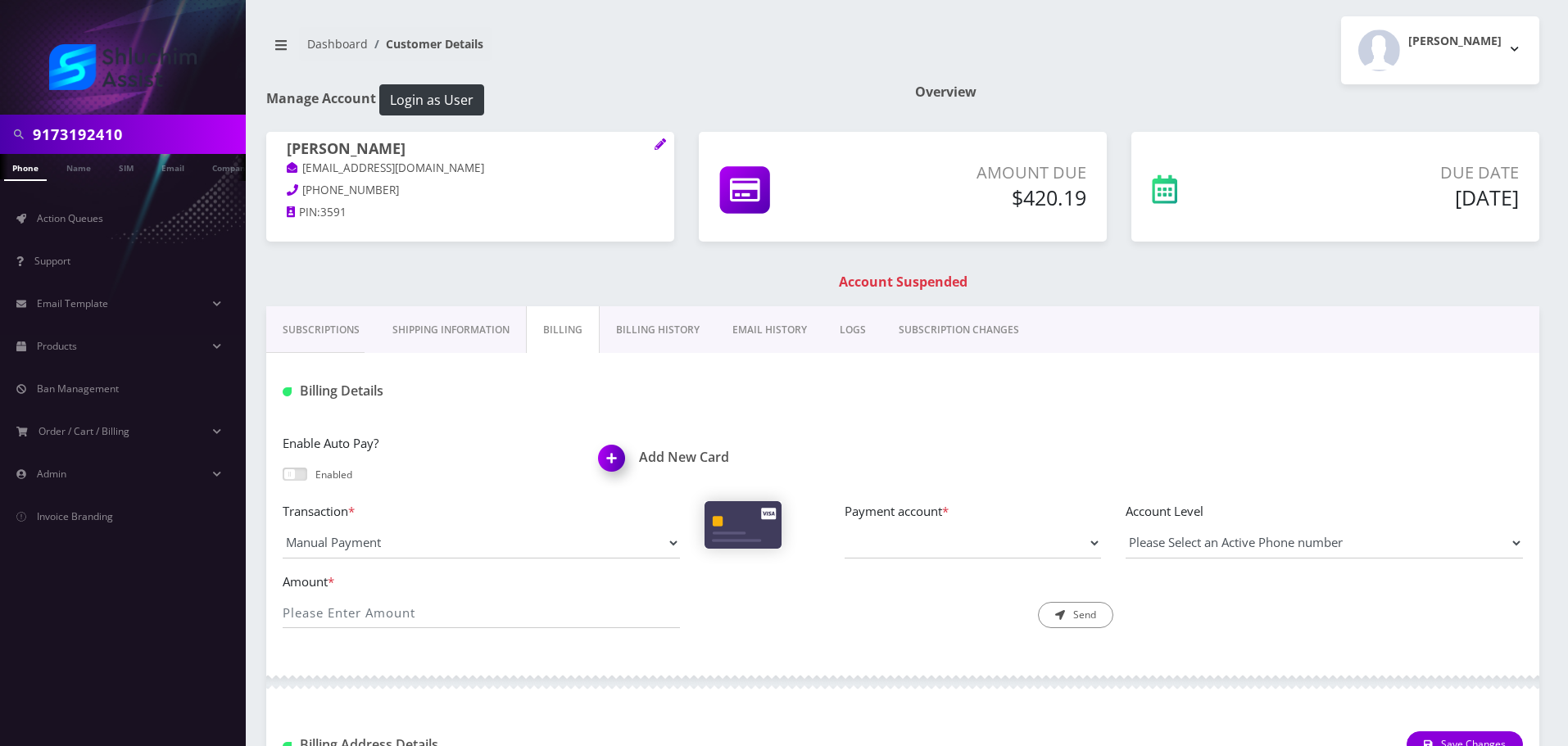
click at [460, 337] on link "Shipping Information" at bounding box center [451, 330] width 150 height 47
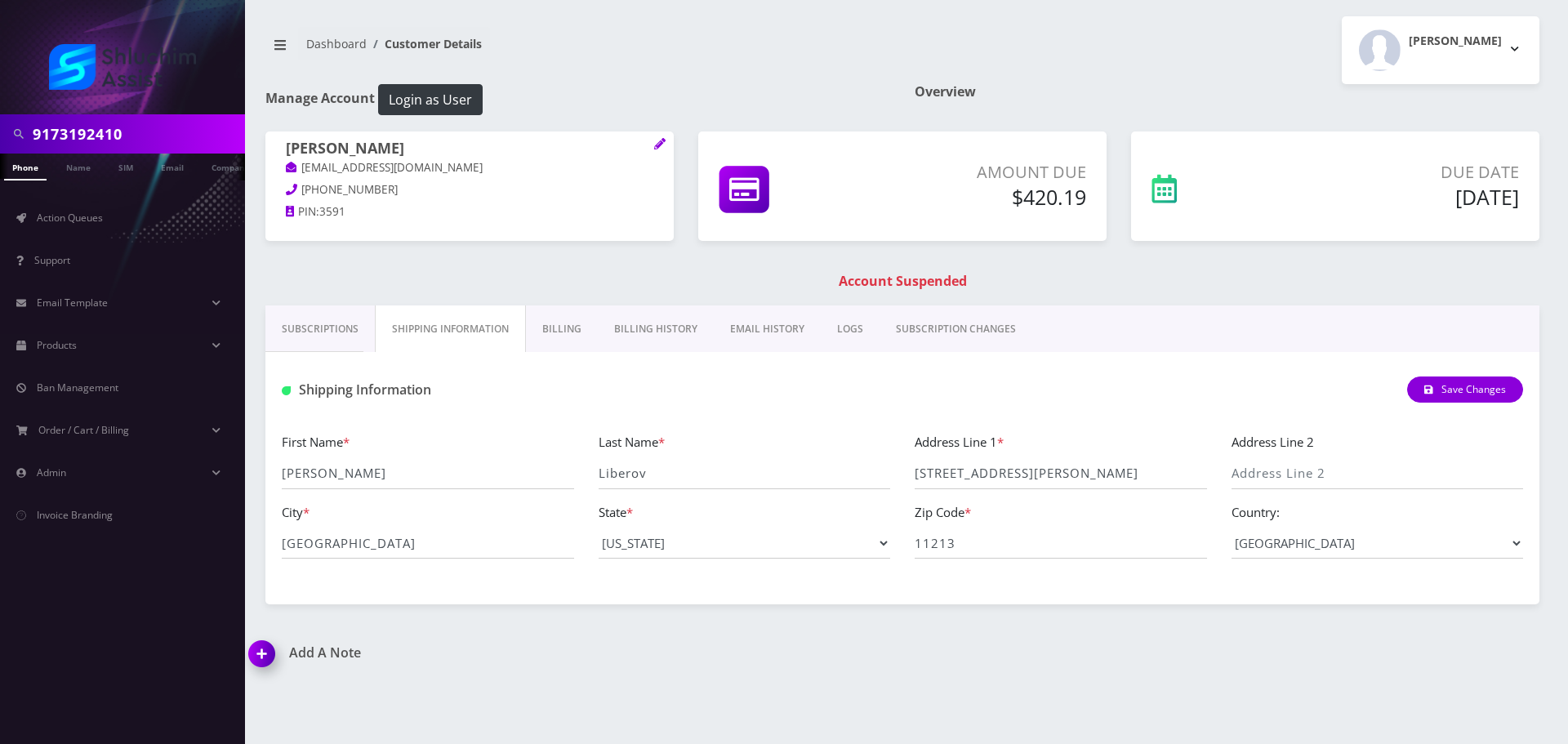
click at [338, 335] on link "Subscriptions" at bounding box center [320, 329] width 109 height 47
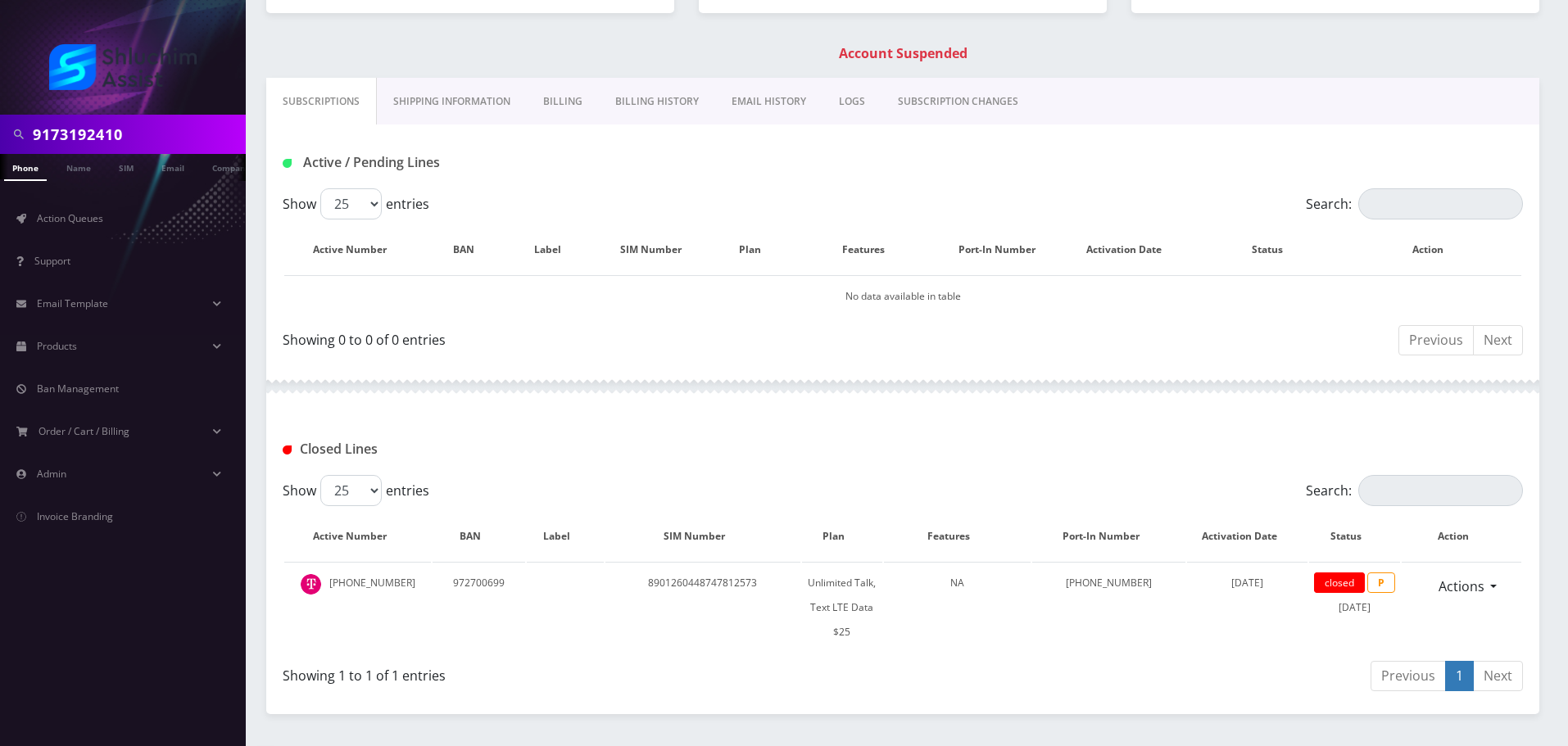
scroll to position [252, 0]
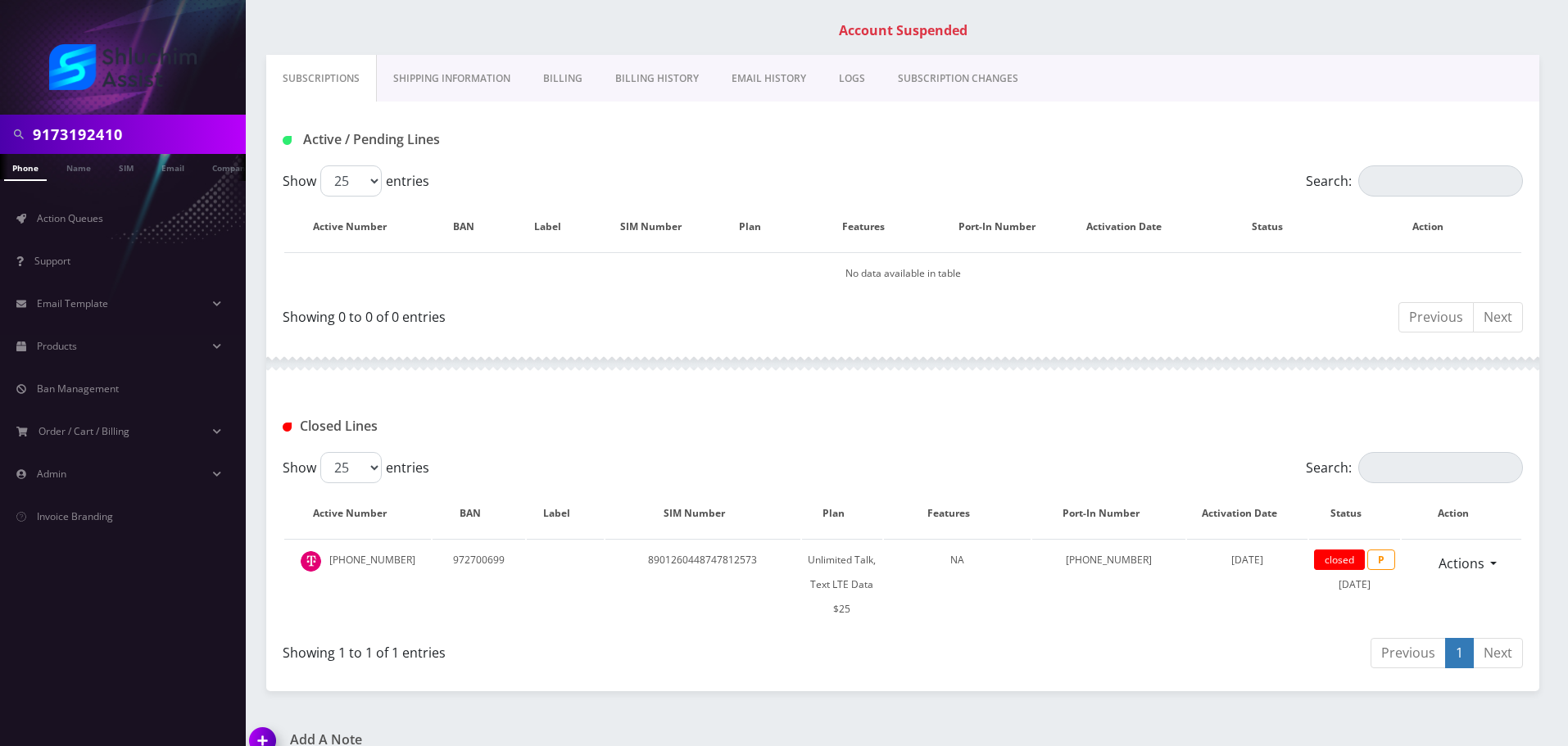
click at [486, 70] on link "Shipping Information" at bounding box center [452, 78] width 150 height 47
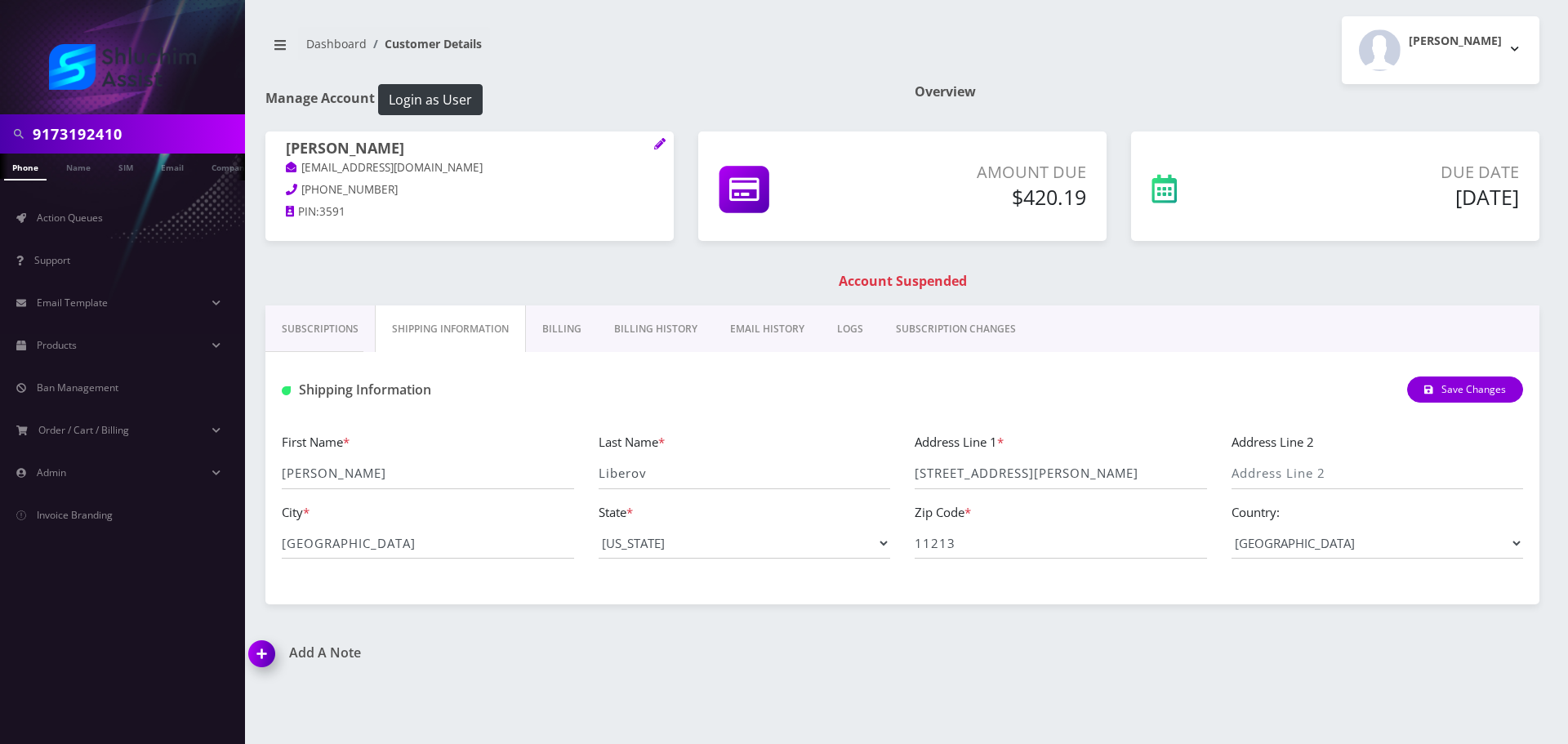
click at [566, 324] on link "Billing" at bounding box center [562, 329] width 72 height 47
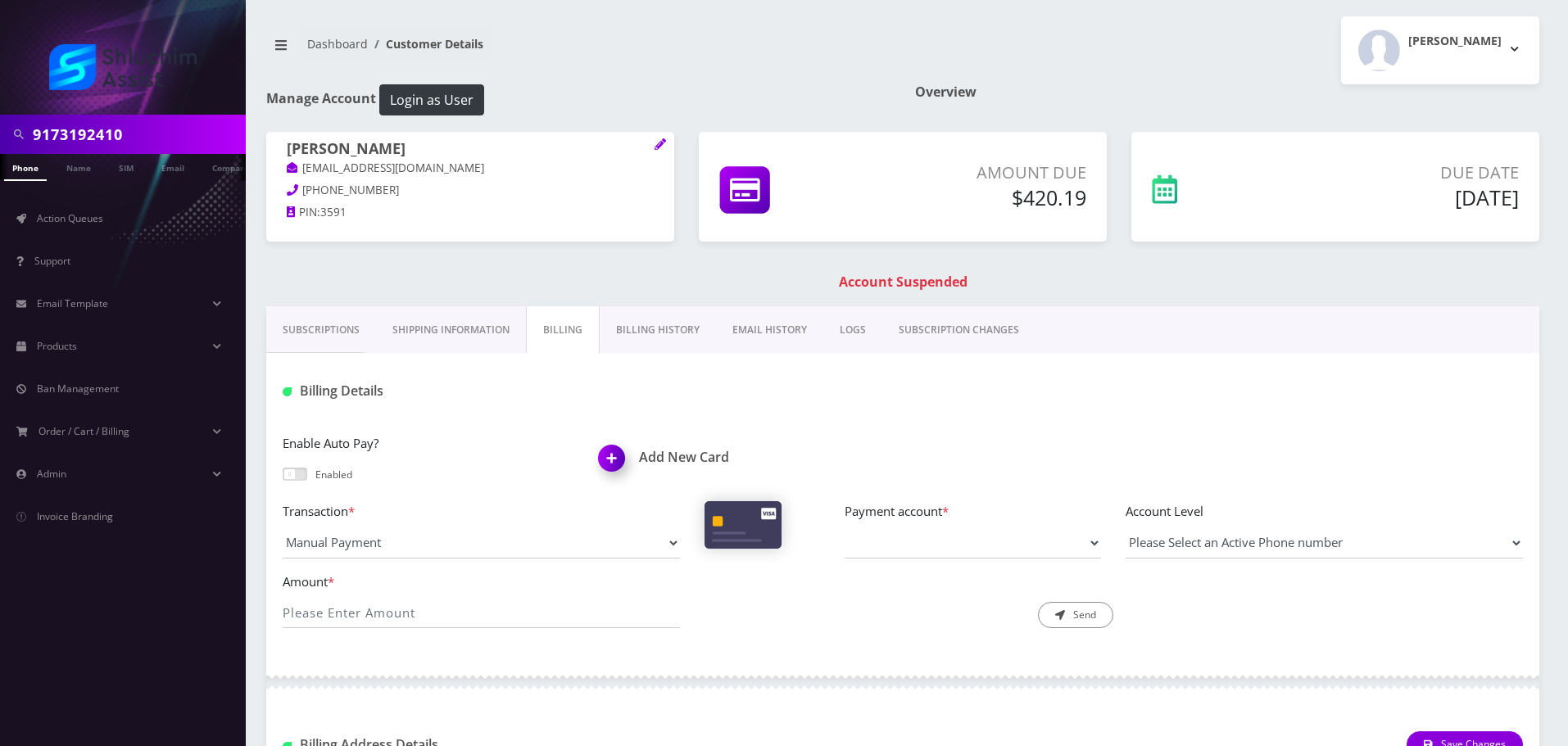
click at [680, 324] on link "Billing History" at bounding box center [658, 330] width 116 height 47
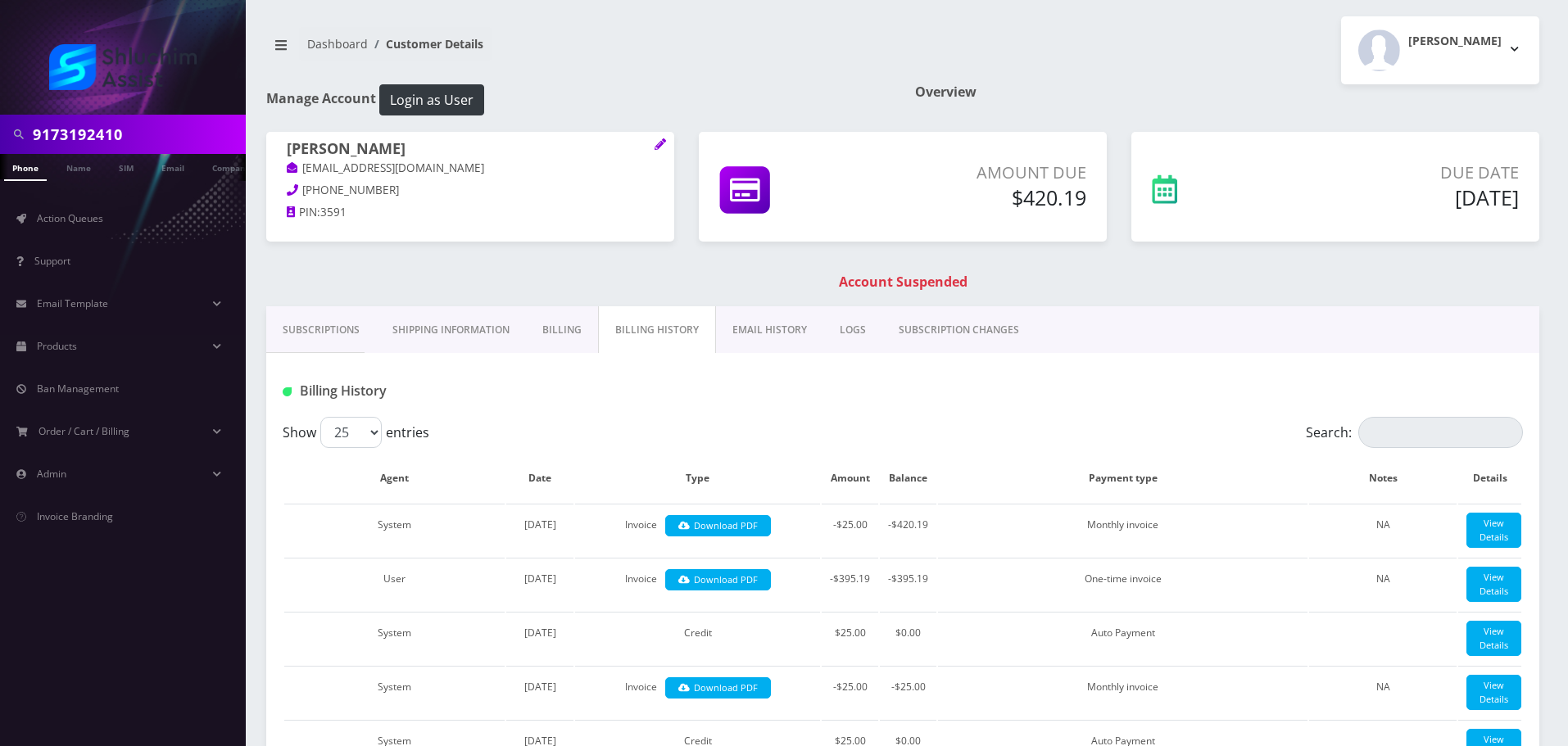
click at [338, 335] on link "Subscriptions" at bounding box center [321, 330] width 110 height 47
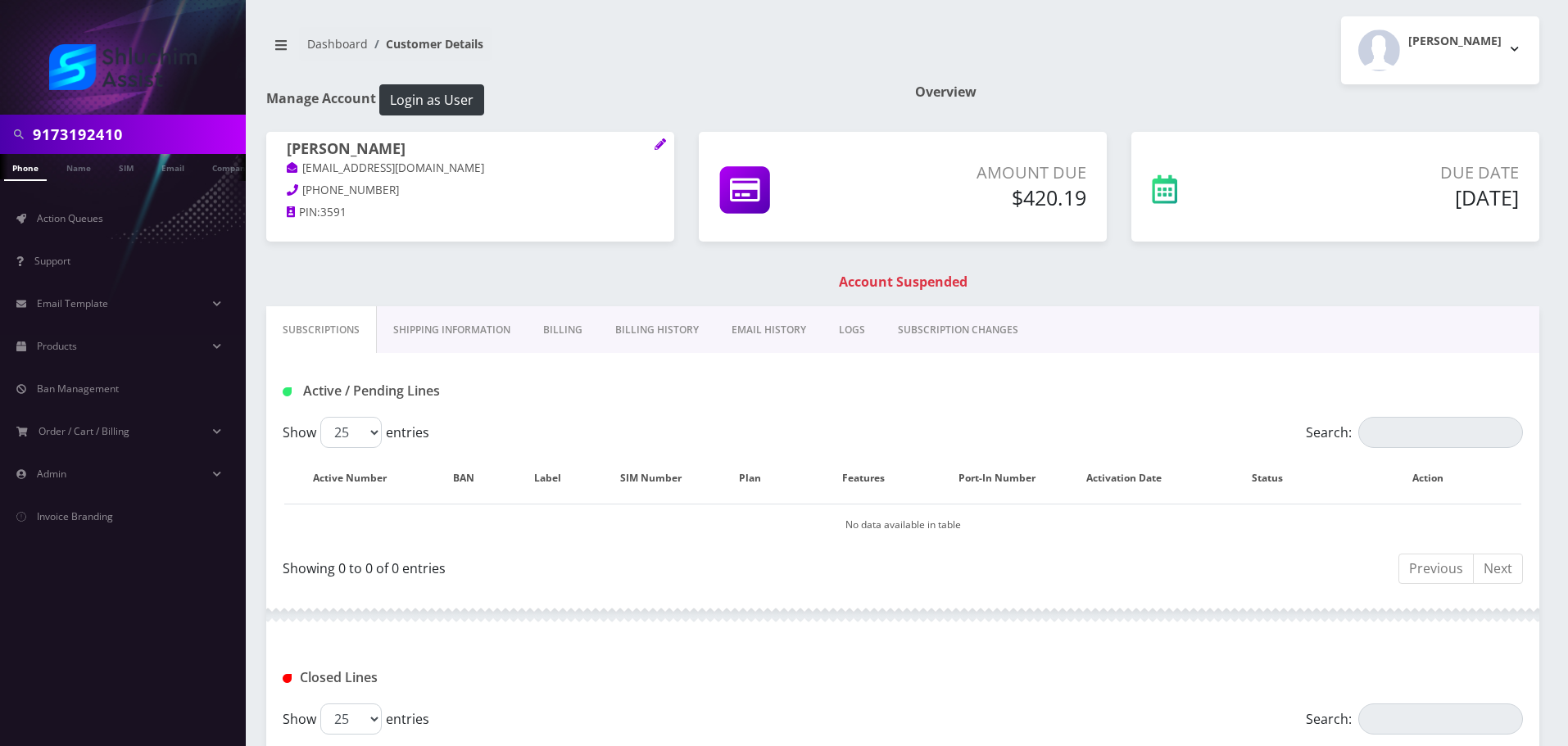
click at [149, 130] on input "9173192410" at bounding box center [137, 135] width 209 height 31
